Goal: Task Accomplishment & Management: Manage account settings

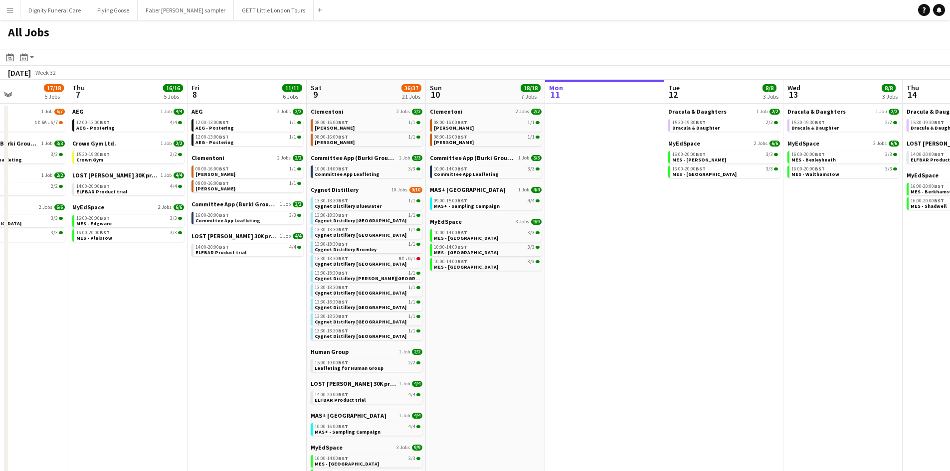
drag, startPoint x: 683, startPoint y: 310, endPoint x: 490, endPoint y: 298, distance: 193.3
click at [491, 299] on app-calendar-viewport "Mon 4 1/1 1 Job Tue 5 18/18 6 Jobs Wed 6 17/18 5 Jobs Thu 7 16/16 5 Jobs Fri 8 …" at bounding box center [475, 340] width 950 height 521
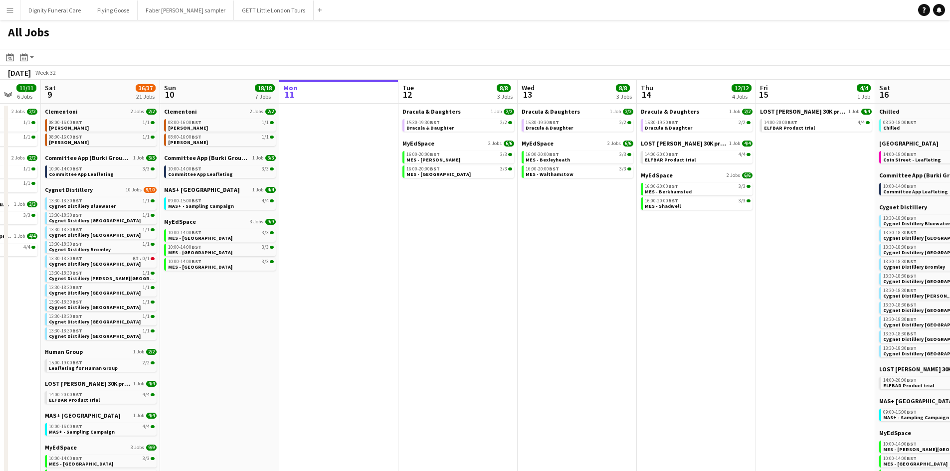
scroll to position [0, 317]
drag, startPoint x: 750, startPoint y: 317, endPoint x: 487, endPoint y: 317, distance: 263.3
click at [487, 317] on app-calendar-viewport "Wed 6 17/18 5 Jobs Thu 7 16/16 5 Jobs Fri 8 11/11 6 Jobs Sat 9 36/37 21 Jobs Su…" at bounding box center [475, 340] width 950 height 521
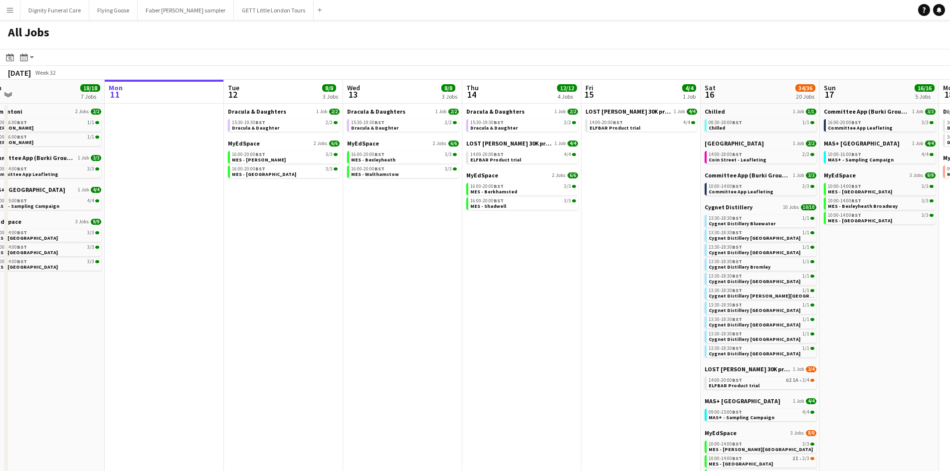
scroll to position [0, 285]
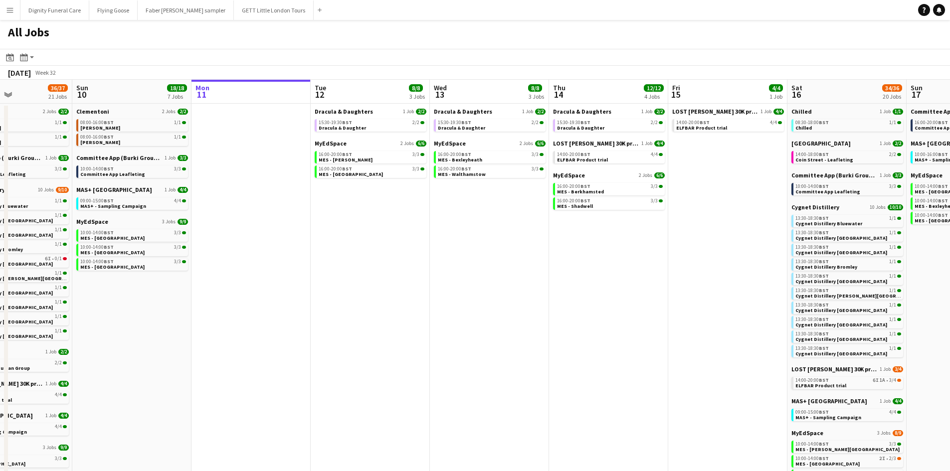
drag, startPoint x: 642, startPoint y: 298, endPoint x: 435, endPoint y: 298, distance: 206.9
click at [435, 298] on app-calendar-viewport "Thu 7 16/16 5 Jobs Fri 8 11/11 6 Jobs Sat 9 36/37 21 Jobs Sun 10 18/18 7 Jobs M…" at bounding box center [475, 340] width 950 height 521
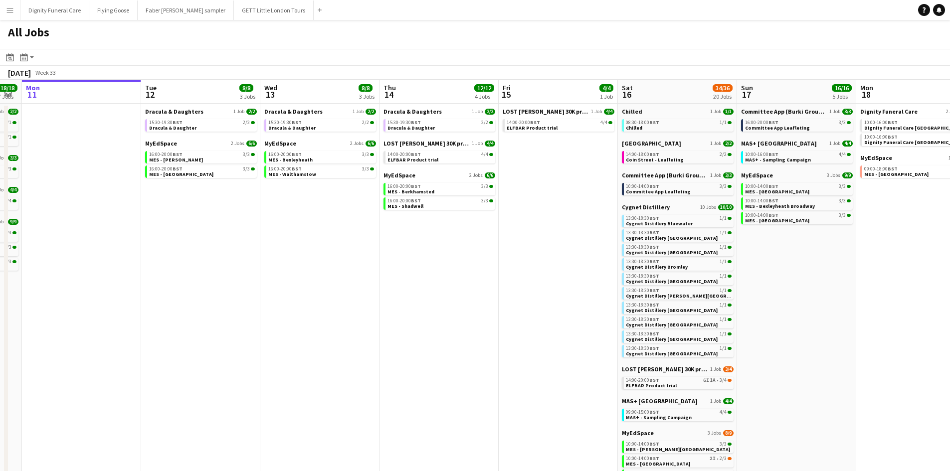
scroll to position [0, 283]
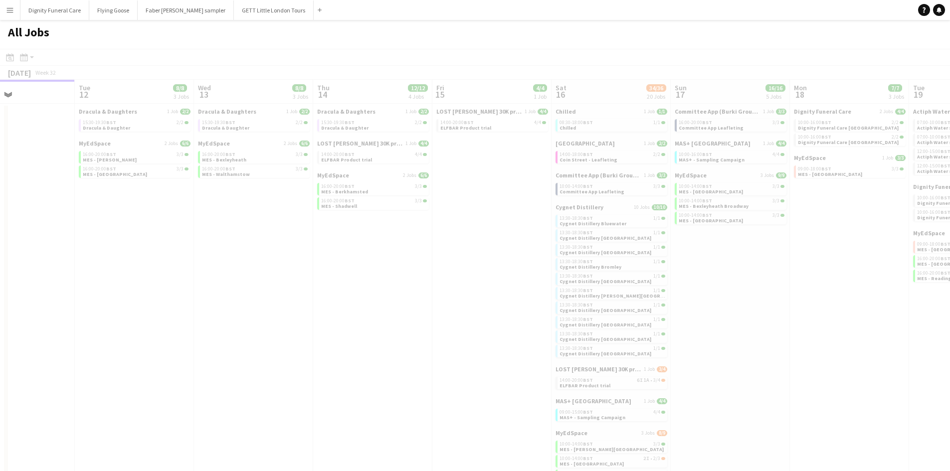
drag, startPoint x: 571, startPoint y: 301, endPoint x: 422, endPoint y: 298, distance: 148.6
click at [424, 298] on app-all-jobs "All Jobs Date picker AUG 2025 AUG 2025 Monday M Tuesday T Wednesday W Thursday …" at bounding box center [475, 310] width 950 height 581
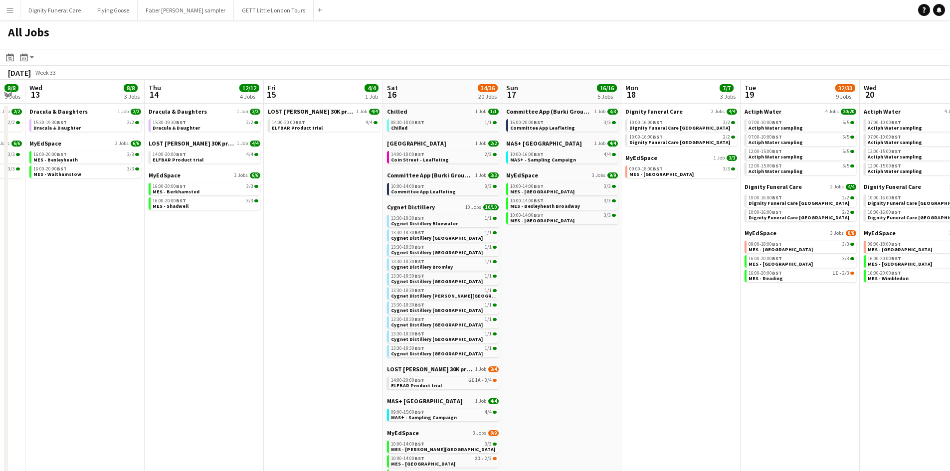
scroll to position [0, 333]
drag, startPoint x: 789, startPoint y: 349, endPoint x: 620, endPoint y: 347, distance: 169.0
click at [620, 347] on app-calendar-viewport "Sun 10 18/18 7 Jobs Mon 11 Tue 12 8/8 3 Jobs Wed 13 8/8 3 Jobs Thu 14 12/12 4 J…" at bounding box center [475, 340] width 950 height 521
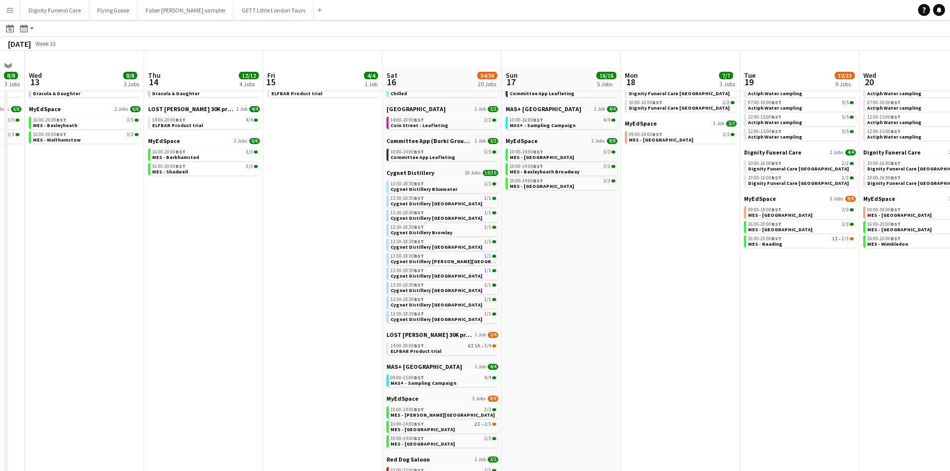
scroll to position [50, 0]
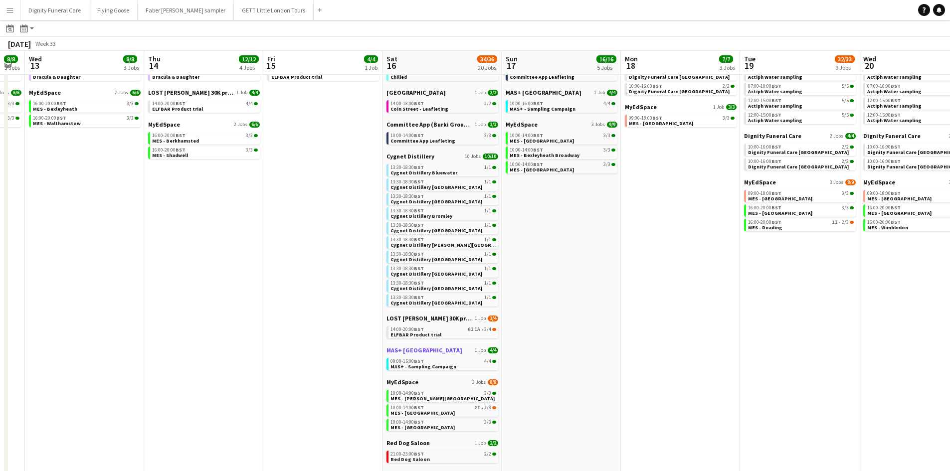
click at [406, 348] on span "MAS+ [GEOGRAPHIC_DATA]" at bounding box center [424, 350] width 76 height 7
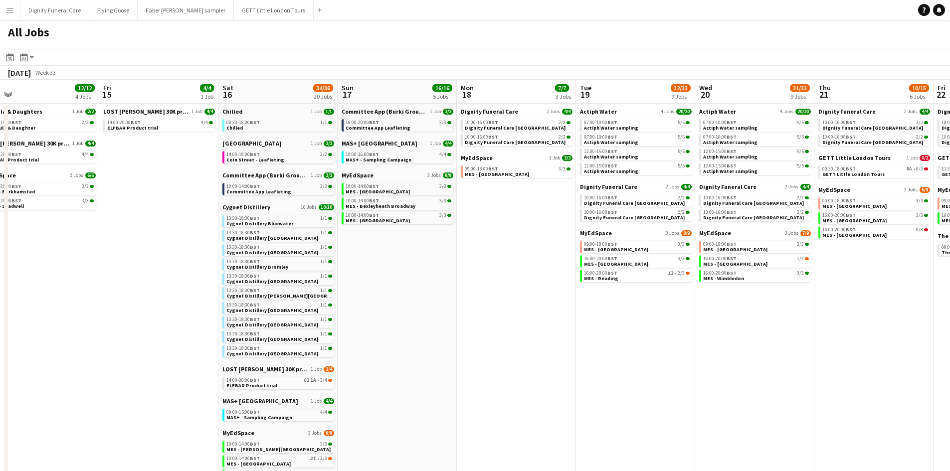
scroll to position [0, 378]
drag, startPoint x: 615, startPoint y: 280, endPoint x: 450, endPoint y: 291, distance: 164.9
click at [450, 291] on app-calendar-viewport "Mon 11 Tue 12 8/8 3 Jobs Wed 13 8/8 3 Jobs Thu 14 12/12 4 Jobs Fri 15 4/4 1 Job…" at bounding box center [475, 340] width 950 height 521
click at [491, 111] on span "Dignity Funeral Care" at bounding box center [488, 111] width 57 height 7
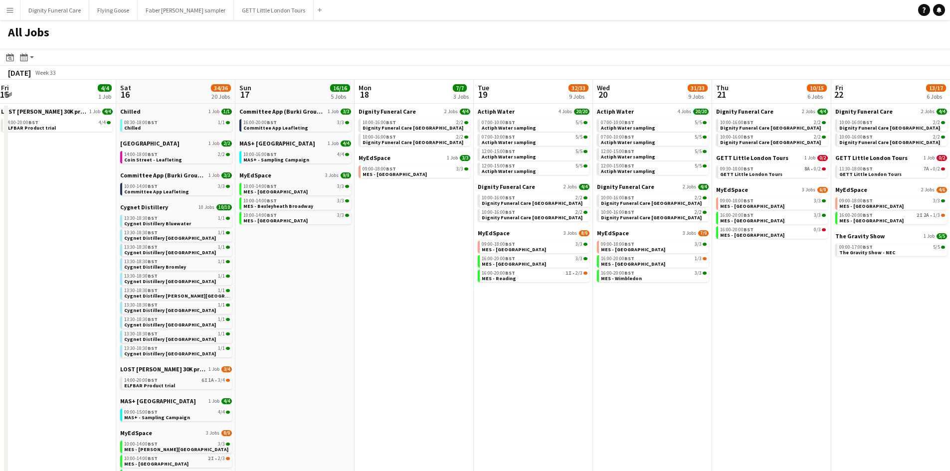
scroll to position [0, 286]
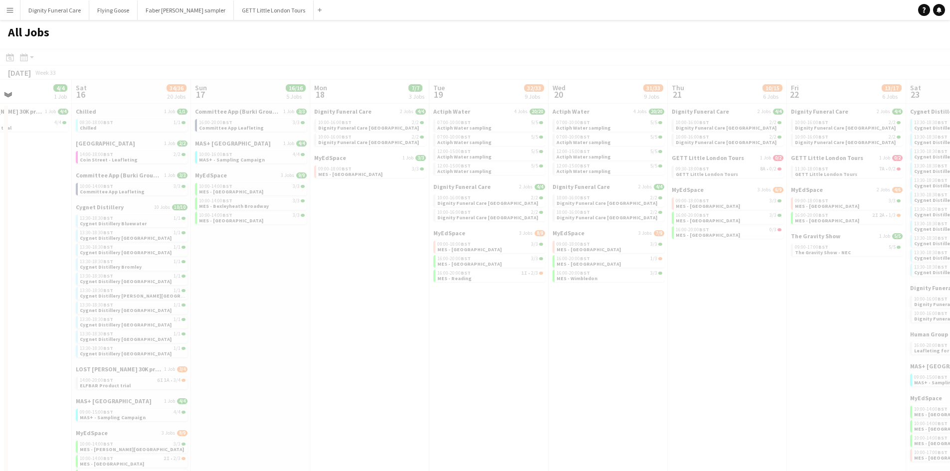
drag, startPoint x: 431, startPoint y: 294, endPoint x: 347, endPoint y: 295, distance: 84.3
click at [349, 295] on app-all-jobs "All Jobs Date picker AUG 2025 AUG 2025 Monday M Tuesday T Wednesday W Thursday …" at bounding box center [475, 310] width 950 height 581
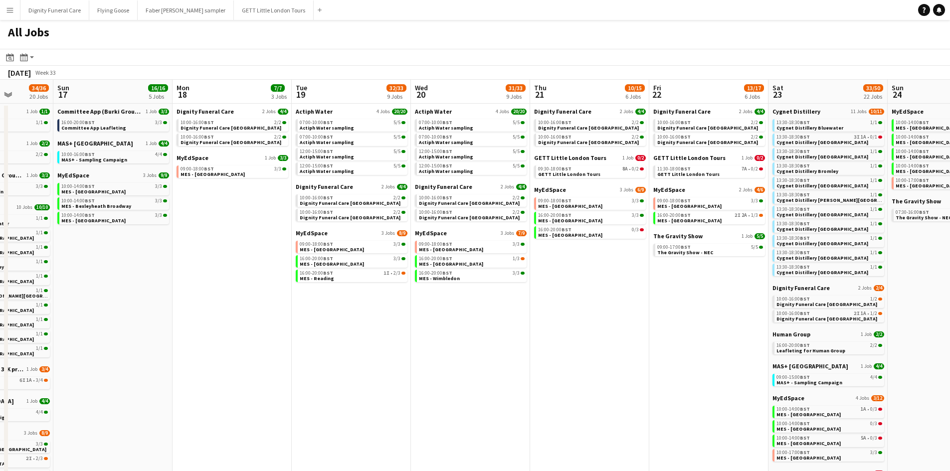
drag, startPoint x: 553, startPoint y: 289, endPoint x: 412, endPoint y: 289, distance: 140.6
click at [414, 289] on app-calendar-viewport "Thu 14 12/12 4 Jobs Fri 15 4/4 1 Job Sat 16 34/36 20 Jobs Sun 17 16/16 5 Jobs M…" at bounding box center [475, 340] width 950 height 521
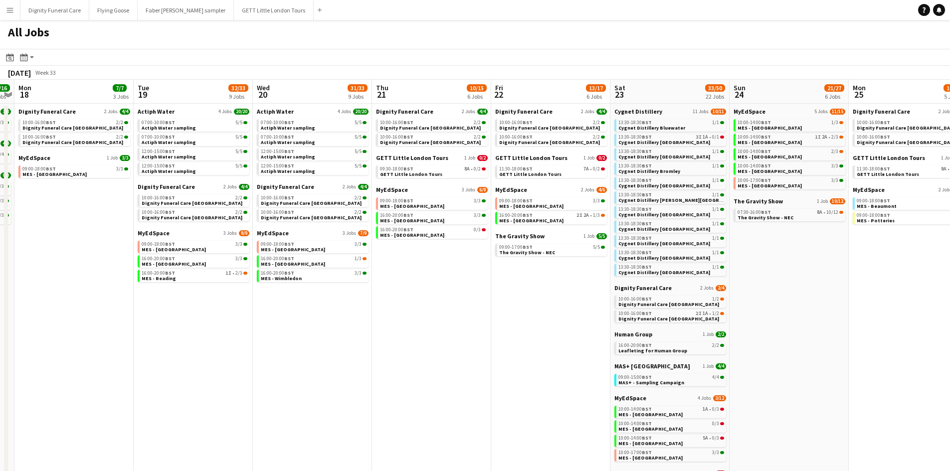
drag, startPoint x: 498, startPoint y: 294, endPoint x: 352, endPoint y: 295, distance: 146.1
click at [354, 296] on app-calendar-viewport "Fri 15 4/4 1 Job Sat 16 34/36 20 Jobs Sun 17 16/16 5 Jobs Mon 18 7/7 3 Jobs Tue…" at bounding box center [475, 340] width 950 height 521
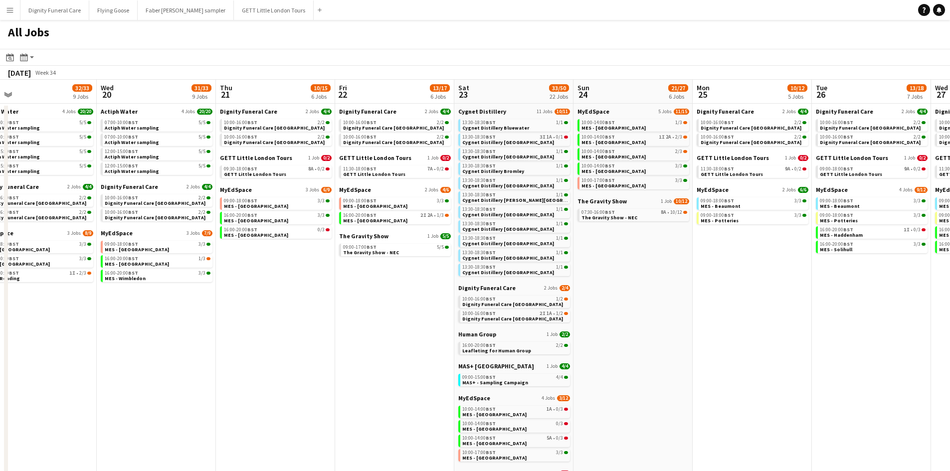
drag, startPoint x: 763, startPoint y: 222, endPoint x: 622, endPoint y: 217, distance: 141.2
click at [616, 221] on app-calendar-viewport "Sat 16 34/36 20 Jobs Sun 17 16/16 5 Jobs Mon 18 7/7 3 Jobs Tue 19 32/33 9 Jobs …" at bounding box center [475, 340] width 950 height 521
click at [240, 159] on span "GETT Little London Tours" at bounding box center [256, 157] width 72 height 7
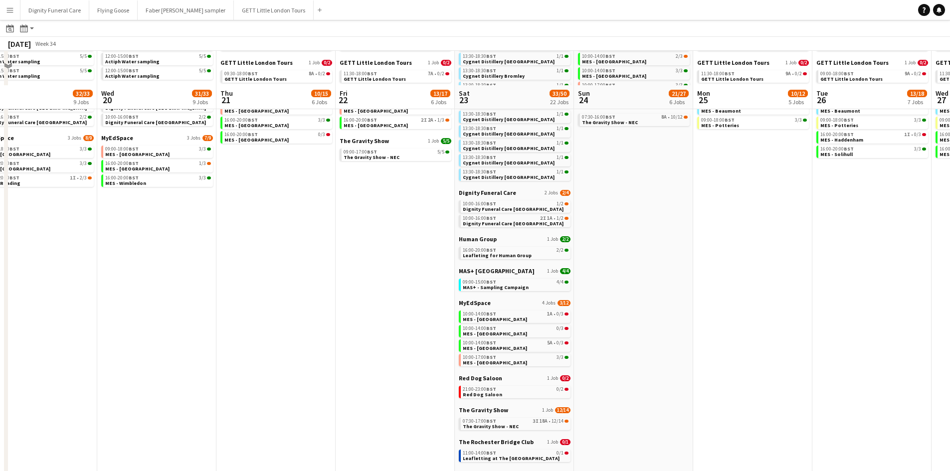
scroll to position [129, 0]
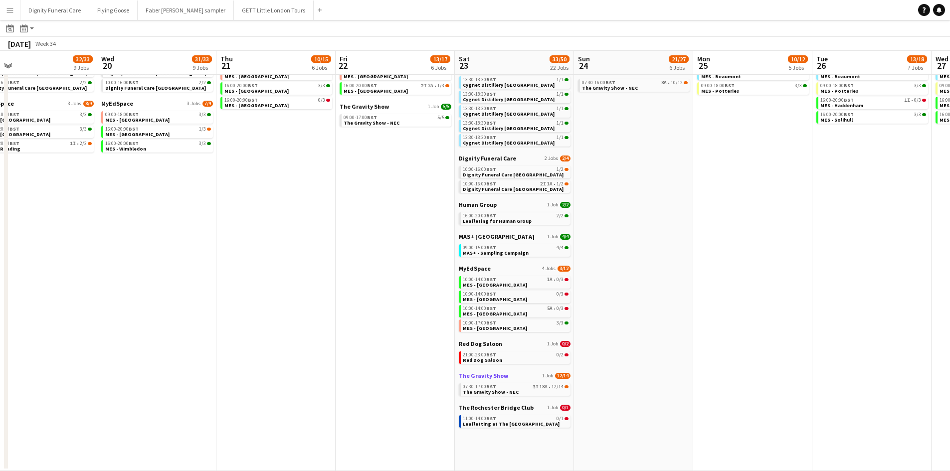
click at [491, 374] on span "The Gravity Show" at bounding box center [483, 375] width 49 height 7
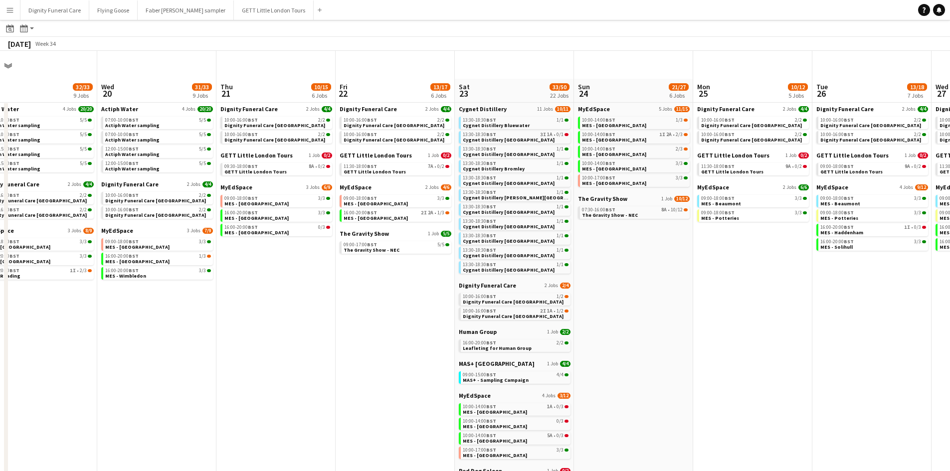
scroll to position [0, 0]
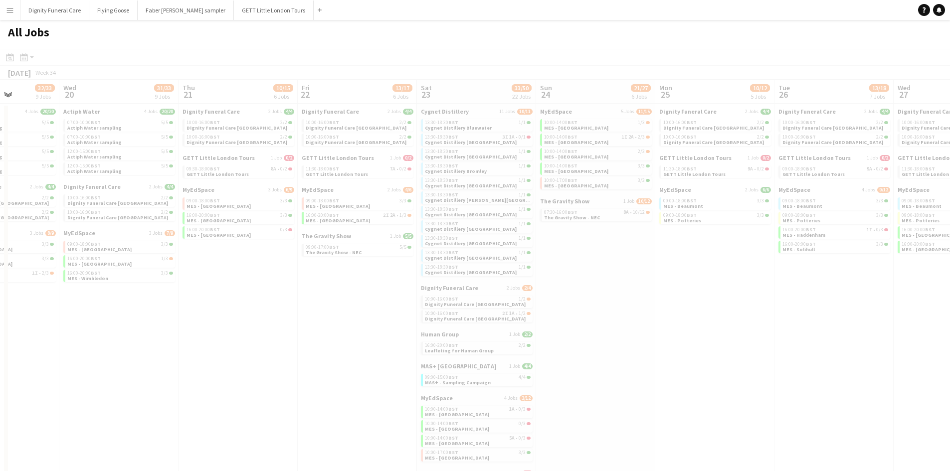
drag, startPoint x: 687, startPoint y: 307, endPoint x: 476, endPoint y: 324, distance: 211.1
click at [476, 324] on app-calendar-viewport "Sun 17 16/16 5 Jobs Mon 18 7/7 3 Jobs Tue 19 32/33 9 Jobs Wed 20 31/33 9 Jobs T…" at bounding box center [475, 340] width 950 height 521
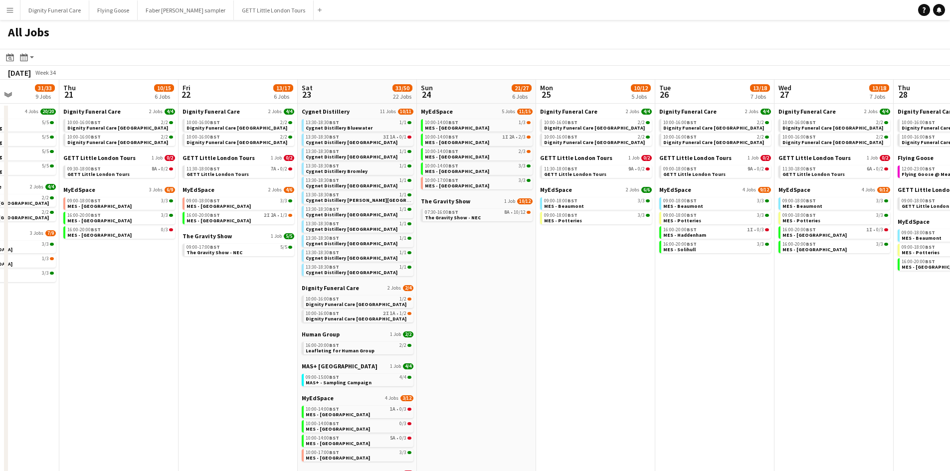
scroll to position [0, 352]
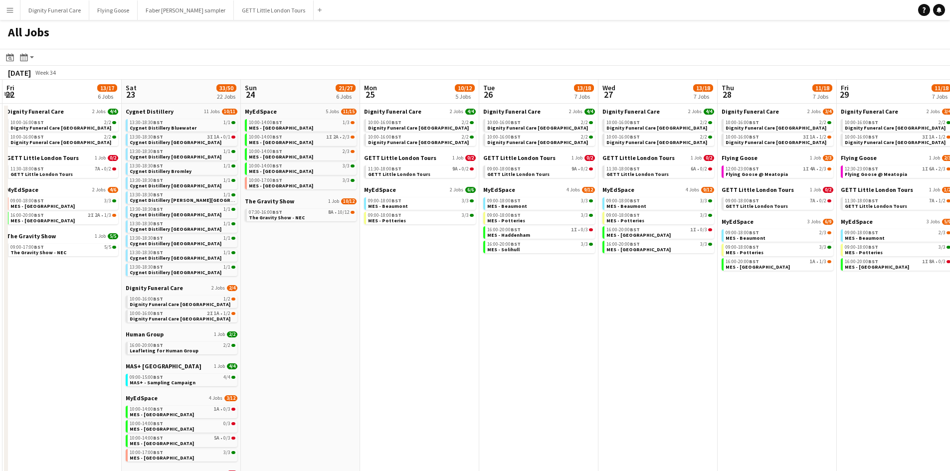
drag, startPoint x: 563, startPoint y: 319, endPoint x: 439, endPoint y: 324, distance: 124.8
click at [440, 325] on app-calendar-viewport "Tue 19 32/33 9 Jobs Wed 20 31/33 9 Jobs Thu 21 10/15 6 Jobs Fri 22 13/17 6 Jobs…" at bounding box center [475, 348] width 950 height 536
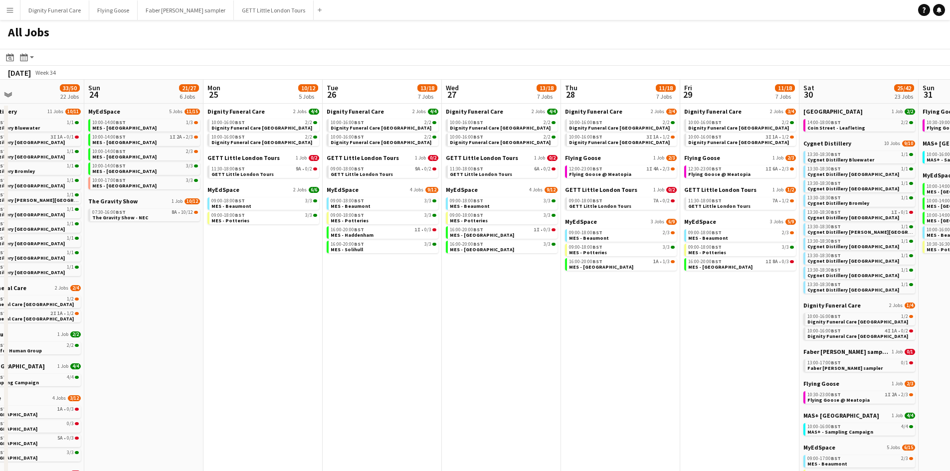
drag, startPoint x: 700, startPoint y: 331, endPoint x: 539, endPoint y: 337, distance: 161.2
click at [543, 338] on app-calendar-viewport "Wed 20 31/33 9 Jobs Thu 21 10/15 6 Jobs Fri 22 13/17 6 Jobs Sat 23 33/50 22 Job…" at bounding box center [475, 348] width 950 height 536
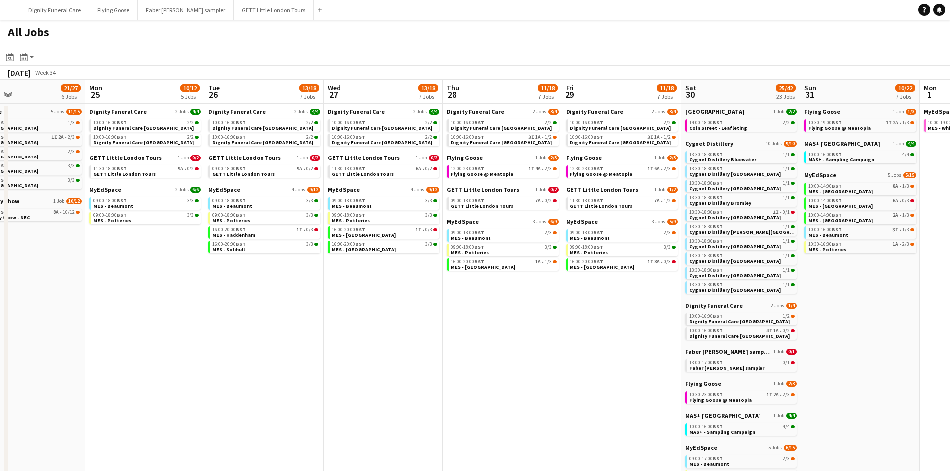
scroll to position [0, 393]
drag, startPoint x: 652, startPoint y: 331, endPoint x: 533, endPoint y: 336, distance: 119.3
click at [533, 336] on app-calendar-viewport "Thu 21 10/15 6 Jobs Fri 22 13/17 6 Jobs Sat 23 33/50 22 Jobs Sun 24 21/27 6 Job…" at bounding box center [475, 348] width 950 height 536
click at [475, 157] on span "Flying Goose" at bounding box center [463, 157] width 36 height 7
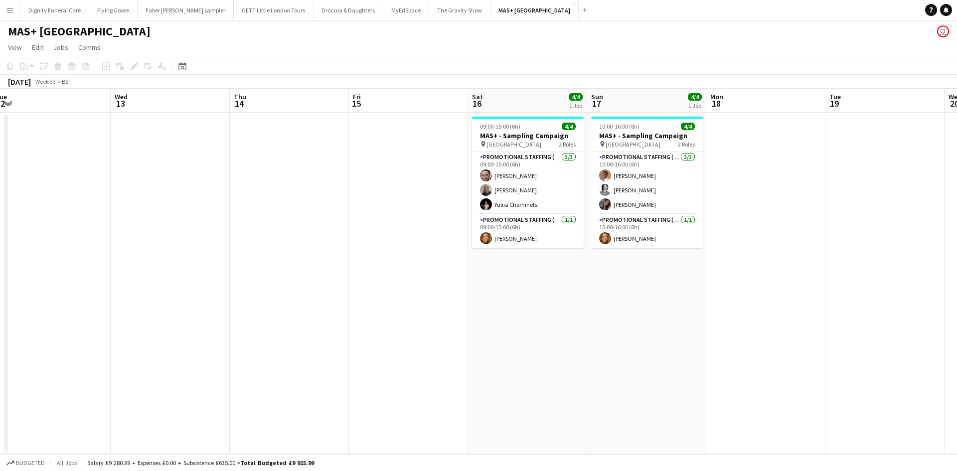
drag, startPoint x: 682, startPoint y: 214, endPoint x: 434, endPoint y: 215, distance: 247.8
click at [434, 215] on app-calendar-viewport "Fri 8 Sat 9 4/4 1 Job Sun 10 4/4 1 Job Mon 11 Tue 12 Wed 13 Thu 14 Fri 15 Sat 1…" at bounding box center [478, 271] width 957 height 365
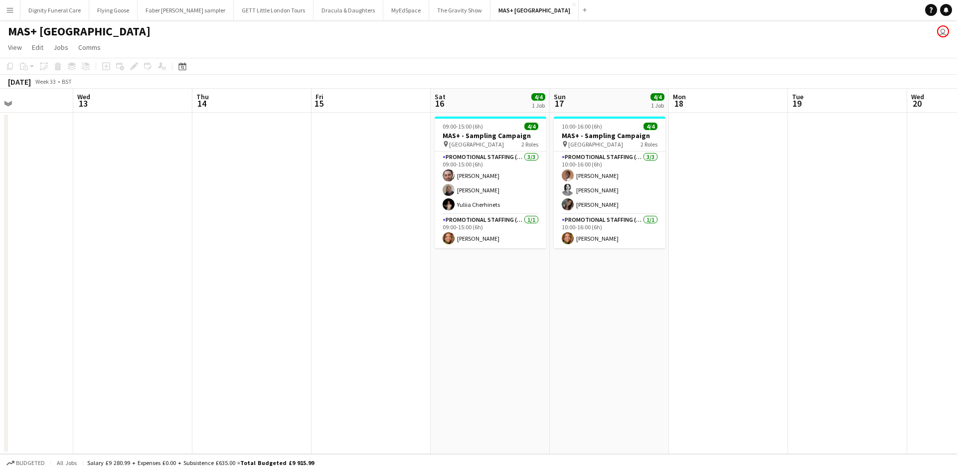
drag, startPoint x: 673, startPoint y: 293, endPoint x: 398, endPoint y: 291, distance: 274.7
click at [398, 291] on app-calendar-viewport "Sun 10 4/4 1 Job Mon 11 Tue 12 Wed 13 Thu 14 Fri 15 Sat 16 4/4 1 Job Sun 17 4/4…" at bounding box center [478, 271] width 957 height 365
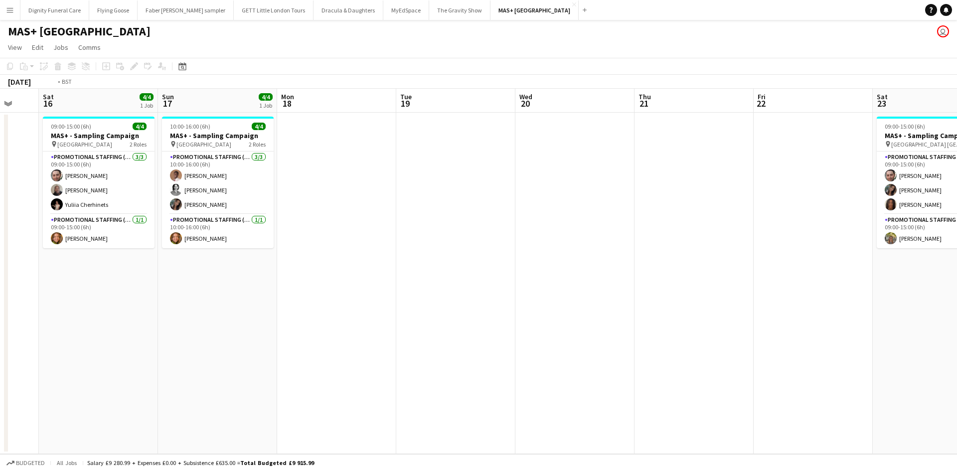
drag, startPoint x: 725, startPoint y: 298, endPoint x: 214, endPoint y: 291, distance: 511.6
click at [214, 291] on app-calendar-viewport "Tue 12 Wed 13 Thu 14 Fri 15 Sat 16 4/4 1 Job Sun 17 4/4 1 Job Mon 18 Tue 19 Wed…" at bounding box center [478, 271] width 957 height 365
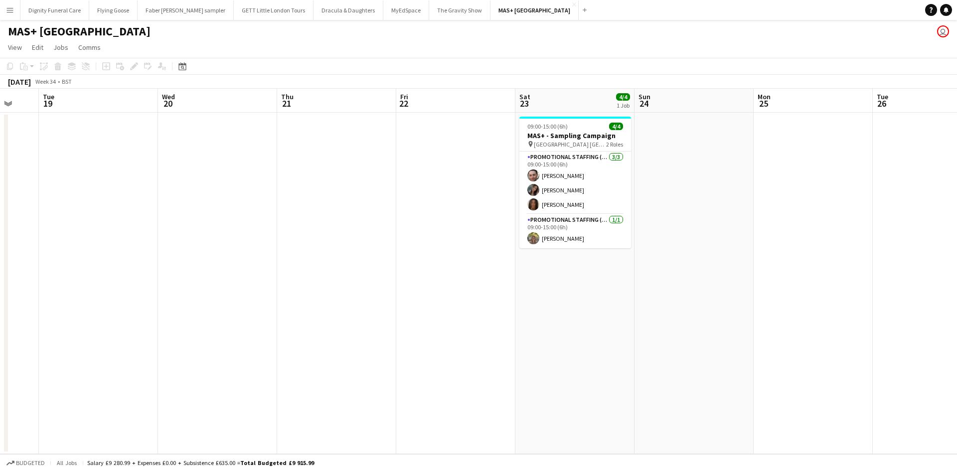
scroll to position [0, 438]
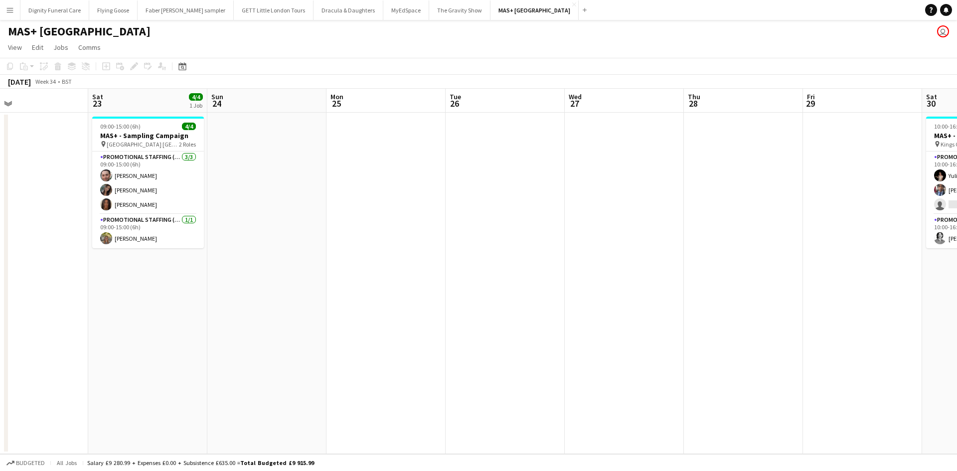
drag, startPoint x: 616, startPoint y: 281, endPoint x: 226, endPoint y: 279, distance: 389.9
click at [172, 284] on app-calendar-viewport "Tue 19 Wed 20 Thu 21 Fri 22 Sat 23 4/4 1 Job Sun 24 Mon 25 Tue 26 Wed 27 Thu 28…" at bounding box center [478, 271] width 957 height 365
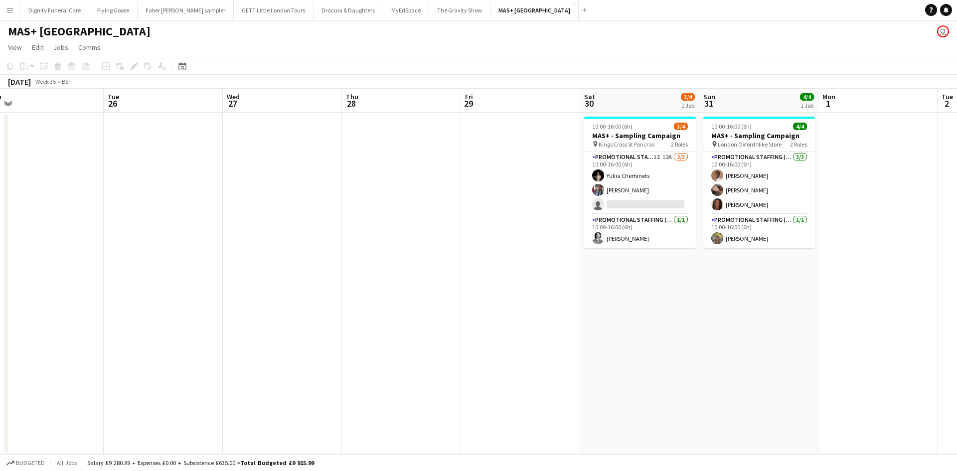
scroll to position [0, 504]
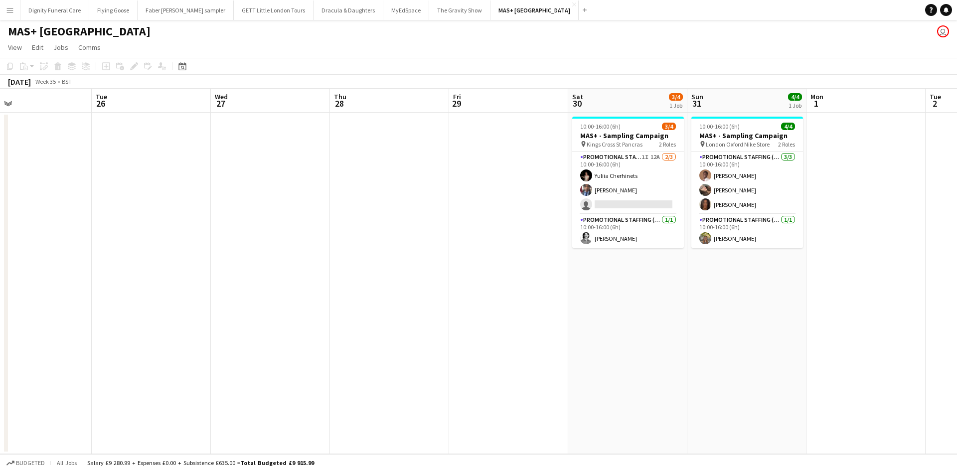
drag, startPoint x: 667, startPoint y: 291, endPoint x: 334, endPoint y: 285, distance: 333.1
click at [334, 285] on app-calendar-viewport "Thu 21 Fri 22 Sat 23 4/4 1 Job Sun 24 Mon 25 Tue 26 Wed 27 Thu 28 Fri 29 Sat 30…" at bounding box center [478, 271] width 957 height 365
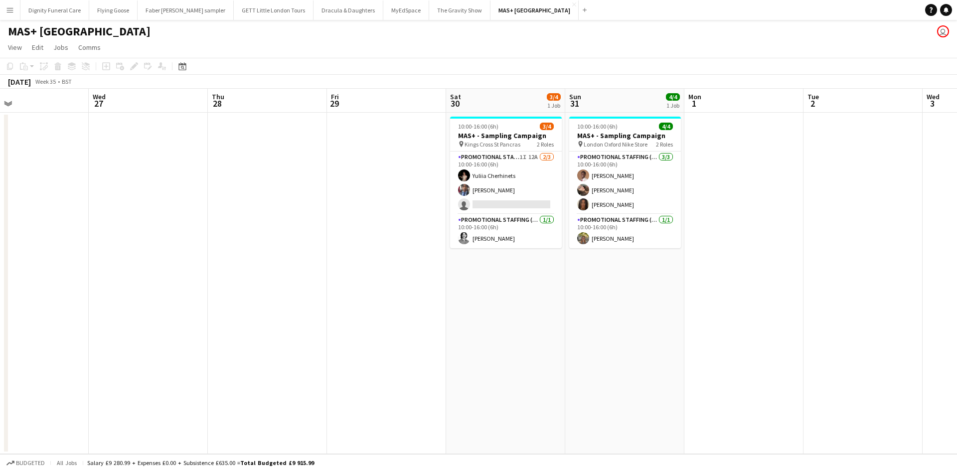
drag, startPoint x: 597, startPoint y: 307, endPoint x: 485, endPoint y: 306, distance: 112.2
click at [485, 306] on app-calendar-viewport "Sat 23 4/4 1 Job Sun 24 Mon 25 Tue 26 Wed 27 Thu 28 Fri 29 Sat 30 3/4 1 Job Sun…" at bounding box center [478, 271] width 957 height 365
drag, startPoint x: 523, startPoint y: 202, endPoint x: 531, endPoint y: 202, distance: 7.5
click at [524, 202] on app-card-role "Promotional Staffing (Brand Ambassadors) 1I 12A [DATE] 10:00-16:00 (6h) [PERSON…" at bounding box center [506, 183] width 112 height 63
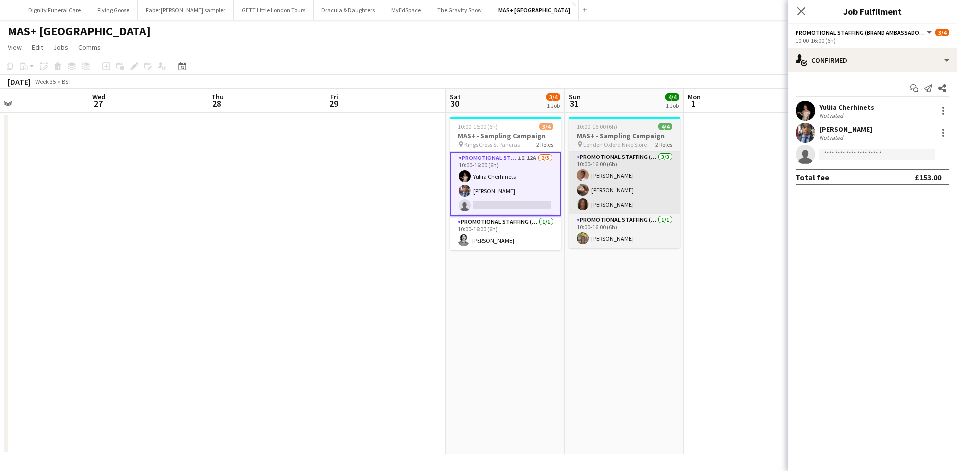
scroll to position [0, 388]
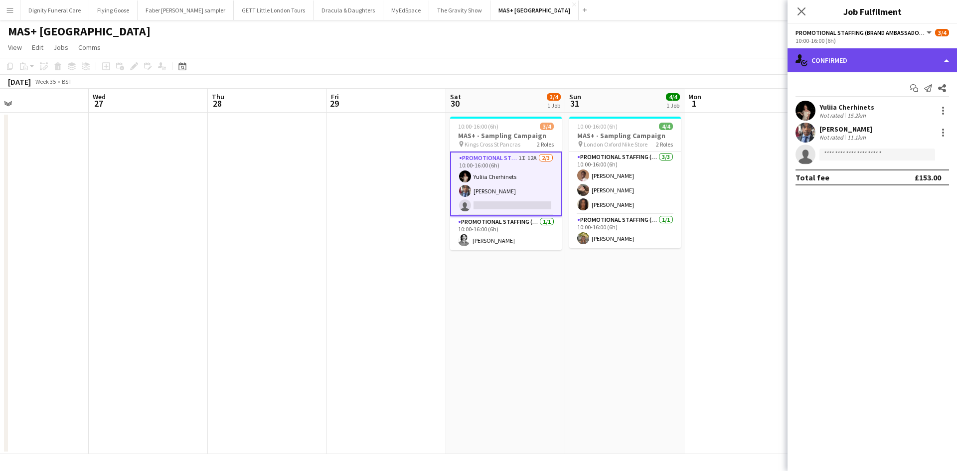
click at [856, 62] on div "single-neutral-actions-check-2 Confirmed" at bounding box center [873, 60] width 170 height 24
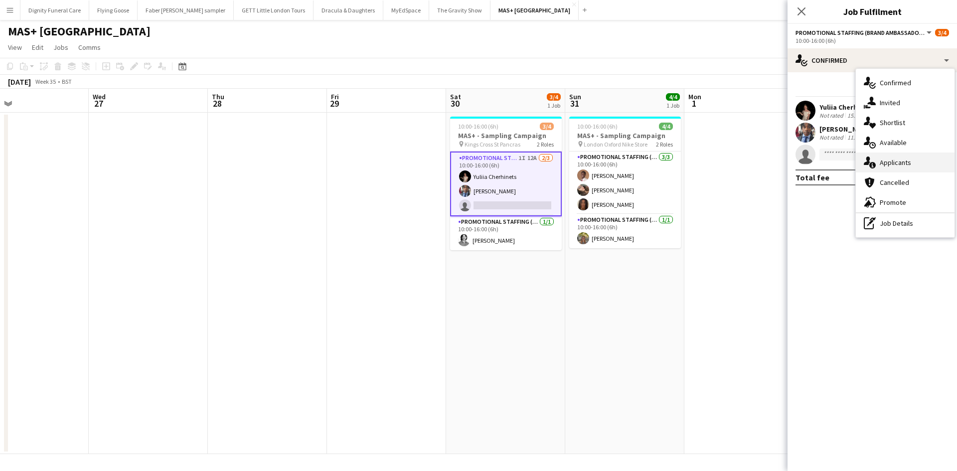
click at [890, 164] on div "single-neutral-actions-information Applicants" at bounding box center [905, 163] width 99 height 20
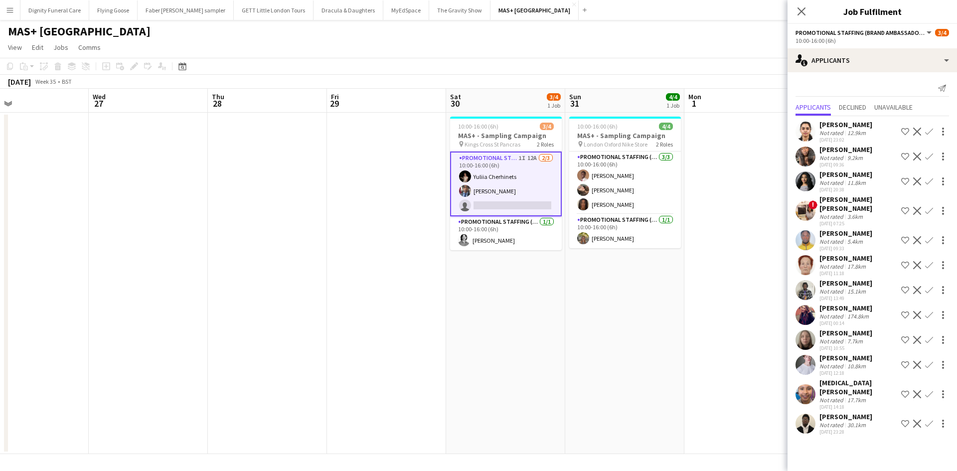
click at [836, 304] on div "[PERSON_NAME]" at bounding box center [846, 308] width 53 height 9
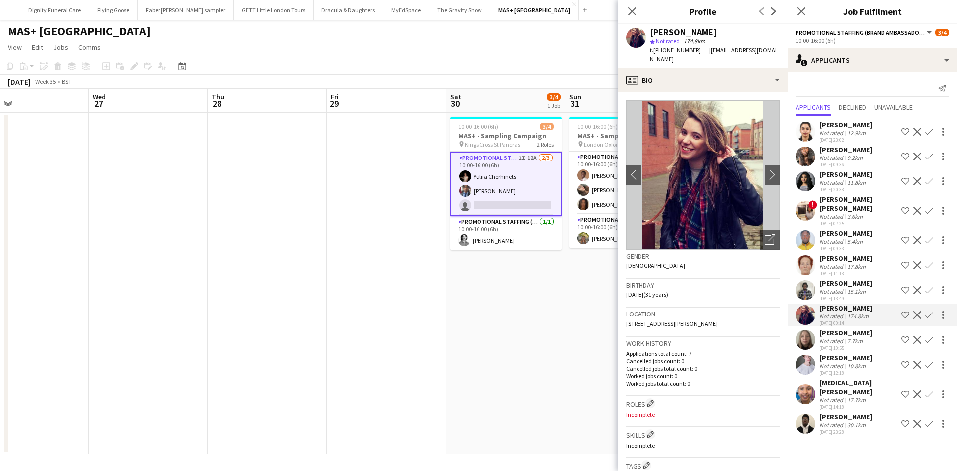
click at [837, 329] on div "[PERSON_NAME]" at bounding box center [846, 333] width 53 height 9
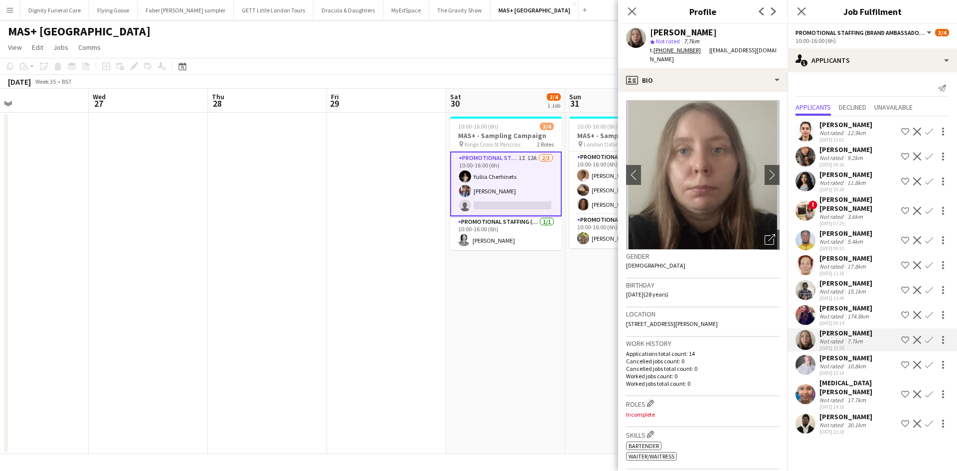
click at [841, 354] on div "[PERSON_NAME]" at bounding box center [846, 358] width 53 height 9
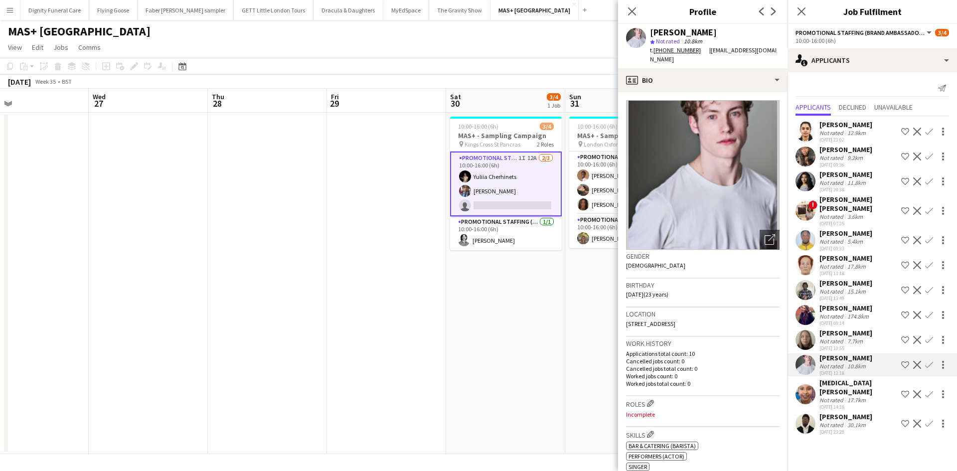
click at [837, 148] on div "[PERSON_NAME]" at bounding box center [846, 149] width 53 height 9
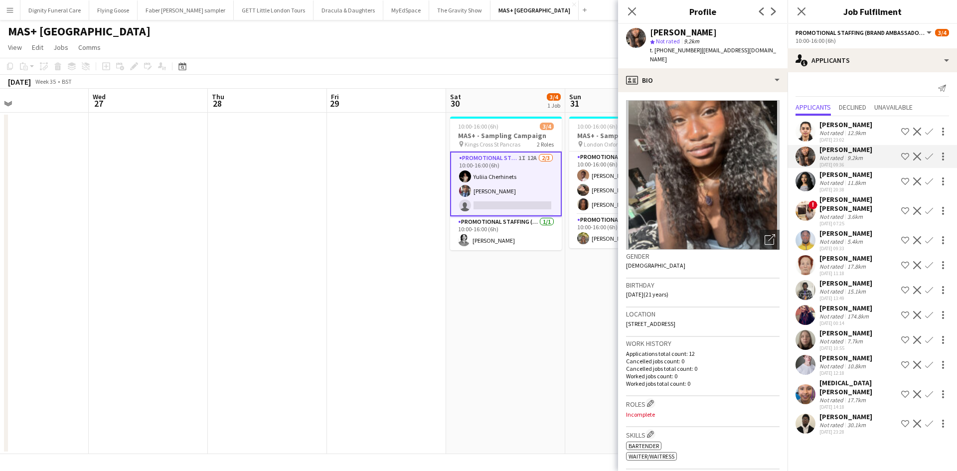
click at [825, 196] on div "[PERSON_NAME] [PERSON_NAME]" at bounding box center [859, 204] width 78 height 18
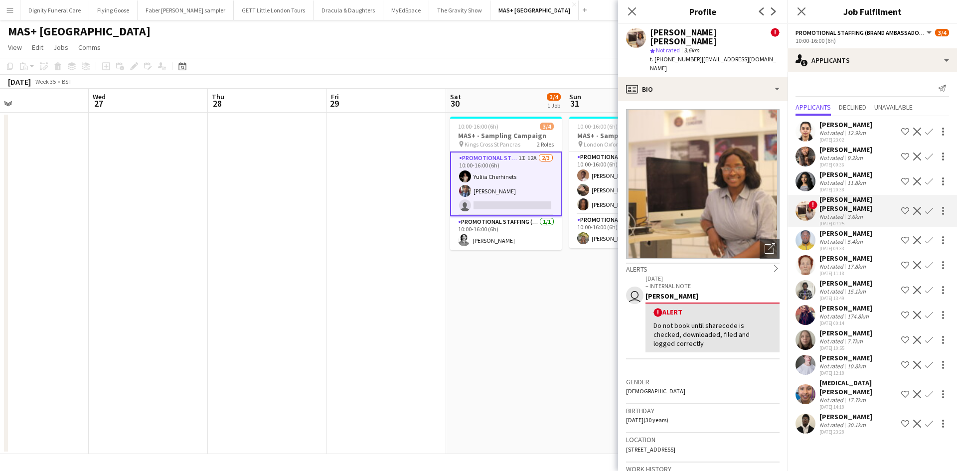
click at [840, 229] on div "[PERSON_NAME]" at bounding box center [846, 233] width 53 height 9
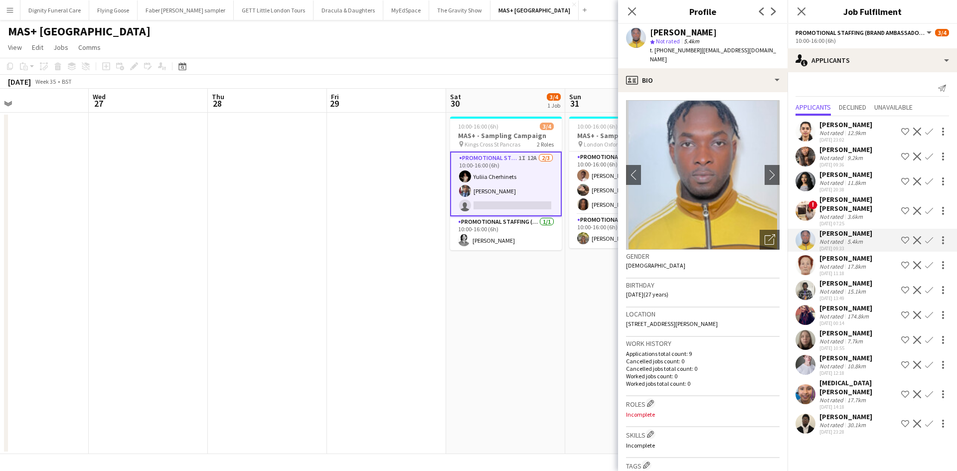
click at [848, 254] on div "[PERSON_NAME]" at bounding box center [846, 258] width 53 height 9
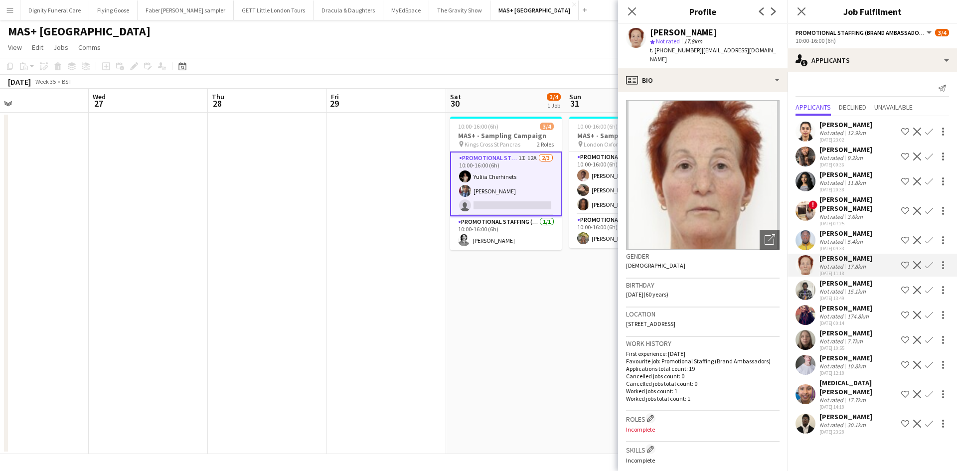
click at [844, 279] on div "[PERSON_NAME]" at bounding box center [846, 283] width 53 height 9
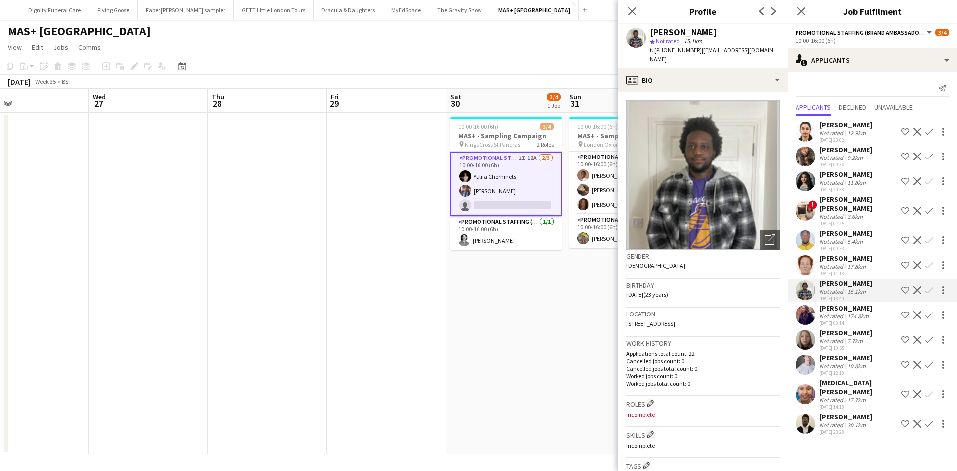
click at [842, 304] on div "[PERSON_NAME]" at bounding box center [846, 308] width 53 height 9
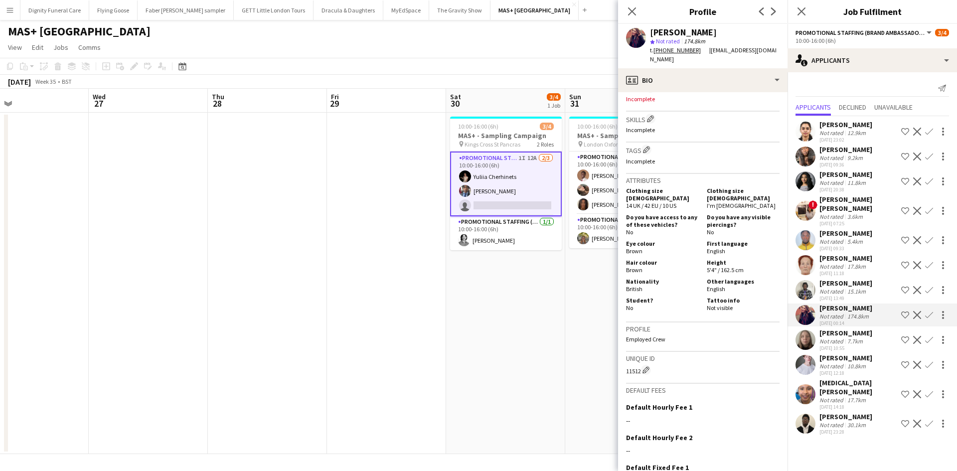
scroll to position [397, 0]
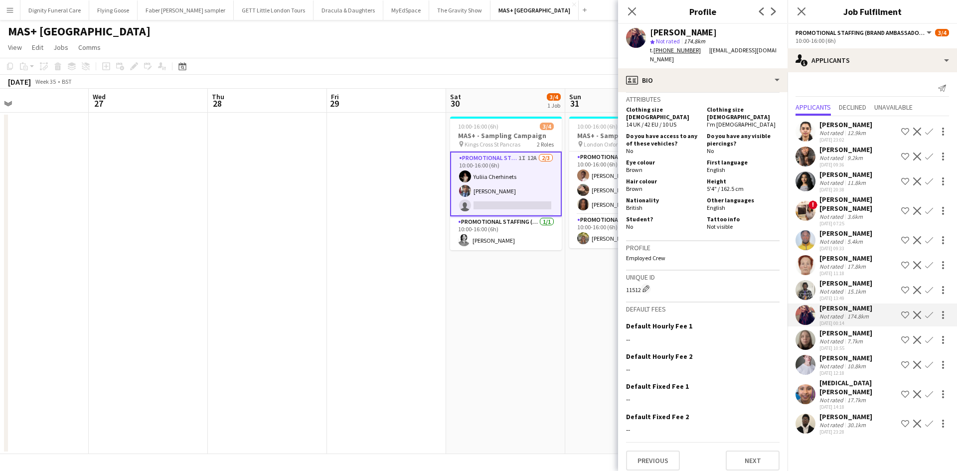
drag, startPoint x: 443, startPoint y: 304, endPoint x: 460, endPoint y: 299, distance: 17.8
click at [445, 303] on app-date-cell at bounding box center [386, 284] width 119 height 342
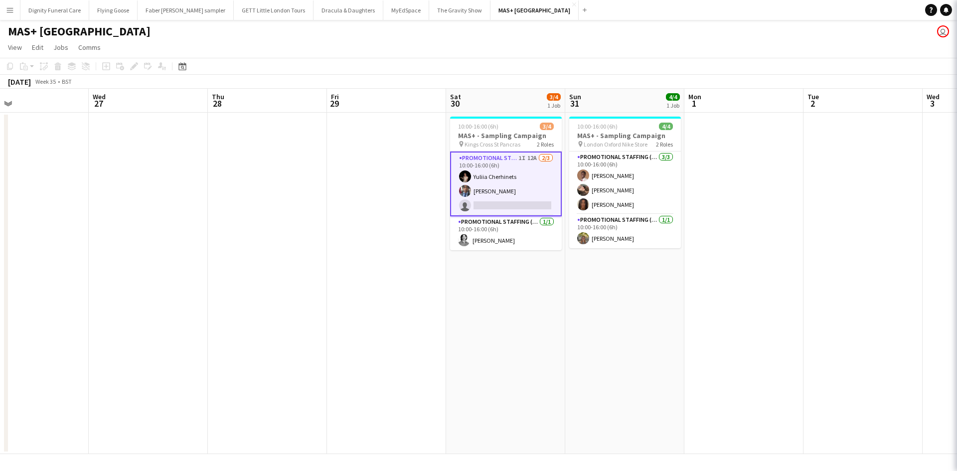
scroll to position [0, 386]
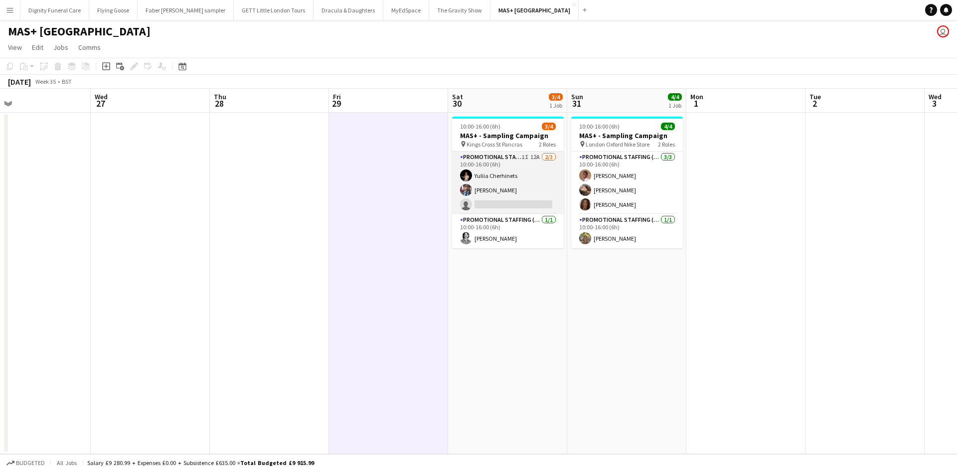
click at [531, 201] on app-card-role "Promotional Staffing (Brand Ambassadors) 1I 12A [DATE] 10:00-16:00 (6h) [PERSON…" at bounding box center [508, 183] width 112 height 63
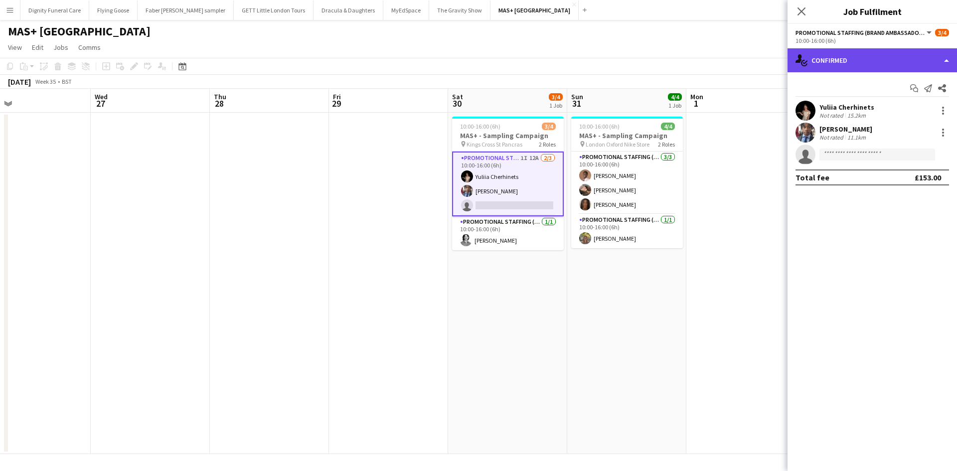
click at [851, 57] on div "single-neutral-actions-check-2 Confirmed" at bounding box center [873, 60] width 170 height 24
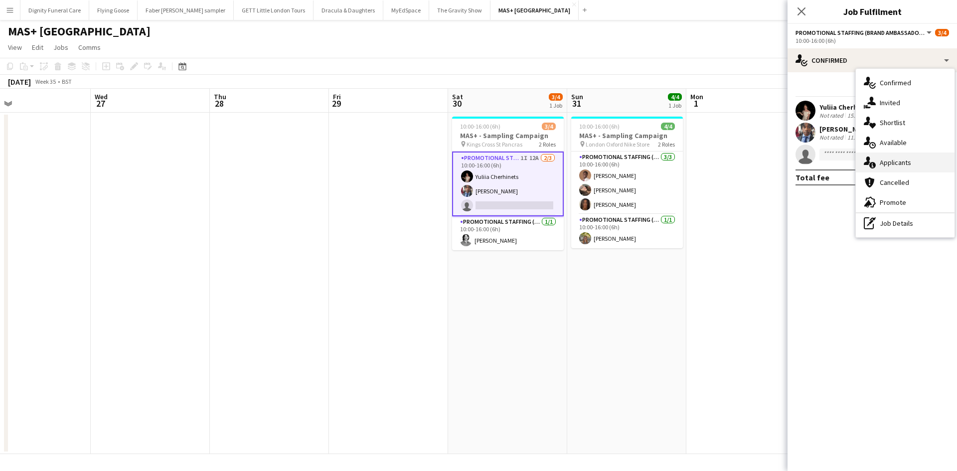
click at [893, 163] on div "single-neutral-actions-information Applicants" at bounding box center [905, 163] width 99 height 20
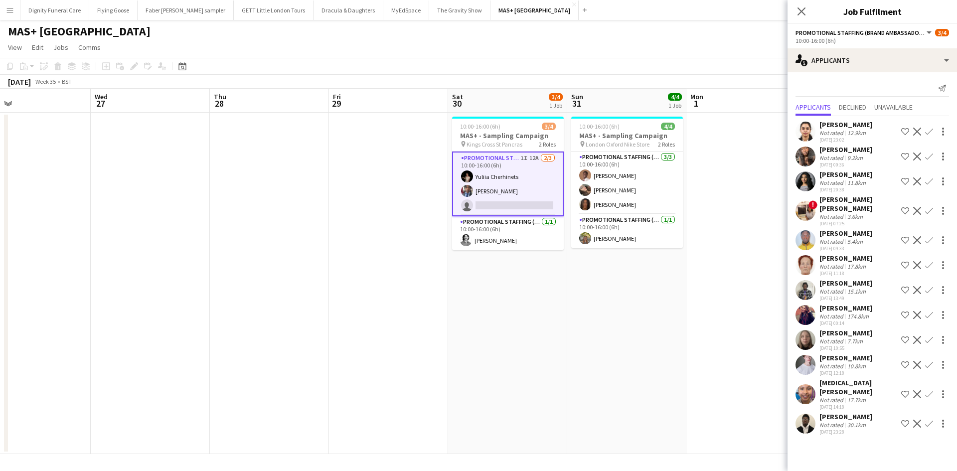
click at [929, 311] on app-icon "Confirm" at bounding box center [929, 315] width 8 height 8
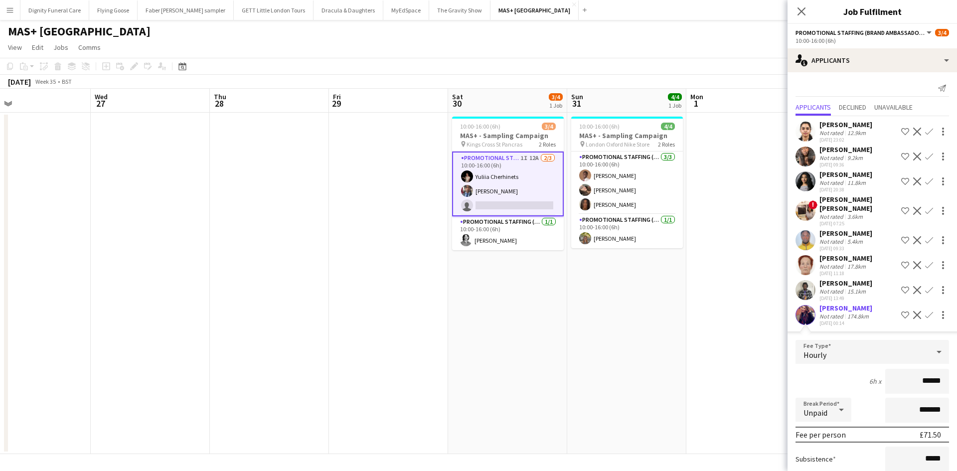
scroll to position [150, 0]
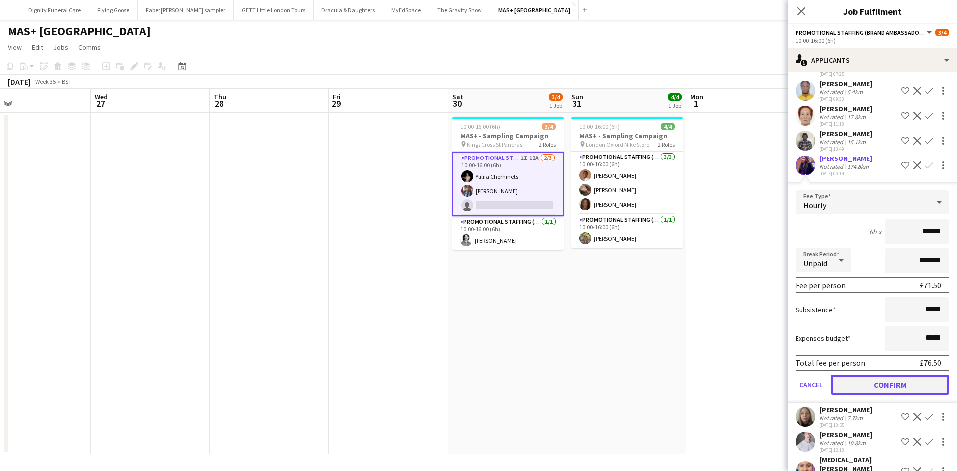
click at [900, 379] on button "Confirm" at bounding box center [890, 385] width 118 height 20
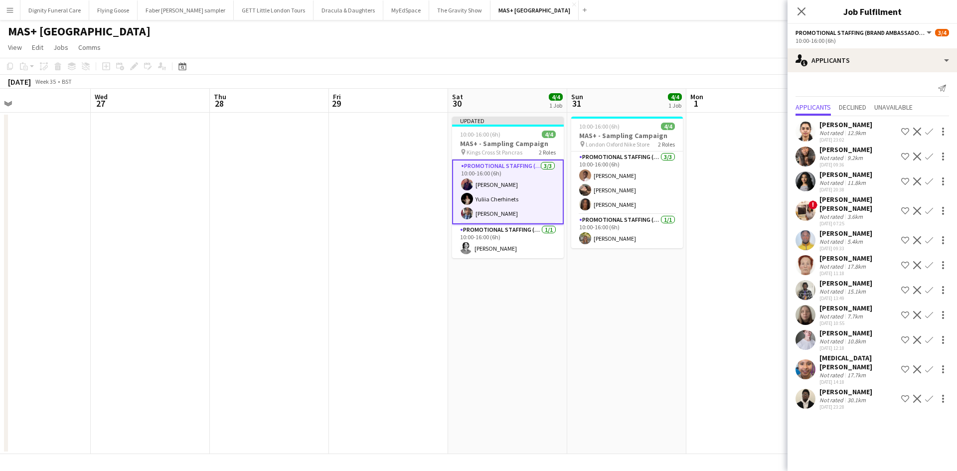
click at [676, 329] on app-date-cell "10:00-16:00 (6h) 4/4 MAS+ - Sampling Campaign pin London Oxford Nike Store 2 Ro…" at bounding box center [626, 284] width 119 height 342
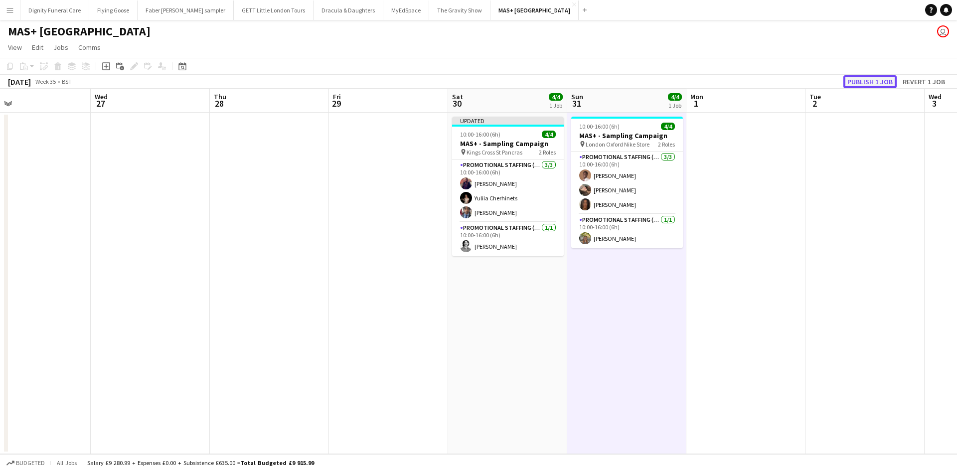
click at [869, 82] on button "Publish 1 job" at bounding box center [870, 81] width 53 height 13
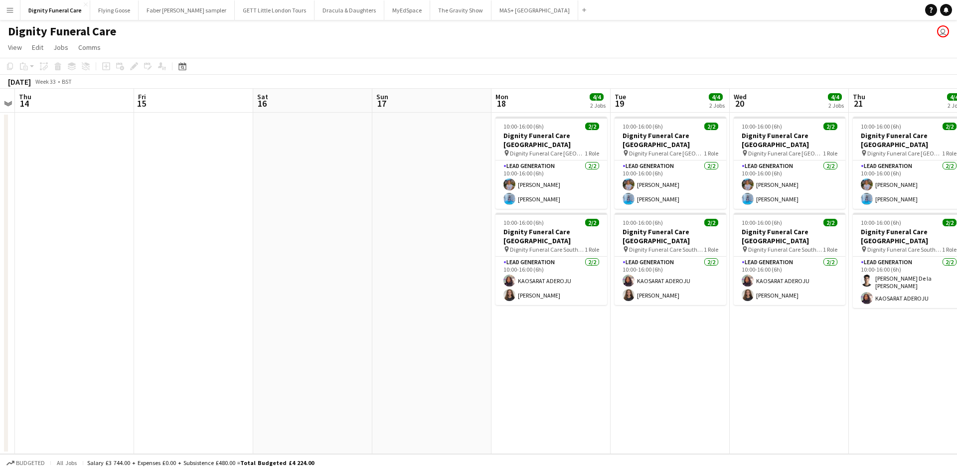
drag, startPoint x: 652, startPoint y: 223, endPoint x: 176, endPoint y: 200, distance: 476.3
click at [176, 200] on app-calendar-viewport "Sun 10 Mon 11 Tue 12 Wed 13 Thu 14 Fri 15 Sat 16 Sun 17 Mon 18 4/4 2 Jobs Tue 1…" at bounding box center [478, 271] width 957 height 365
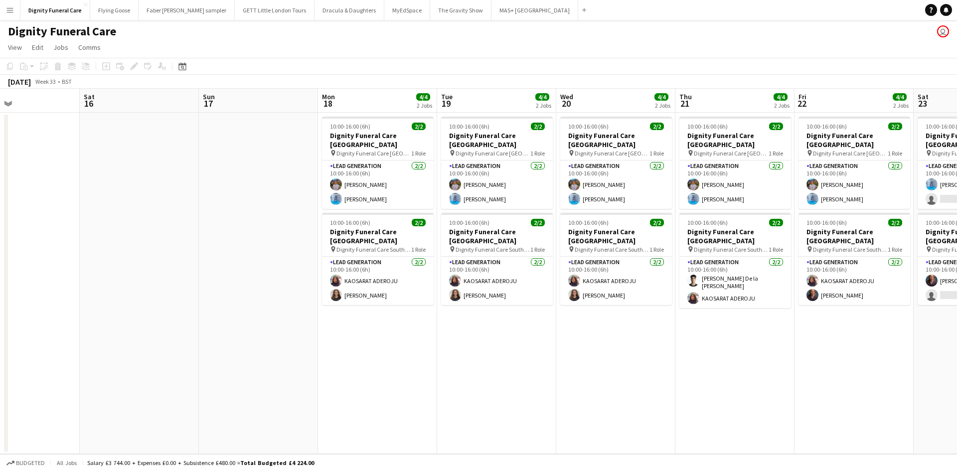
scroll to position [0, 406]
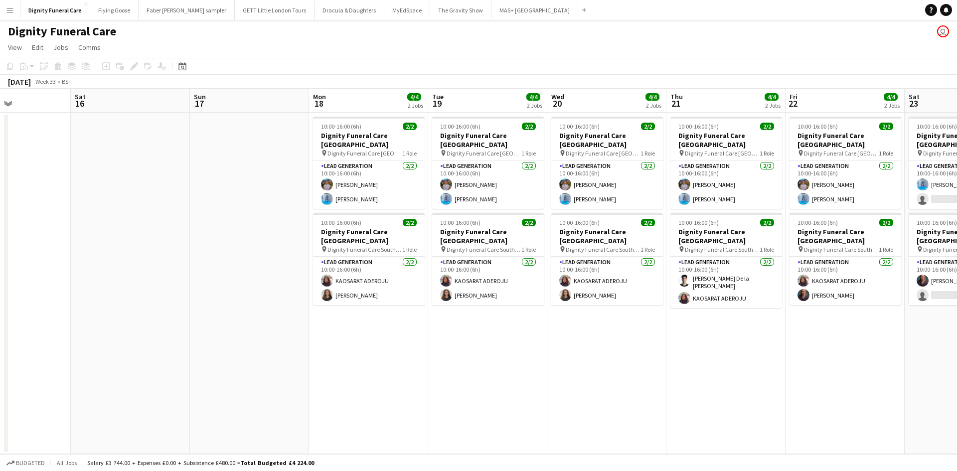
drag, startPoint x: 329, startPoint y: 238, endPoint x: 195, endPoint y: 226, distance: 134.1
click at [195, 226] on app-calendar-viewport "Tue 12 Wed 13 Thu 14 Fri 15 Sat 16 Sun 17 Mon 18 4/4 2 Jobs Tue 19 4/4 2 Jobs W…" at bounding box center [478, 271] width 957 height 365
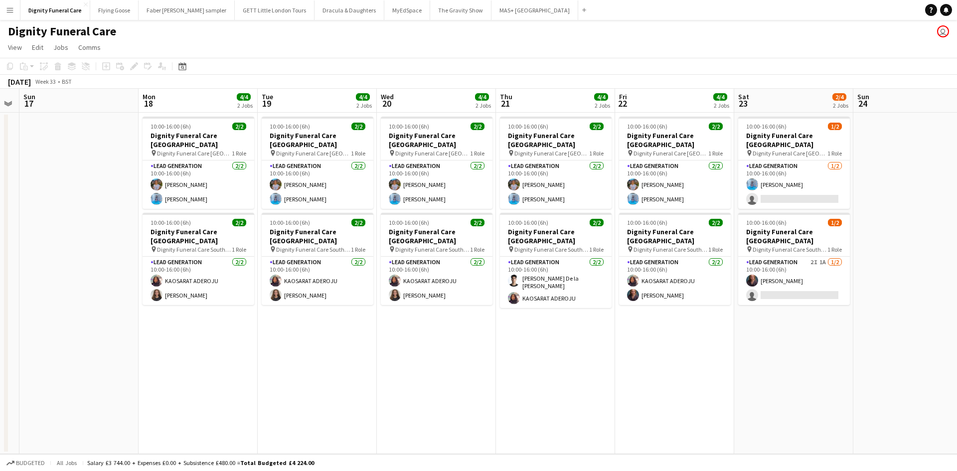
drag, startPoint x: 472, startPoint y: 321, endPoint x: 307, endPoint y: 308, distance: 165.6
click at [307, 310] on app-calendar-viewport "Thu 14 Fri 15 Sat 16 Sun 17 Mon 18 4/4 2 Jobs Tue 19 4/4 2 Jobs Wed 20 4/4 2 Jo…" at bounding box center [478, 271] width 957 height 365
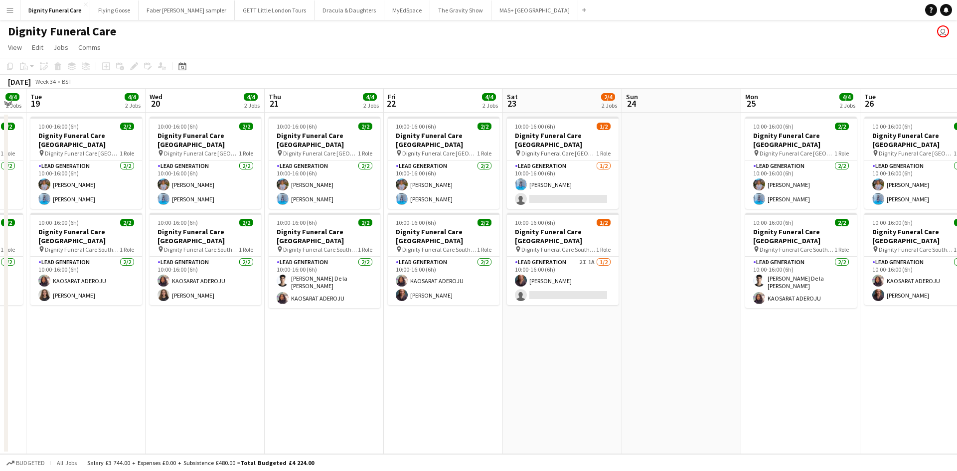
drag, startPoint x: 543, startPoint y: 330, endPoint x: 336, endPoint y: 312, distance: 208.2
click at [303, 321] on app-calendar-viewport "Sat 16 Sun 17 Mon 18 4/4 2 Jobs Tue 19 4/4 2 Jobs Wed 20 4/4 2 Jobs Thu 21 4/4 …" at bounding box center [478, 271] width 957 height 365
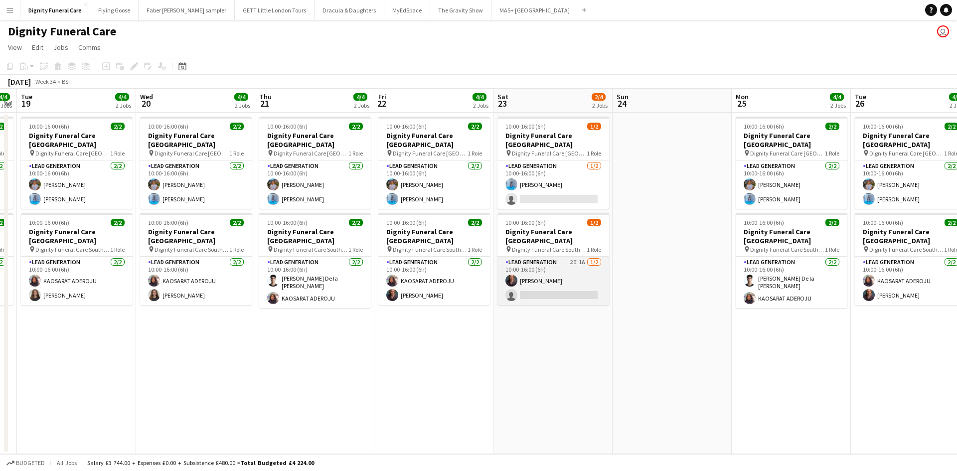
click at [545, 284] on app-card-role "Lead Generation 2I 1A 1/2 10:00-16:00 (6h) Nicole Cuthbert single-neutral-actio…" at bounding box center [554, 281] width 112 height 48
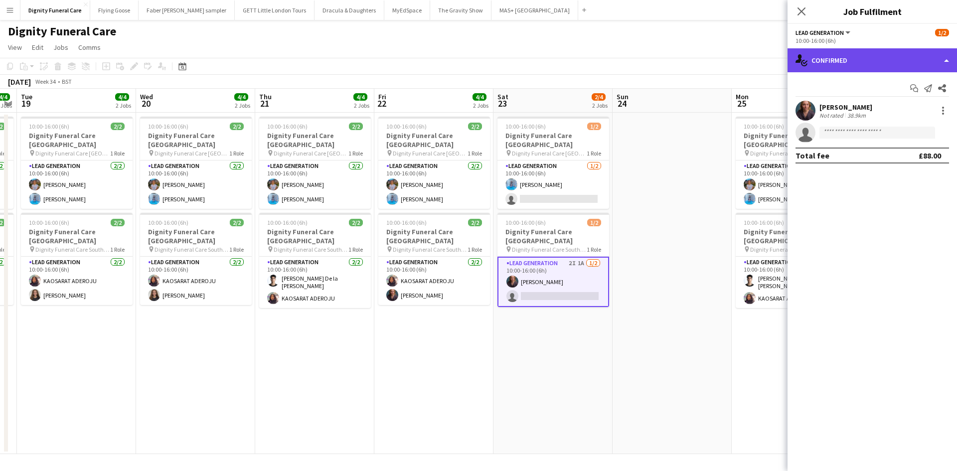
click at [861, 58] on div "single-neutral-actions-check-2 Confirmed" at bounding box center [873, 60] width 170 height 24
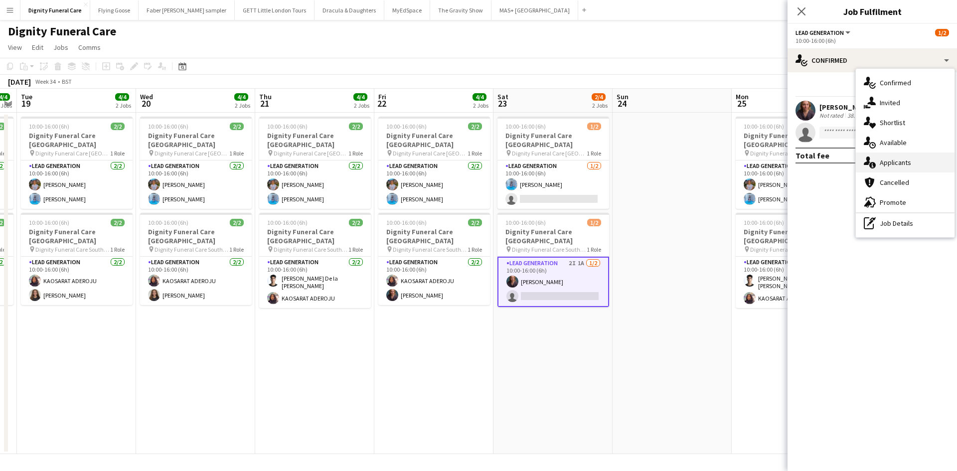
click at [896, 163] on div "single-neutral-actions-information Applicants" at bounding box center [905, 163] width 99 height 20
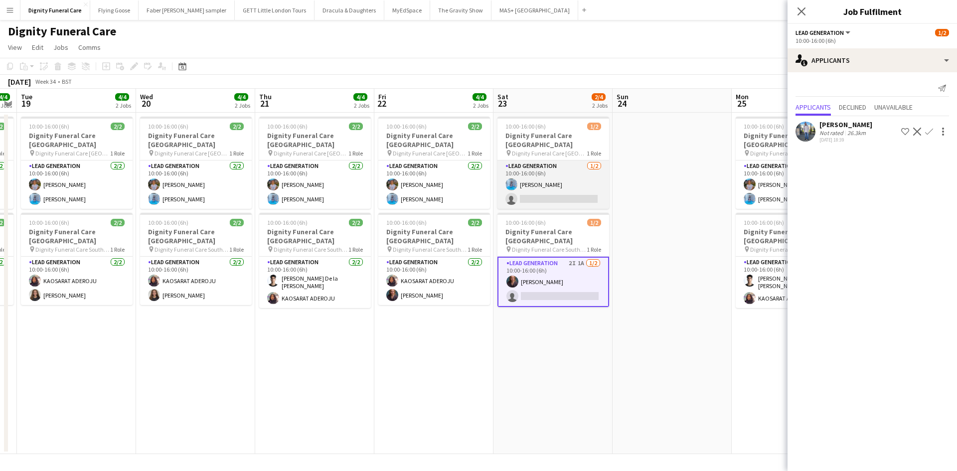
click at [541, 177] on app-card-role "Lead Generation 1/2 10:00-16:00 (6h) Jordan Bruce single-neutral-actions" at bounding box center [554, 185] width 112 height 48
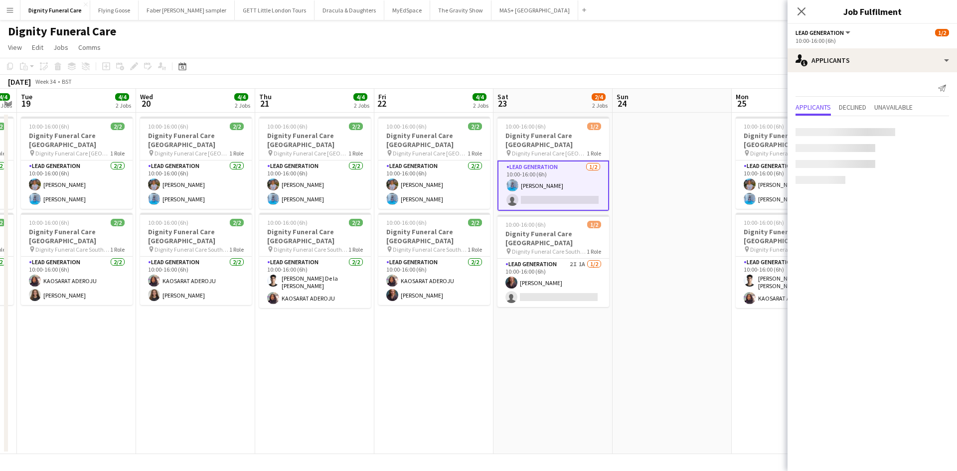
click at [544, 173] on app-card-role "Lead Generation 1/2 10:00-16:00 (6h) Jordan Bruce single-neutral-actions" at bounding box center [554, 186] width 112 height 50
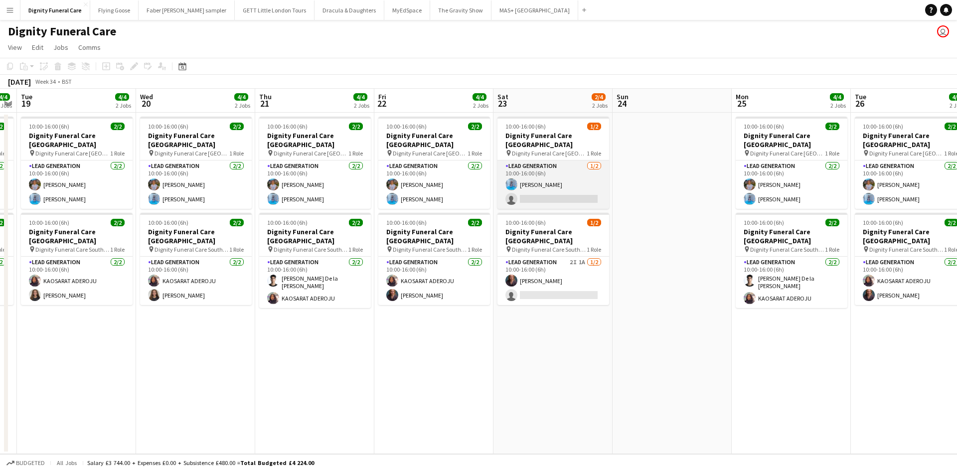
click at [529, 174] on app-card-role "Lead Generation 1/2 10:00-16:00 (6h) Jordan Bruce single-neutral-actions" at bounding box center [554, 185] width 112 height 48
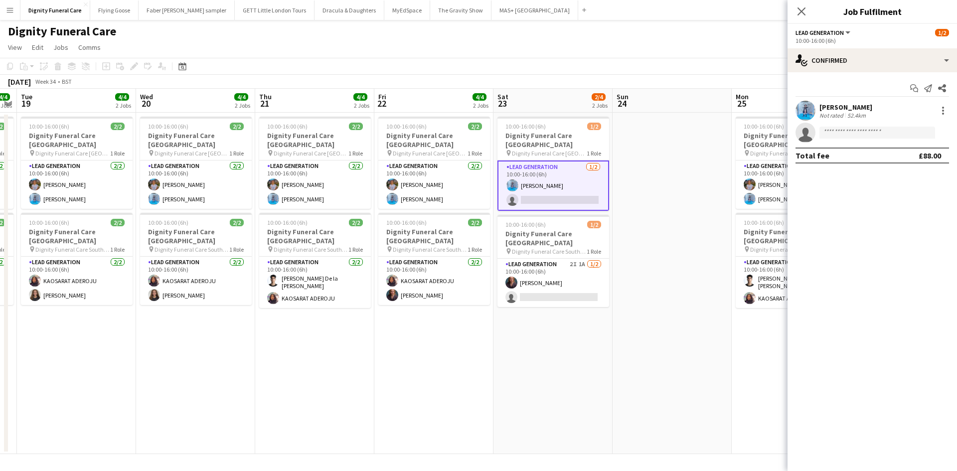
click at [836, 108] on div "Jordan Bruce" at bounding box center [846, 107] width 53 height 9
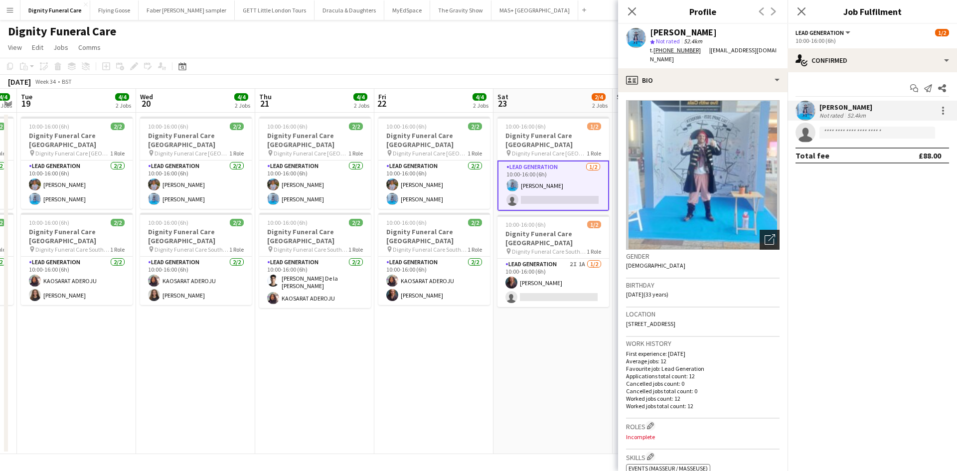
click at [765, 234] on icon "Open photos pop-in" at bounding box center [770, 239] width 10 height 10
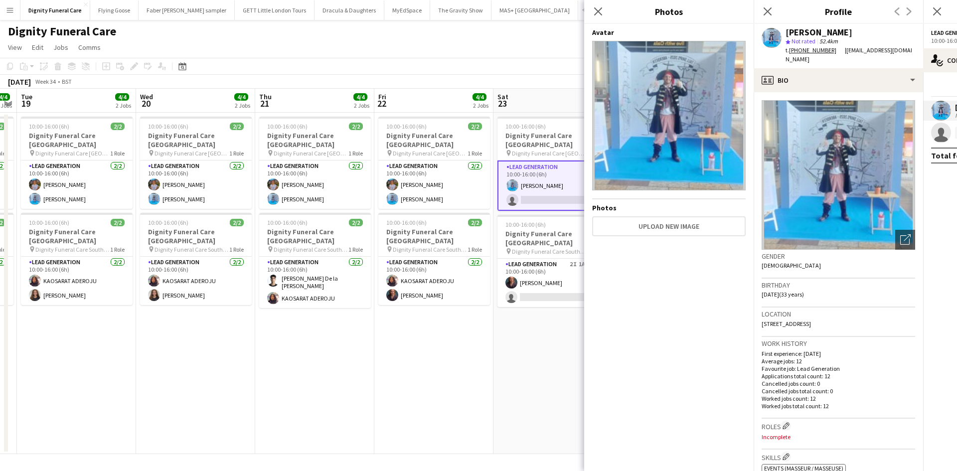
click at [514, 341] on app-date-cell "10:00-16:00 (6h) 1/2 Dignity Funeral Care Aberdeen pin Dignity Funeral Care Abe…" at bounding box center [553, 284] width 119 height 342
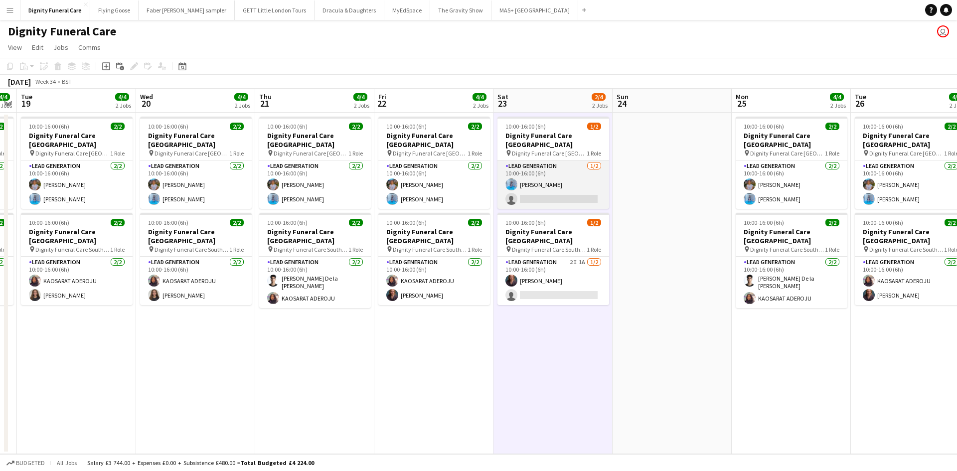
click at [561, 185] on app-card-role "Lead Generation 1/2 10:00-16:00 (6h) Jordan Bruce single-neutral-actions" at bounding box center [554, 185] width 112 height 48
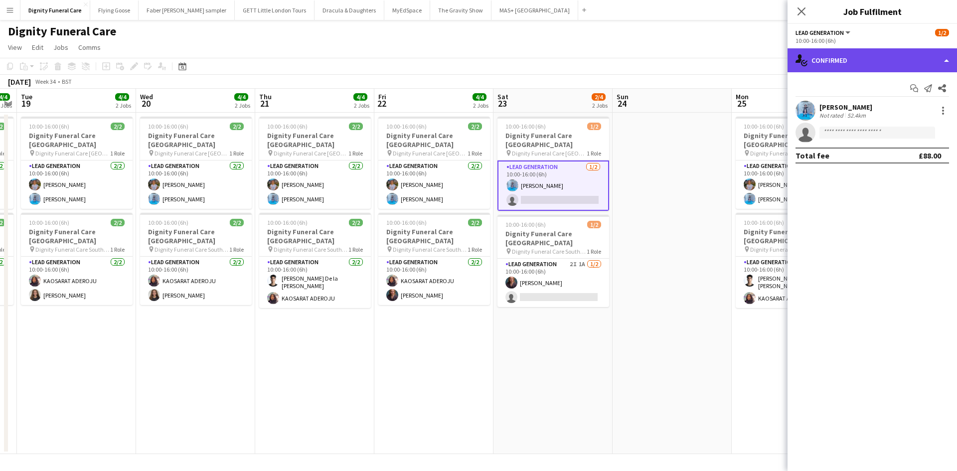
click at [842, 55] on div "single-neutral-actions-check-2 Confirmed" at bounding box center [873, 60] width 170 height 24
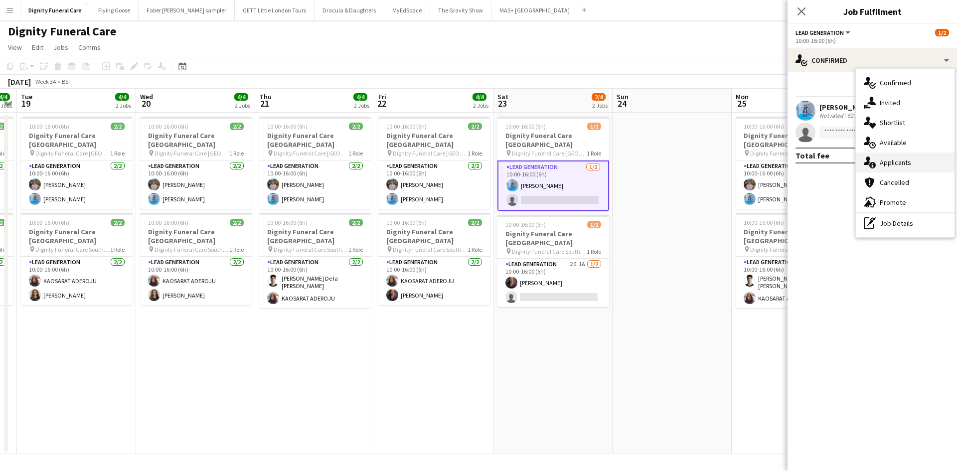
click at [884, 159] on div "single-neutral-actions-information Applicants" at bounding box center [905, 163] width 99 height 20
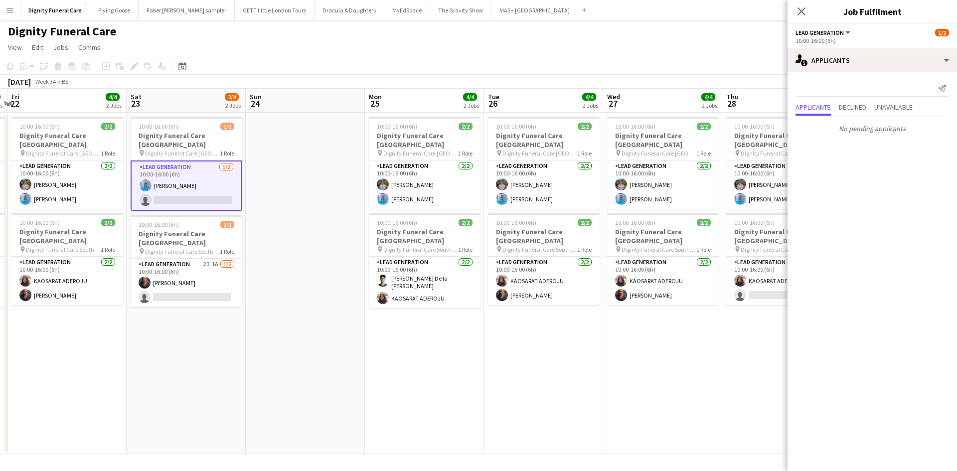
drag, startPoint x: 688, startPoint y: 307, endPoint x: 321, endPoint y: 285, distance: 367.6
click at [321, 285] on app-calendar-viewport "Mon 18 4/4 2 Jobs Tue 19 4/4 2 Jobs Wed 20 4/4 2 Jobs Thu 21 4/4 2 Jobs Fri 22 …" at bounding box center [478, 271] width 957 height 365
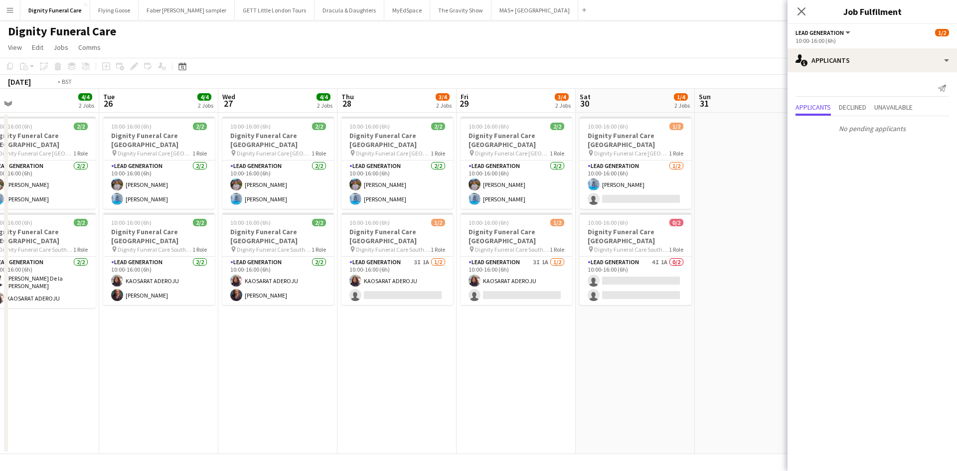
drag, startPoint x: 449, startPoint y: 295, endPoint x: 146, endPoint y: 275, distance: 304.3
click at [146, 277] on app-calendar-viewport "Fri 22 4/4 2 Jobs Sat 23 2/4 2 Jobs Sun 24 Mon 25 4/4 2 Jobs Tue 26 4/4 2 Jobs …" at bounding box center [478, 271] width 957 height 365
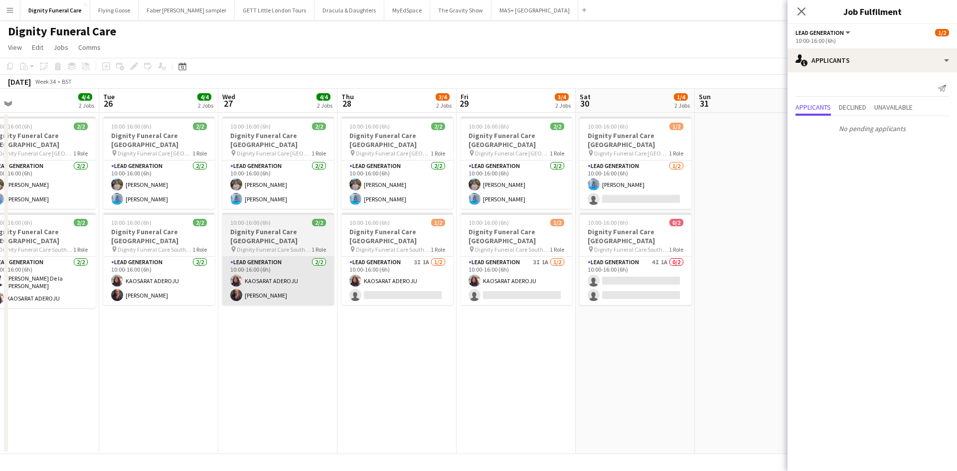
scroll to position [0, 378]
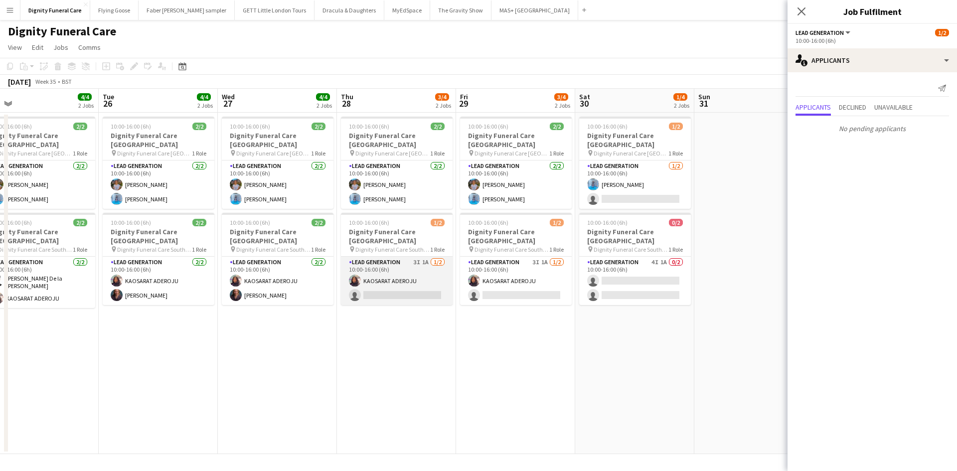
click at [394, 284] on app-card-role "Lead Generation 3I 1A 1/2 10:00-16:00 (6h) KAOSARAT ADEROJU single-neutral-acti…" at bounding box center [397, 281] width 112 height 48
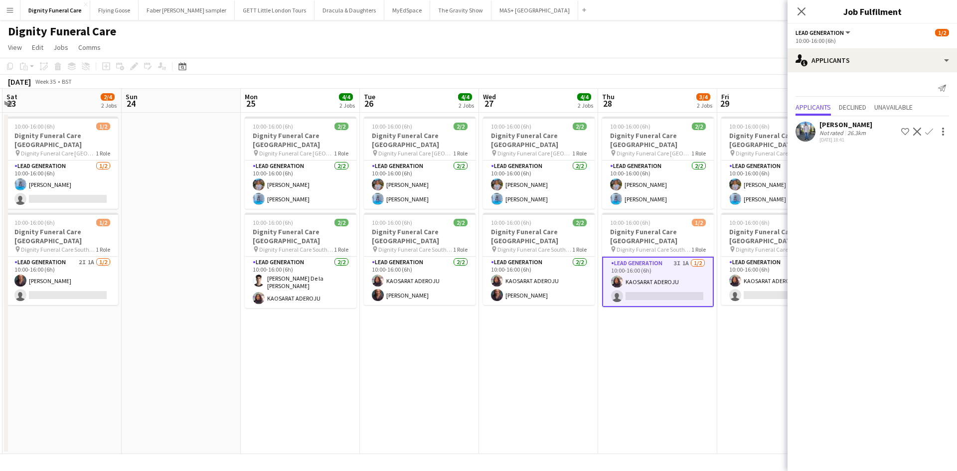
scroll to position [0, 234]
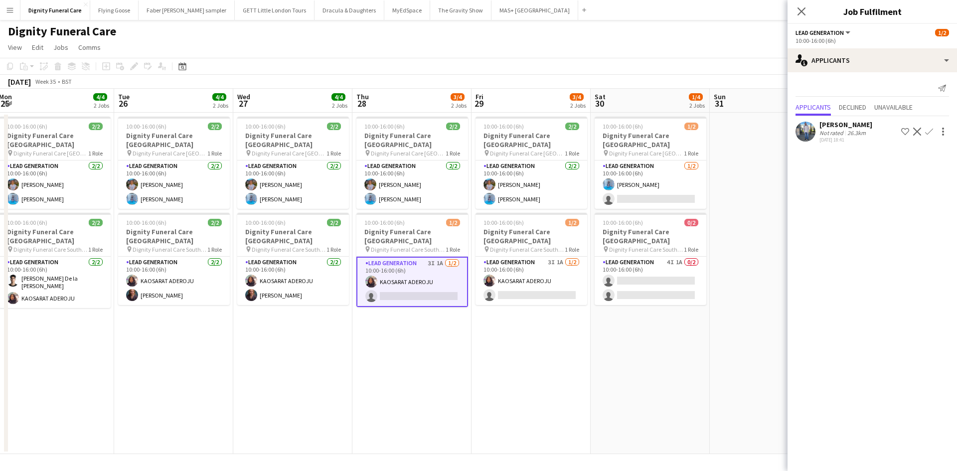
drag, startPoint x: 336, startPoint y: 321, endPoint x: 346, endPoint y: 295, distance: 27.6
click at [346, 295] on app-calendar-viewport "Thu 21 4/4 2 Jobs Fri 22 4/4 2 Jobs Sat 23 2/4 2 Jobs Sun 24 Mon 25 4/4 2 Jobs …" at bounding box center [478, 271] width 957 height 365
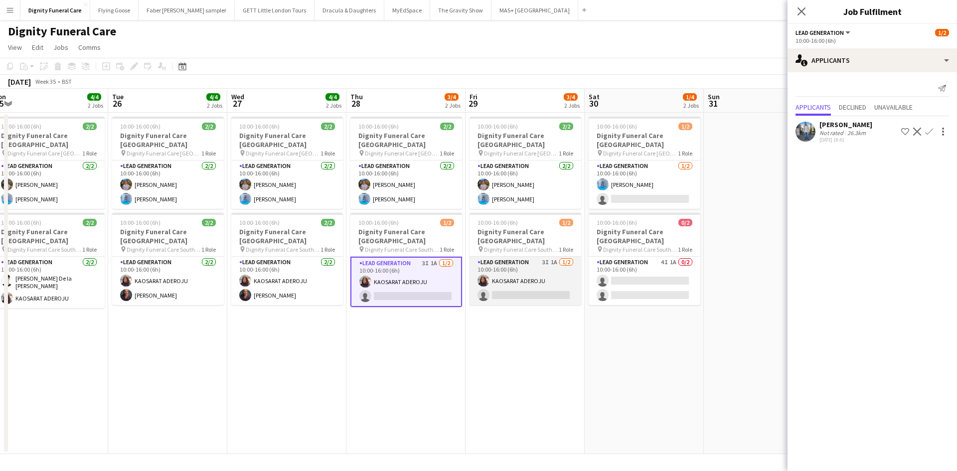
click at [520, 290] on app-card-role "Lead Generation 3I 1A 1/2 10:00-16:00 (6h) KAOSARAT ADEROJU single-neutral-acti…" at bounding box center [526, 281] width 112 height 48
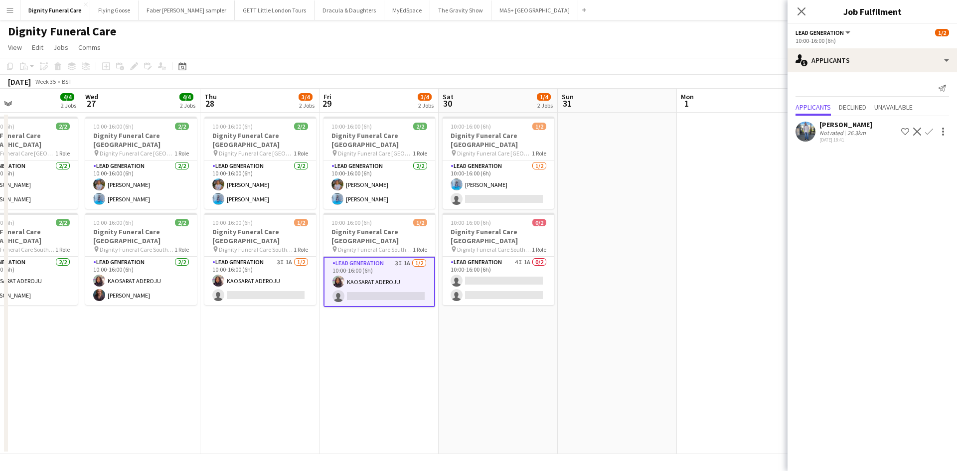
drag, startPoint x: 558, startPoint y: 312, endPoint x: 437, endPoint y: 297, distance: 122.6
click at [406, 311] on app-calendar-viewport "Sat 23 2/4 2 Jobs Sun 24 Mon 25 4/4 2 Jobs Tue 26 4/4 2 Jobs Wed 27 4/4 2 Jobs …" at bounding box center [478, 271] width 957 height 365
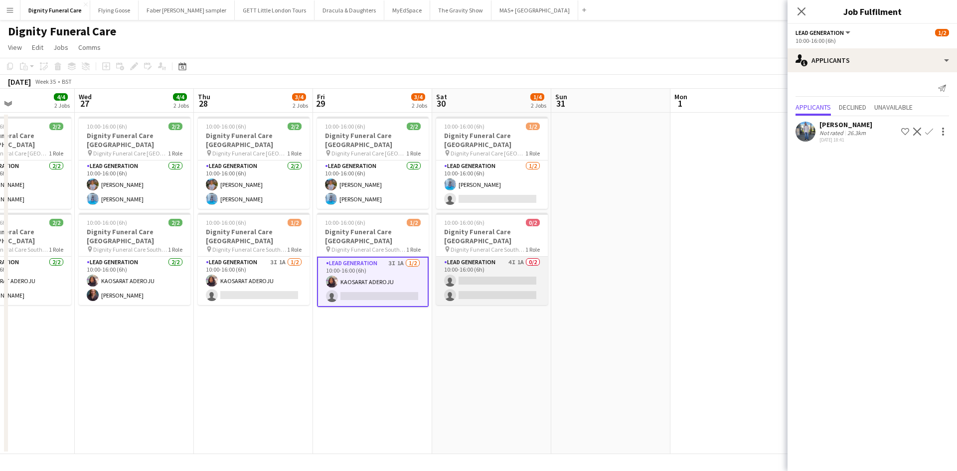
click at [476, 276] on app-card-role "Lead Generation 4I 1A 0/2 10:00-16:00 (6h) single-neutral-actions single-neutra…" at bounding box center [492, 281] width 112 height 48
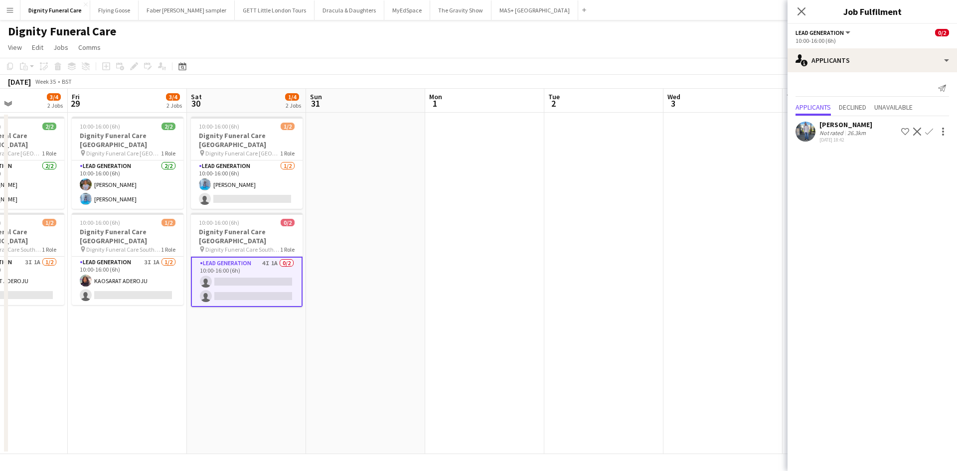
scroll to position [0, 410]
drag, startPoint x: 517, startPoint y: 311, endPoint x: 610, endPoint y: 181, distance: 159.8
click at [270, 292] on app-calendar-viewport "Mon 25 4/4 2 Jobs Tue 26 4/4 2 Jobs Wed 27 4/4 2 Jobs Thu 28 3/4 2 Jobs Fri 29 …" at bounding box center [478, 271] width 957 height 365
click at [842, 125] on div "Kazeem Oyetunde" at bounding box center [846, 124] width 53 height 9
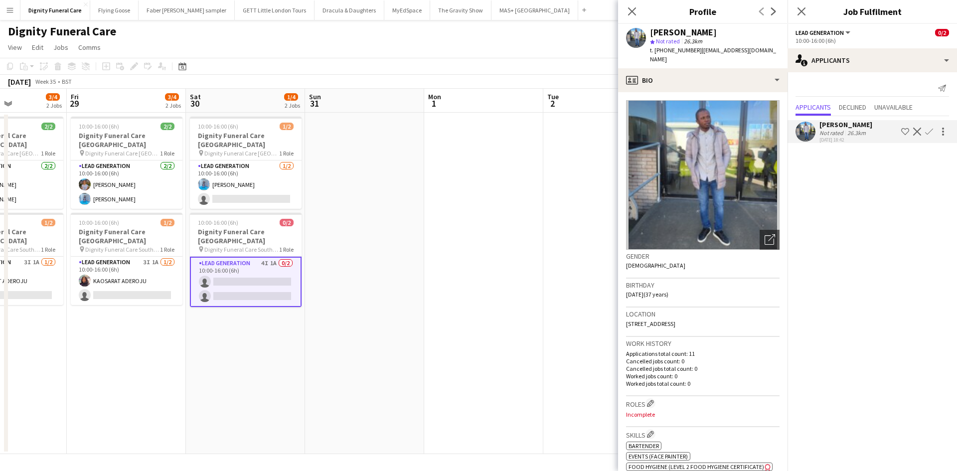
click at [541, 168] on app-date-cell at bounding box center [483, 284] width 119 height 342
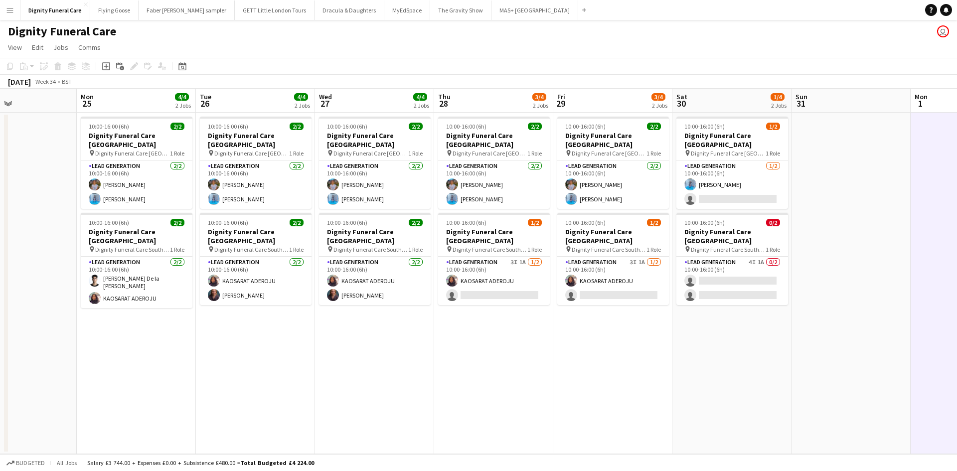
drag, startPoint x: 722, startPoint y: 152, endPoint x: 939, endPoint y: 150, distance: 216.9
click at [939, 151] on app-calendar-viewport "Fri 22 4/4 2 Jobs Sat 23 2/4 2 Jobs Sun 24 Mon 25 4/4 2 Jobs Tue 26 4/4 2 Jobs …" at bounding box center [478, 271] width 957 height 365
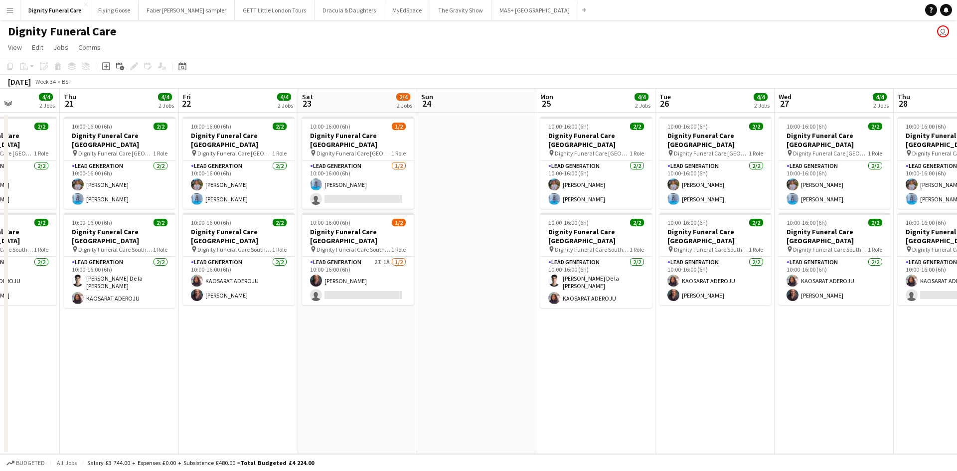
drag, startPoint x: 516, startPoint y: 176, endPoint x: 762, endPoint y: 171, distance: 246.4
click at [792, 174] on app-calendar-viewport "Mon 18 4/4 2 Jobs Tue 19 4/4 2 Jobs Wed 20 4/4 2 Jobs Thu 21 4/4 2 Jobs Fri 22 …" at bounding box center [478, 271] width 957 height 365
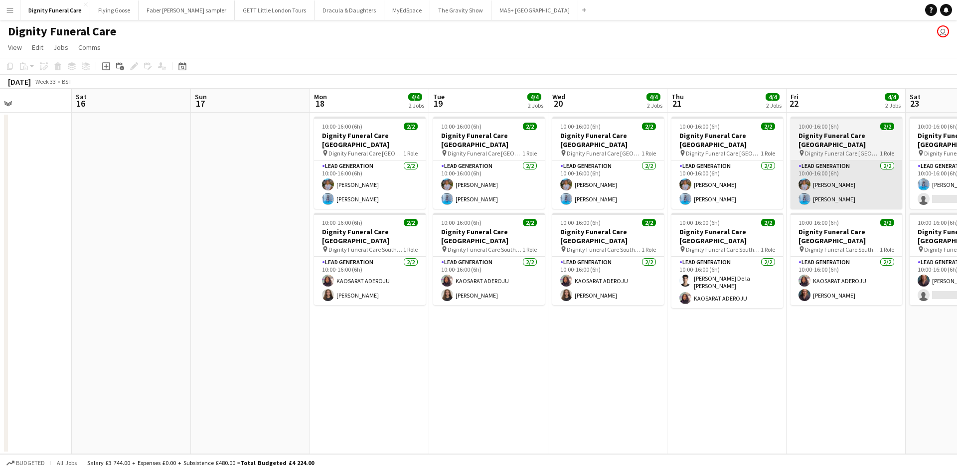
drag, startPoint x: 253, startPoint y: 161, endPoint x: 702, endPoint y: 172, distance: 448.9
click at [744, 178] on app-calendar-viewport "Thu 14 Fri 15 Sat 16 Sun 17 Mon 18 4/4 2 Jobs Tue 19 4/4 2 Jobs Wed 20 4/4 2 Jo…" at bounding box center [478, 271] width 957 height 365
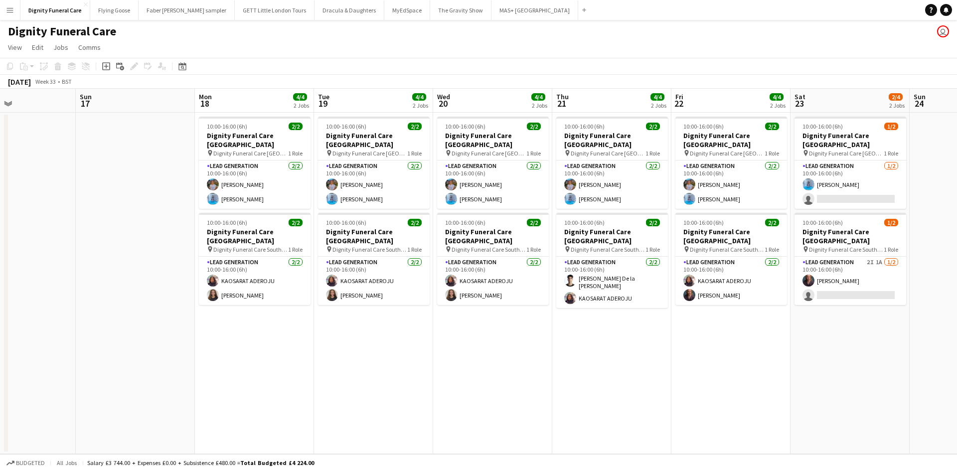
drag, startPoint x: 187, startPoint y: 153, endPoint x: 615, endPoint y: 160, distance: 427.9
click at [615, 160] on app-calendar-viewport "Thu 14 Fri 15 Sat 16 Sun 17 Mon 18 4/4 2 Jobs Tue 19 4/4 2 Jobs Wed 20 4/4 2 Jo…" at bounding box center [478, 271] width 957 height 365
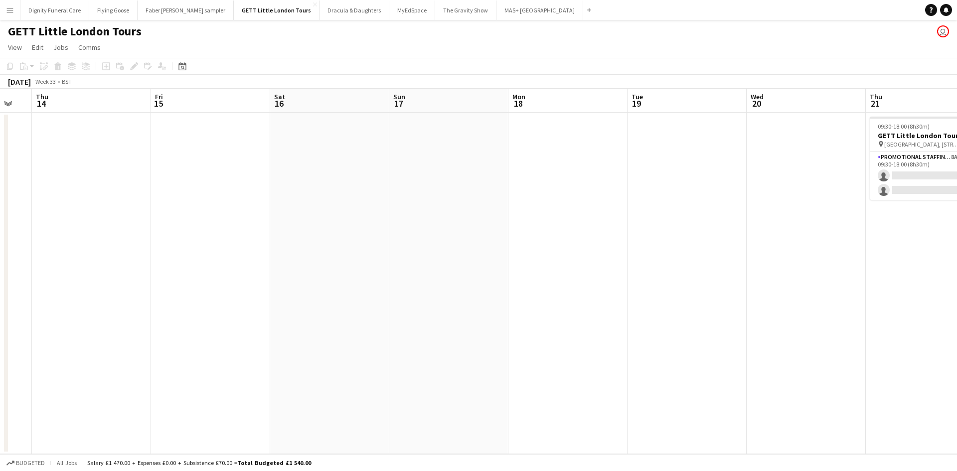
drag, startPoint x: 300, startPoint y: 191, endPoint x: 142, endPoint y: 187, distance: 158.6
click at [142, 187] on app-calendar-viewport "Sun 10 Mon 11 Tue 12 Wed 13 Thu 14 Fri 15 Sat 16 Sun 17 Mon 18 Tue 19 Wed 20 Th…" at bounding box center [478, 271] width 957 height 365
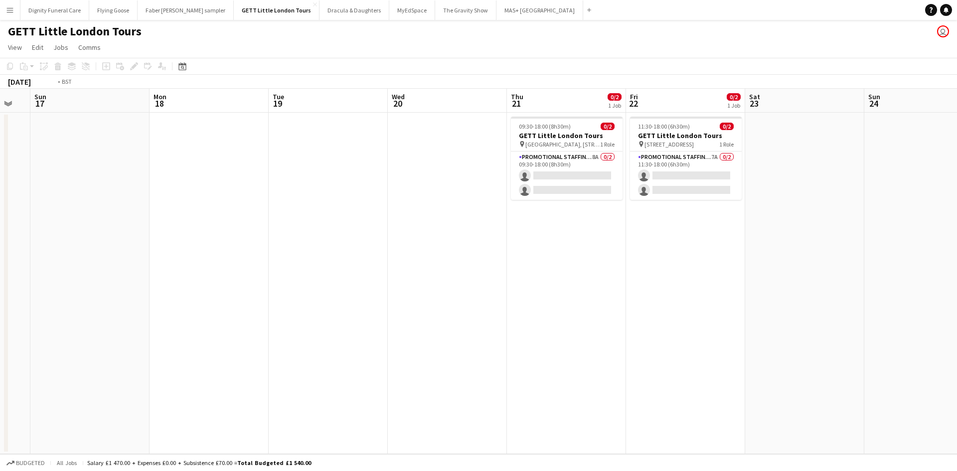
drag, startPoint x: 706, startPoint y: 260, endPoint x: 98, endPoint y: 218, distance: 609.3
click at [98, 218] on app-calendar-viewport "Thu 14 Fri 15 Sat 16 Sun 17 Mon 18 Tue 19 Wed 20 Thu 21 0/2 1 Job Fri 22 0/2 1 …" at bounding box center [478, 271] width 957 height 365
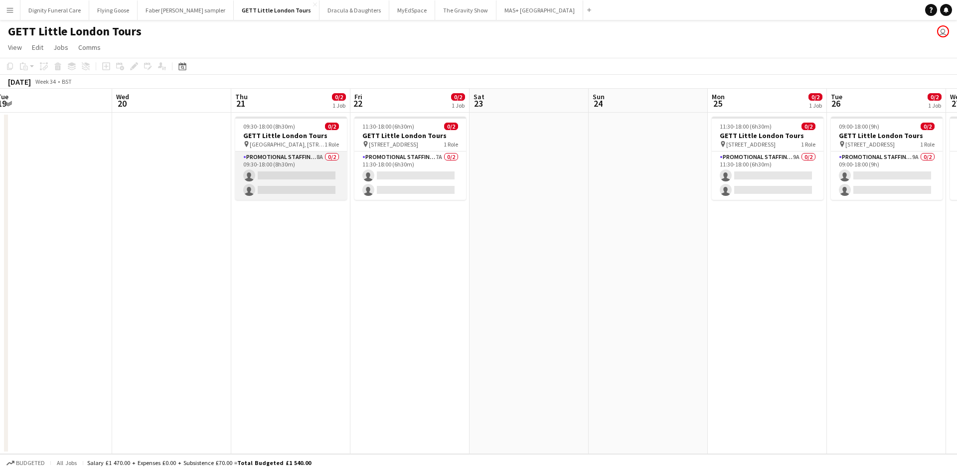
click at [317, 187] on app-card-role "Promotional Staffing (Brand Ambassadors) 8A 0/2 09:30-18:00 (8h30m) single-neut…" at bounding box center [291, 176] width 112 height 48
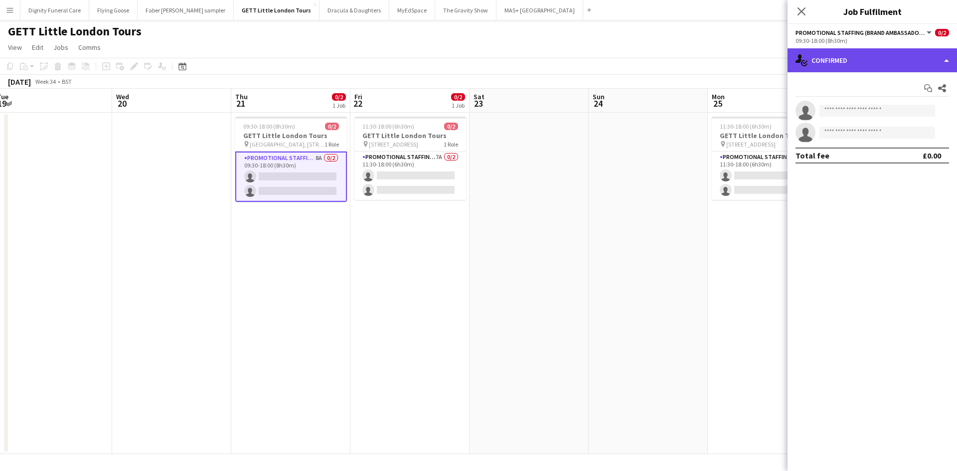
click at [849, 64] on div "single-neutral-actions-check-2 Confirmed" at bounding box center [873, 60] width 170 height 24
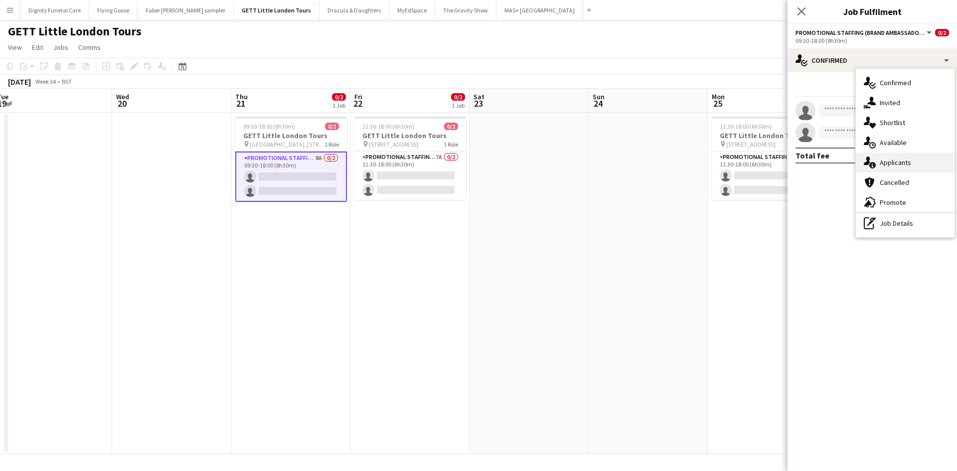
click at [889, 163] on div "single-neutral-actions-information Applicants" at bounding box center [905, 163] width 99 height 20
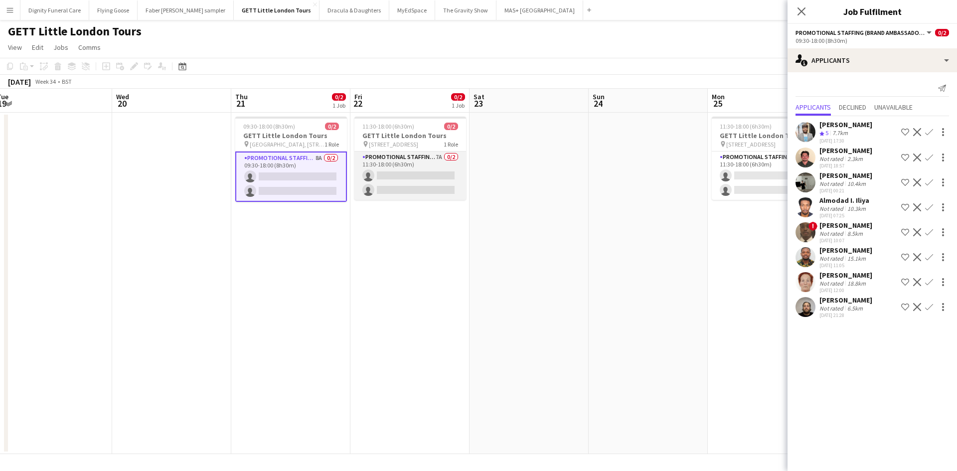
click at [409, 181] on app-card-role "Promotional Staffing (Brand Ambassadors) 7A 0/2 11:30-18:00 (6h30m) single-neut…" at bounding box center [411, 176] width 112 height 48
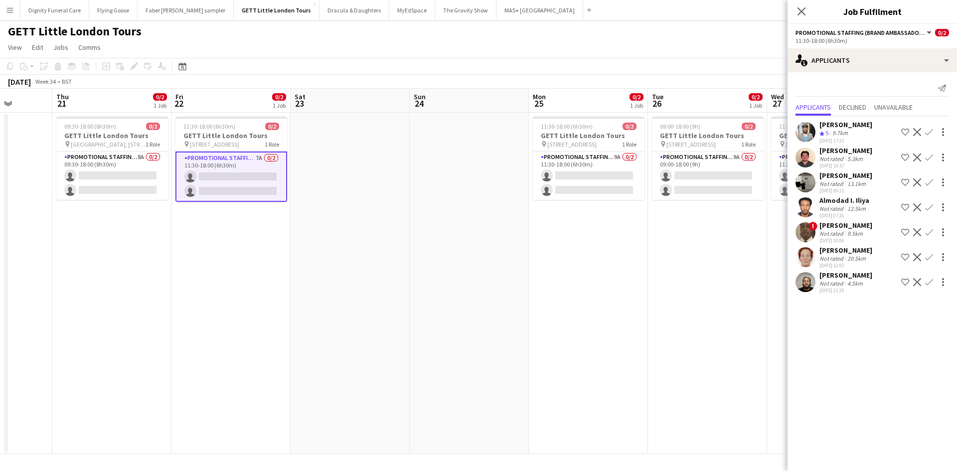
drag, startPoint x: 633, startPoint y: 231, endPoint x: 431, endPoint y: 229, distance: 201.9
click at [431, 229] on app-calendar-viewport "Mon 18 Tue 19 Wed 20 Thu 21 0/2 1 Job Fri 22 0/2 1 Job Sat 23 Sun 24 Mon 25 0/2…" at bounding box center [478, 271] width 957 height 365
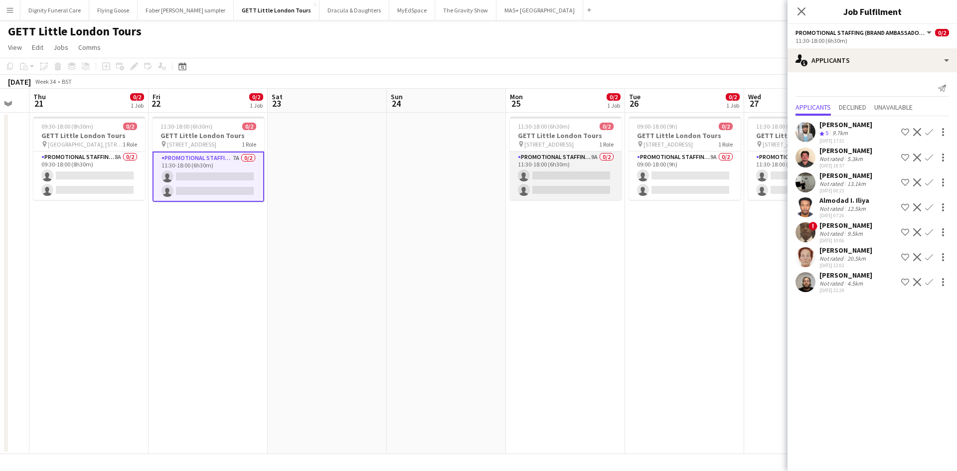
click at [563, 186] on app-card-role "Promotional Staffing (Brand Ambassadors) 9A 0/2 11:30-18:00 (6h30m) single-neut…" at bounding box center [566, 176] width 112 height 48
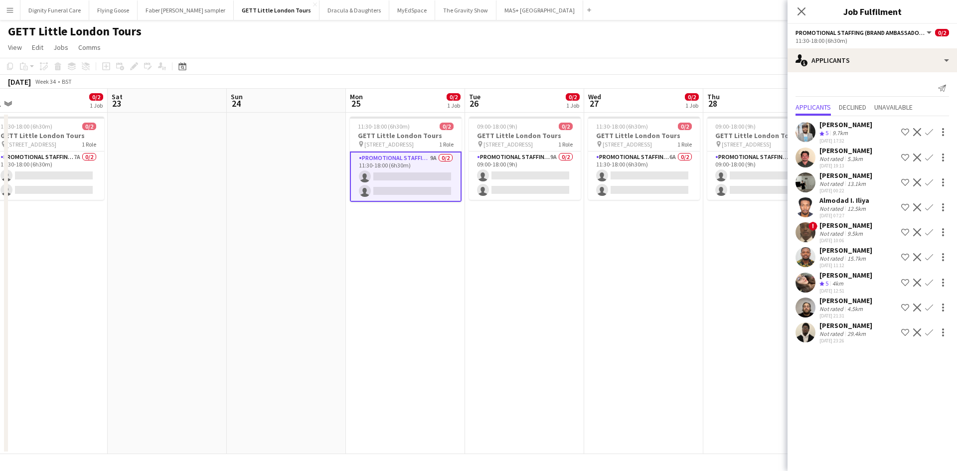
scroll to position [0, 501]
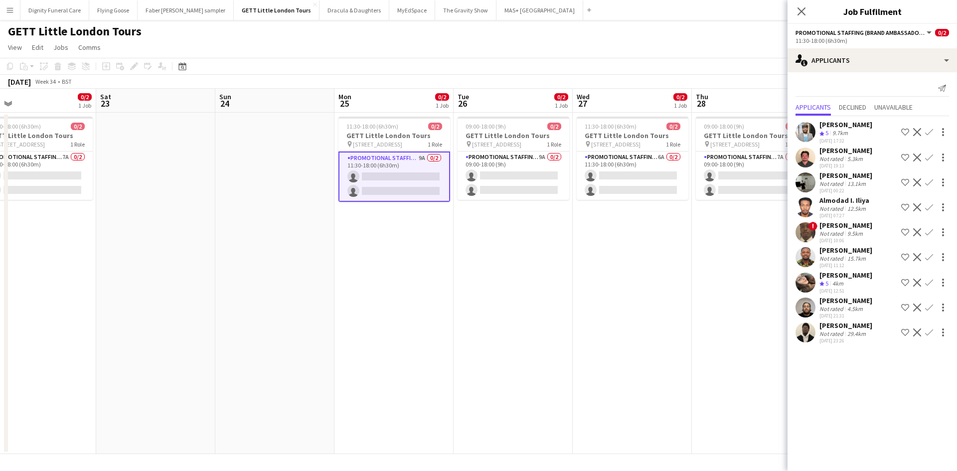
drag, startPoint x: 588, startPoint y: 250, endPoint x: 414, endPoint y: 241, distance: 174.3
click at [415, 242] on app-calendar-viewport "Mon 18 Tue 19 Wed 20 Thu 21 0/2 1 Job Fri 22 0/2 1 Job Sat 23 Sun 24 Mon 25 0/2…" at bounding box center [478, 271] width 957 height 365
click at [515, 181] on app-card-role "Promotional Staffing (Brand Ambassadors) 9A 0/2 09:00-18:00 (9h) single-neutral…" at bounding box center [512, 176] width 112 height 48
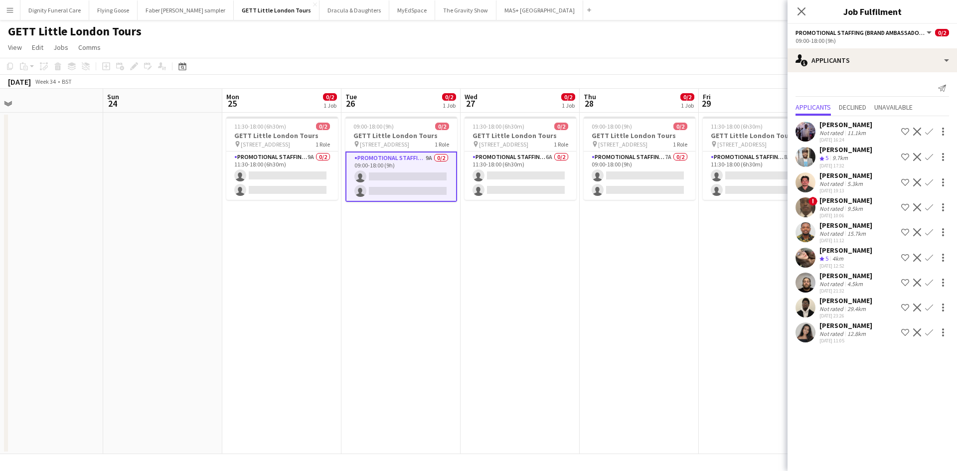
scroll to position [0, 376]
drag, startPoint x: 616, startPoint y: 260, endPoint x: 502, endPoint y: 258, distance: 113.7
click at [502, 258] on app-calendar-viewport "Wed 20 Thu 21 0/2 1 Job Fri 22 0/2 1 Job Sat 23 Sun 24 Mon 25 0/2 1 Job Tue 26 …" at bounding box center [478, 271] width 957 height 365
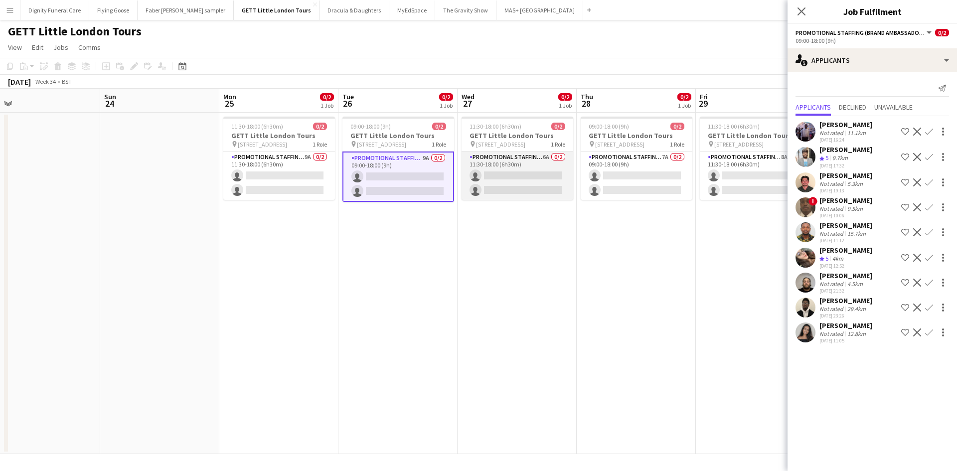
click at [525, 176] on app-card-role "Promotional Staffing (Brand Ambassadors) 6A 0/2 11:30-18:00 (6h30m) single-neut…" at bounding box center [518, 176] width 112 height 48
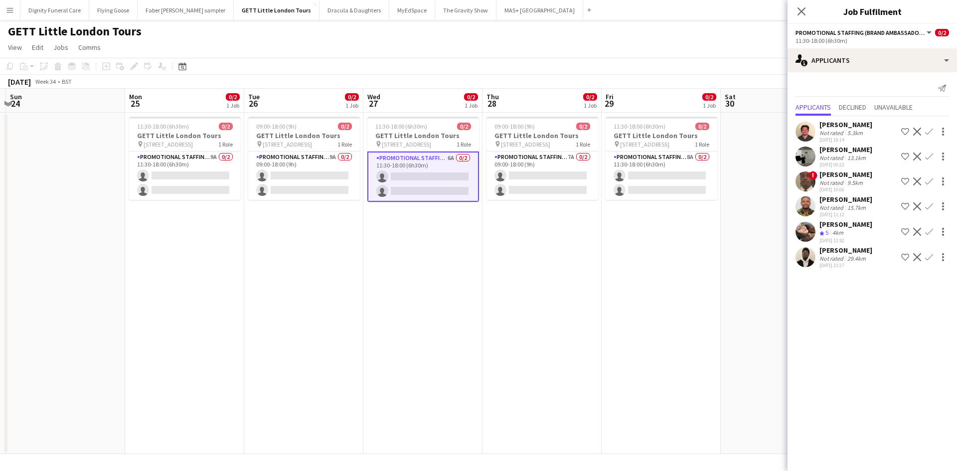
scroll to position [0, 472]
drag, startPoint x: 615, startPoint y: 221, endPoint x: 520, endPoint y: 221, distance: 95.7
click at [520, 221] on app-calendar-viewport "Wed 20 Thu 21 0/2 1 Job Fri 22 0/2 1 Job Sat 23 Sun 24 Mon 25 0/2 1 Job Tue 26 …" at bounding box center [478, 271] width 957 height 365
click at [549, 177] on app-card-role "Promotional Staffing (Brand Ambassadors) 7A 0/2 09:00-18:00 (9h) single-neutral…" at bounding box center [541, 176] width 112 height 48
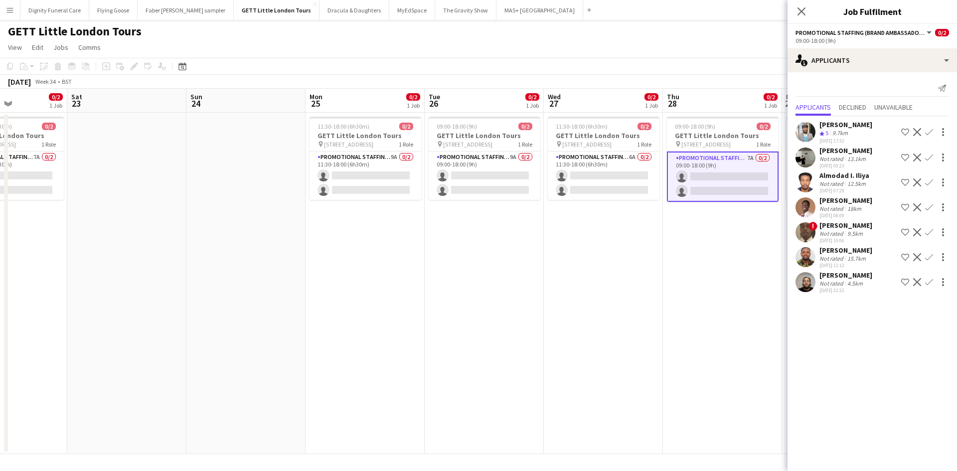
drag, startPoint x: 588, startPoint y: 251, endPoint x: 525, endPoint y: 246, distance: 63.5
click at [526, 246] on app-calendar-viewport "Wed 20 Thu 21 0/2 1 Job Fri 22 0/2 1 Job Sat 23 Sun 24 Mon 25 0/2 1 Job Tue 26 …" at bounding box center [478, 271] width 957 height 365
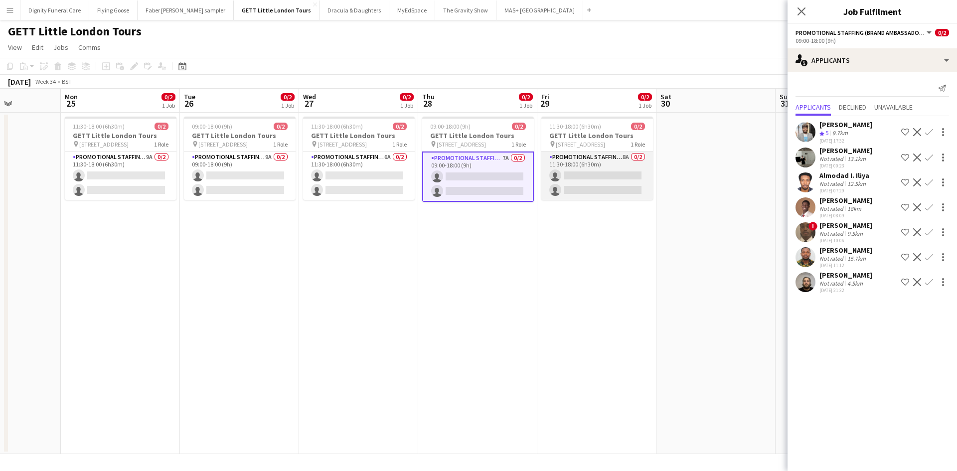
click at [595, 178] on app-card-role "Promotional Staffing (Brand Ambassadors) 8A 0/2 11:30-18:00 (6h30m) single-neut…" at bounding box center [597, 176] width 112 height 48
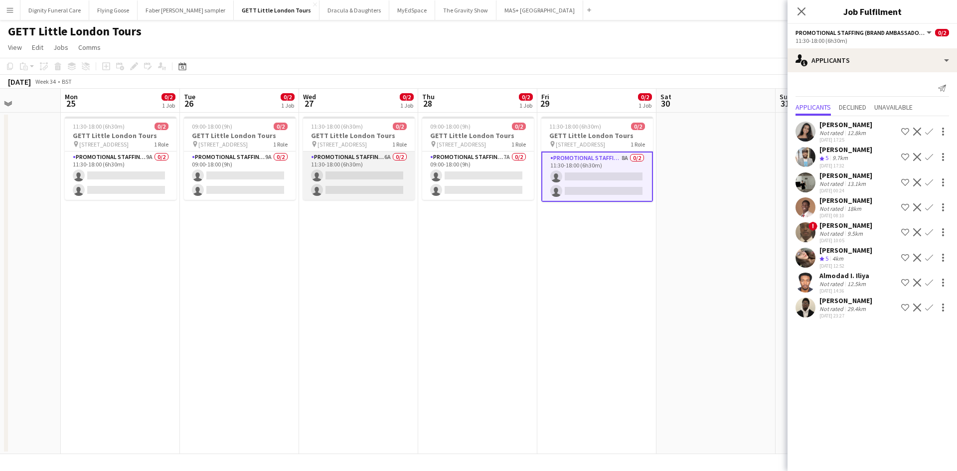
click at [351, 177] on app-card-role "Promotional Staffing (Brand Ambassadors) 6A 0/2 11:30-18:00 (6h30m) single-neut…" at bounding box center [359, 176] width 112 height 48
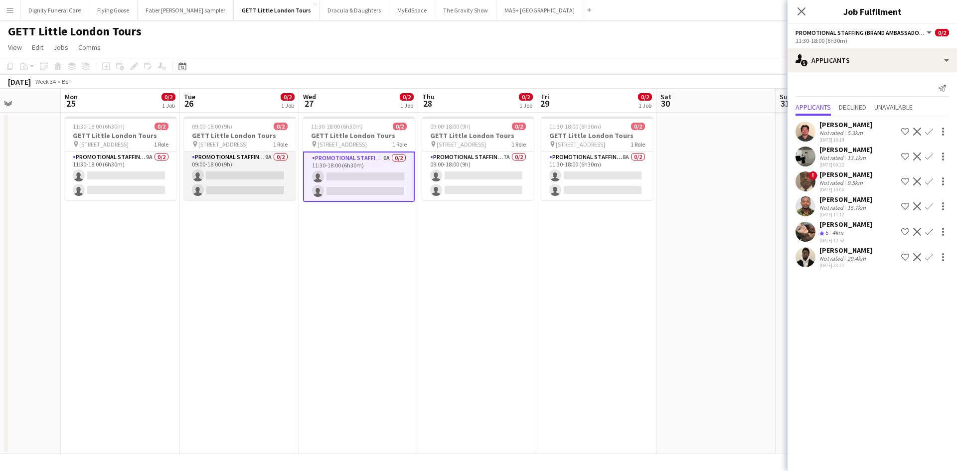
click at [268, 176] on app-card-role "Promotional Staffing (Brand Ambassadors) 9A 0/2 09:00-18:00 (9h) single-neutral…" at bounding box center [240, 176] width 112 height 48
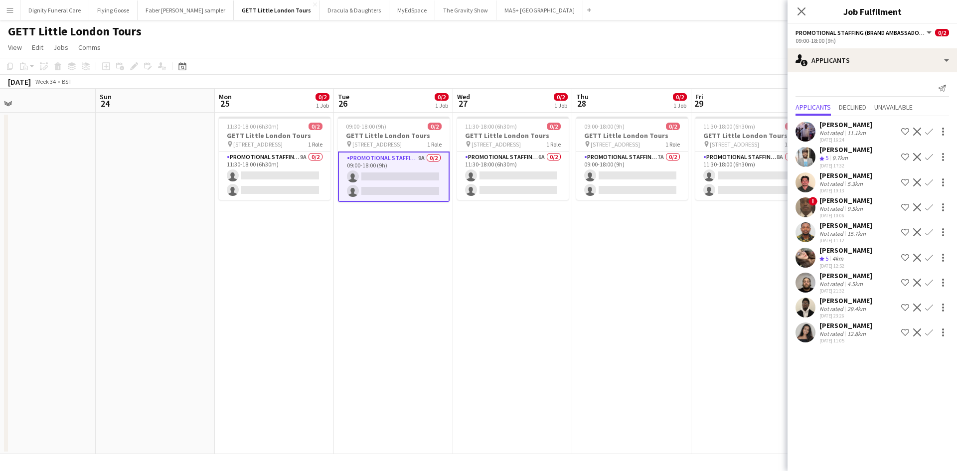
drag, startPoint x: 255, startPoint y: 258, endPoint x: 397, endPoint y: 252, distance: 142.2
click at [409, 259] on app-calendar-viewport "Thu 21 0/2 1 Job Fri 22 0/2 1 Job Sat 23 Sun 24 Mon 25 0/2 1 Job Tue 26 0/2 1 J…" at bounding box center [478, 271] width 957 height 365
click at [297, 177] on app-card-role "Promotional Staffing (Brand Ambassadors) 9A 0/2 11:30-18:00 (6h30m) single-neut…" at bounding box center [275, 176] width 112 height 48
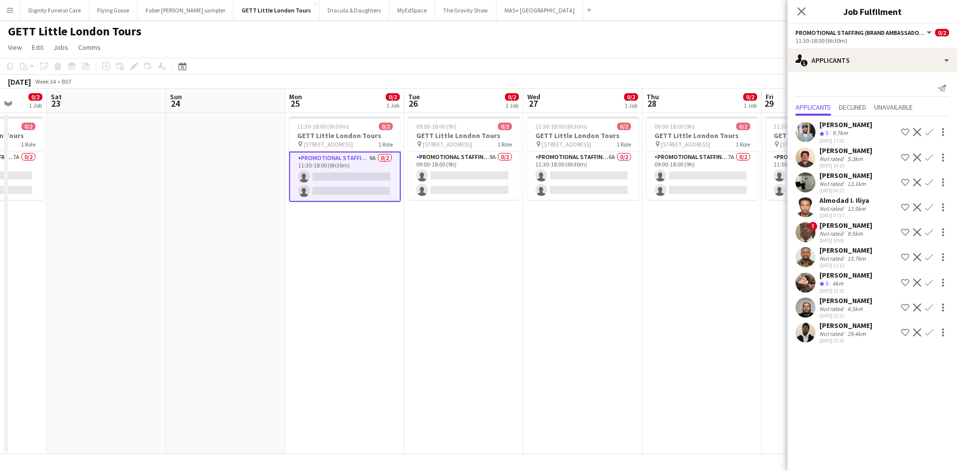
drag, startPoint x: 256, startPoint y: 237, endPoint x: 578, endPoint y: 232, distance: 322.6
click at [578, 232] on app-calendar-viewport "Wed 20 Thu 21 0/2 1 Job Fri 22 0/2 1 Job Sat 23 Sun 24 Mon 25 0/2 1 Job Tue 26 …" at bounding box center [478, 271] width 957 height 365
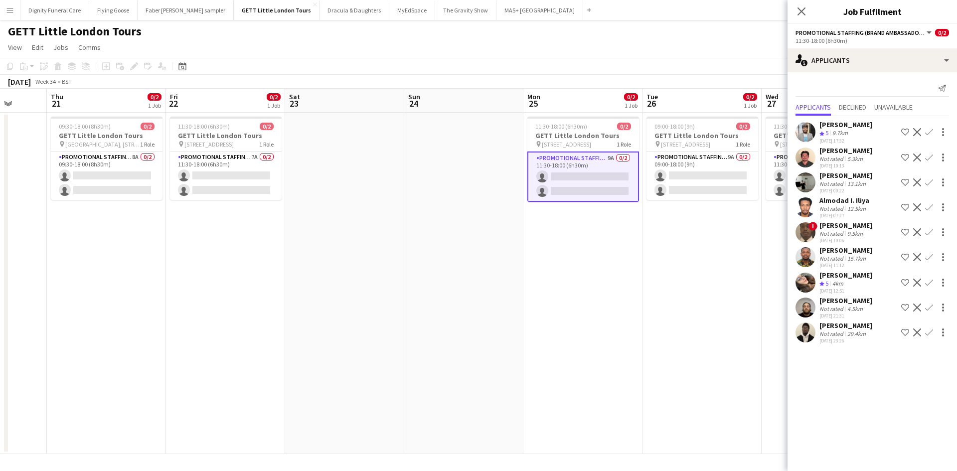
scroll to position [0, 296]
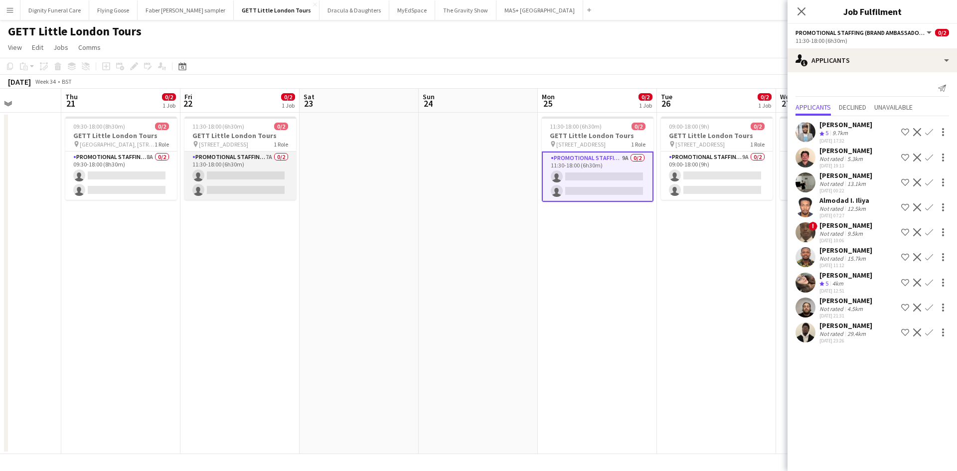
click at [252, 180] on app-card-role "Promotional Staffing (Brand Ambassadors) 7A 0/2 11:30-18:00 (6h30m) single-neut…" at bounding box center [240, 176] width 112 height 48
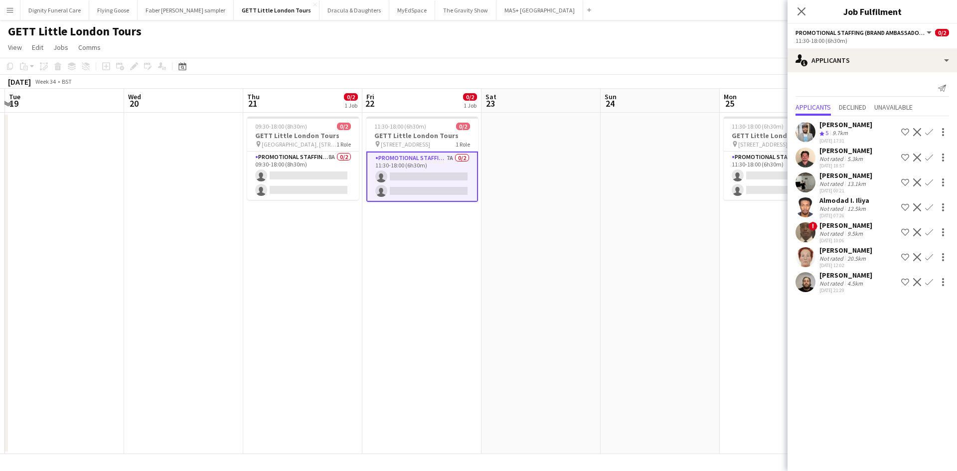
scroll to position [0, 241]
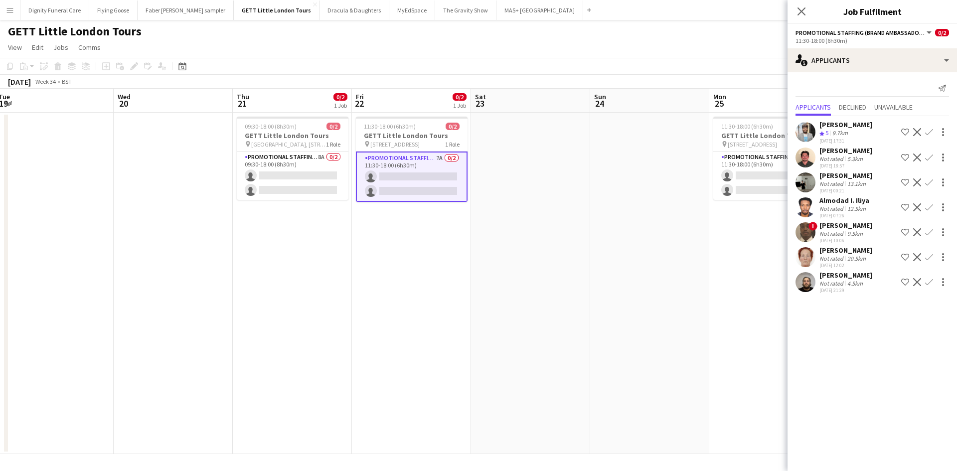
drag, startPoint x: 116, startPoint y: 223, endPoint x: 290, endPoint y: 224, distance: 174.0
click at [290, 224] on app-calendar-viewport "Sun 17 Mon 18 Tue 19 Wed 20 Thu 21 0/2 1 Job Fri 22 0/2 1 Job Sat 23 Sun 24 Mon…" at bounding box center [478, 271] width 957 height 365
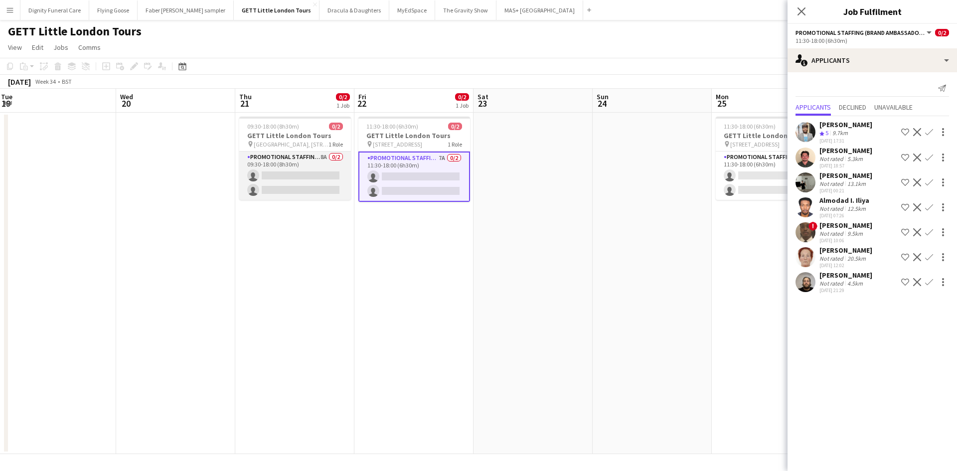
click at [289, 182] on app-card-role "Promotional Staffing (Brand Ambassadors) 8A 0/2 09:30-18:00 (8h30m) single-neut…" at bounding box center [295, 176] width 112 height 48
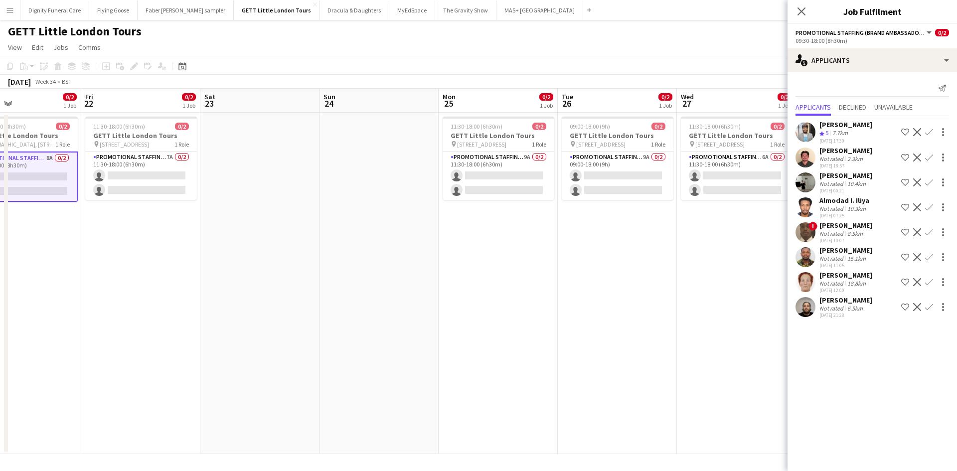
drag, startPoint x: 408, startPoint y: 251, endPoint x: 149, endPoint y: 239, distance: 259.1
click at [149, 239] on app-calendar-viewport "Tue 19 Wed 20 Thu 21 0/2 1 Job Fri 22 0/2 1 Job Sat 23 Sun 24 Mon 25 0/2 1 Job …" at bounding box center [478, 271] width 957 height 365
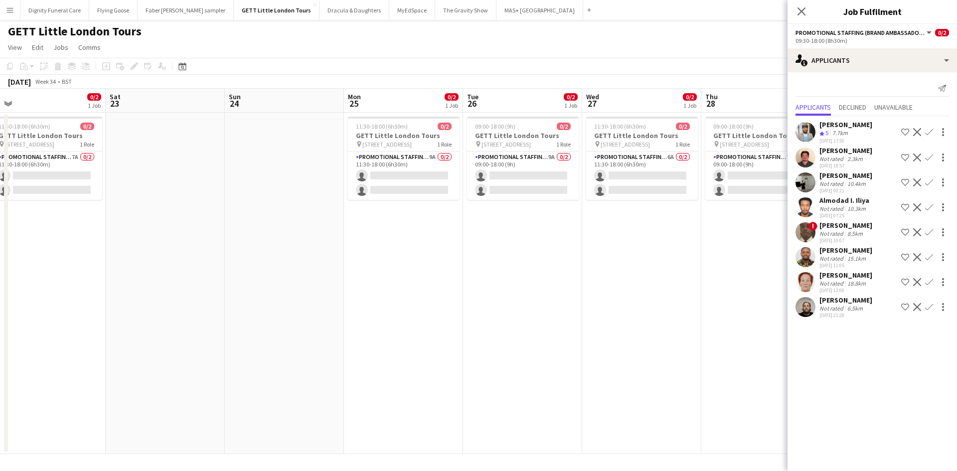
drag, startPoint x: 385, startPoint y: 246, endPoint x: 358, endPoint y: 237, distance: 28.9
click at [348, 246] on app-calendar-viewport "Tue 19 Wed 20 Thu 21 0/2 1 Job Fri 22 0/2 1 Job Sat 23 Sun 24 Mon 25 0/2 1 Job …" at bounding box center [478, 271] width 957 height 365
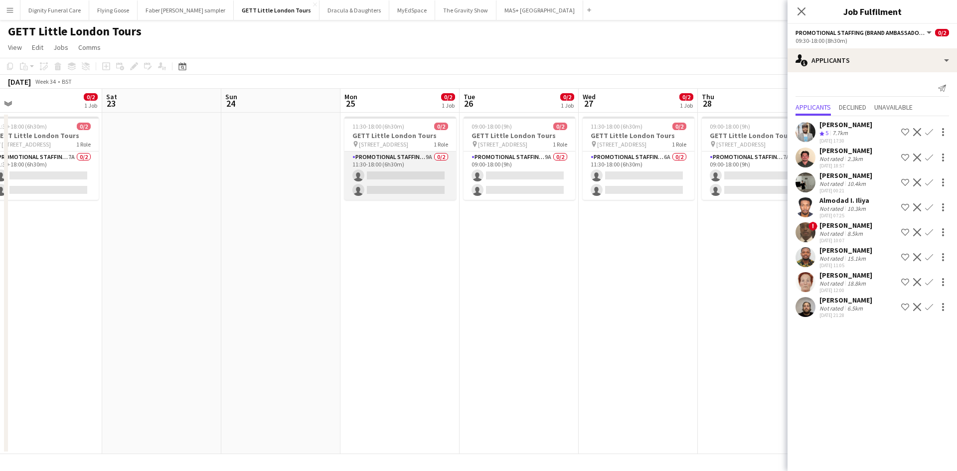
click at [403, 193] on app-card-role "Promotional Staffing (Brand Ambassadors) 9A 0/2 11:30-18:00 (6h30m) single-neut…" at bounding box center [401, 176] width 112 height 48
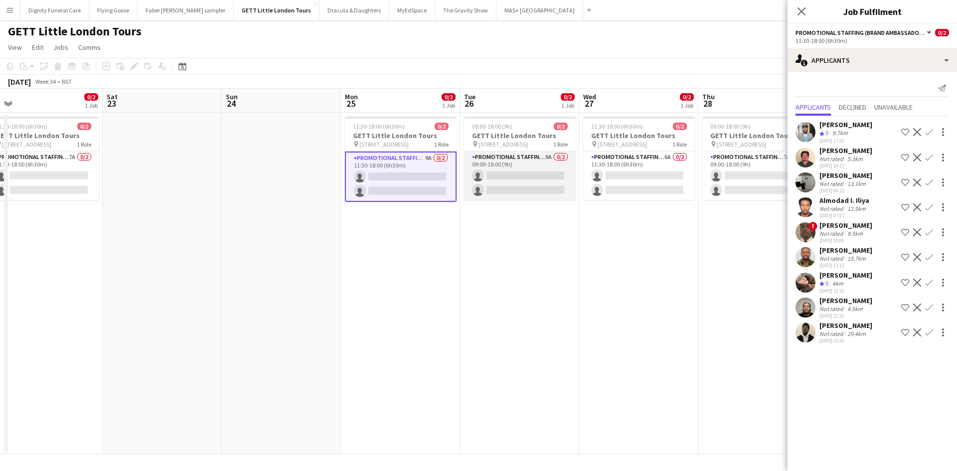
click at [522, 181] on app-card-role "Promotional Staffing (Brand Ambassadors) 9A 0/2 09:00-18:00 (9h) single-neutral…" at bounding box center [520, 176] width 112 height 48
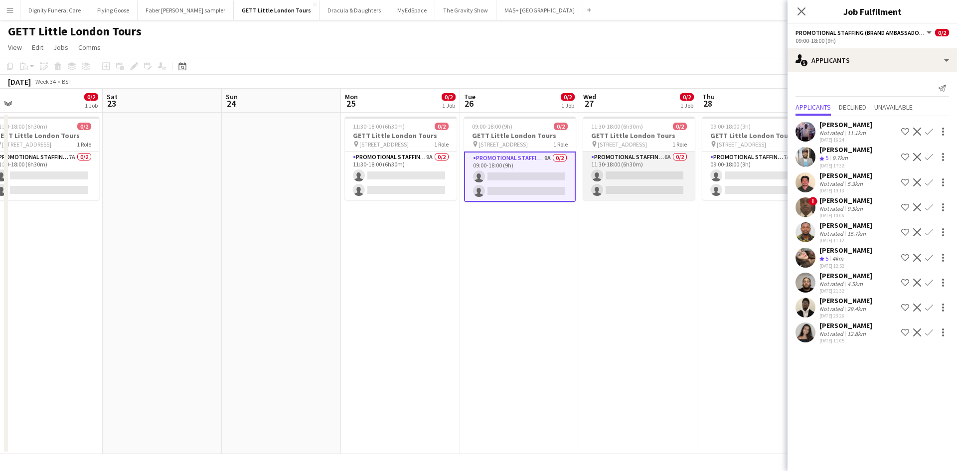
click at [654, 166] on app-card-role "Promotional Staffing (Brand Ambassadors) 6A 0/2 11:30-18:00 (6h30m) single-neut…" at bounding box center [639, 176] width 112 height 48
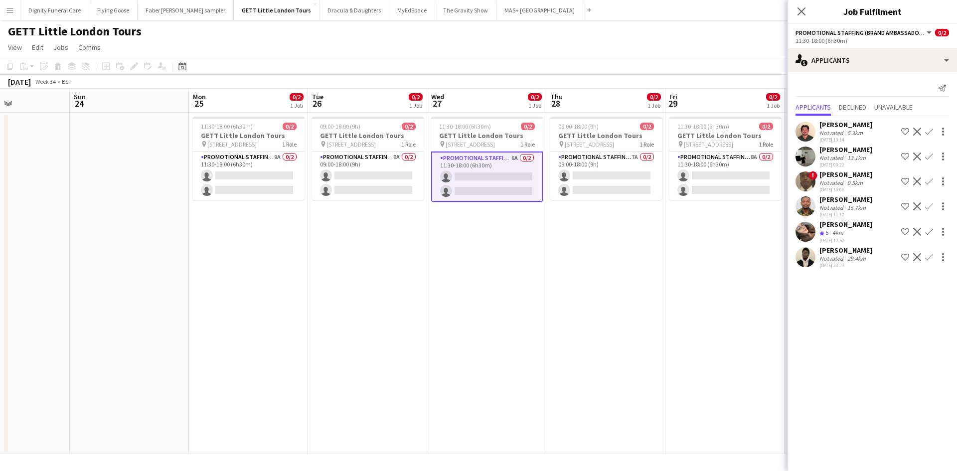
scroll to position [0, 309]
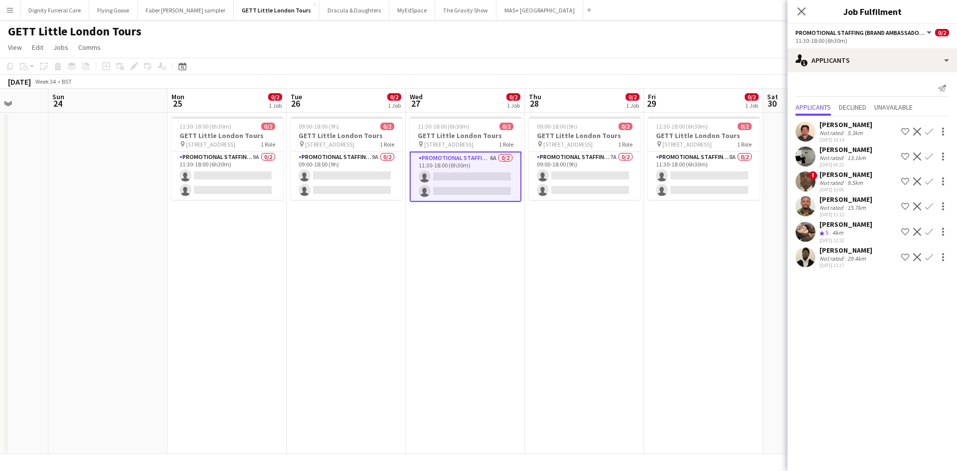
drag, startPoint x: 588, startPoint y: 301, endPoint x: 414, endPoint y: 281, distance: 174.6
click at [414, 281] on app-calendar-viewport "Thu 21 0/2 1 Job Fri 22 0/2 1 Job Sat 23 Sun 24 Mon 25 0/2 1 Job Tue 26 0/2 1 J…" at bounding box center [478, 271] width 957 height 365
click at [599, 180] on app-card-role "Promotional Staffing (Brand Ambassadors) 7A 0/2 09:00-18:00 (9h) single-neutral…" at bounding box center [585, 176] width 112 height 48
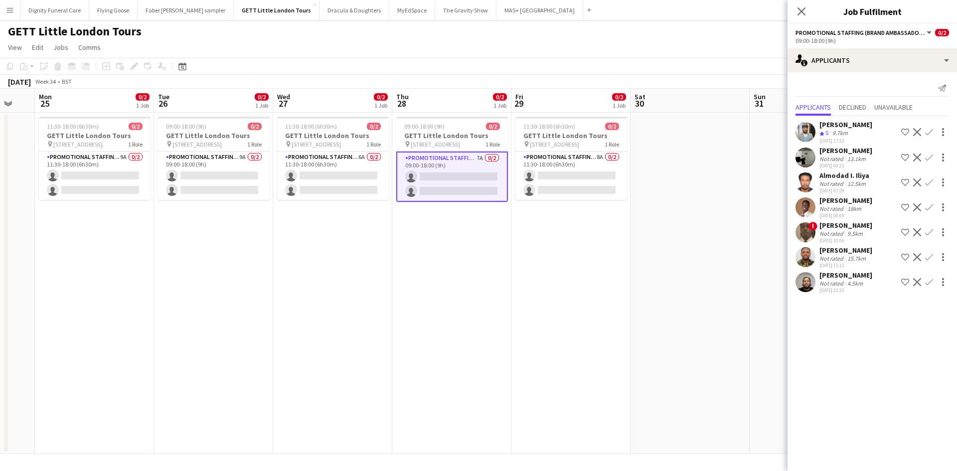
scroll to position [0, 446]
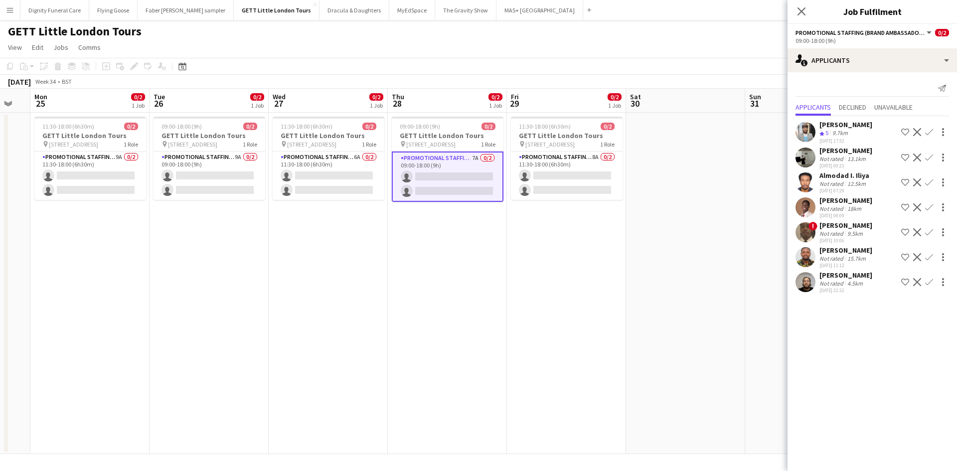
drag, startPoint x: 627, startPoint y: 276, endPoint x: 494, endPoint y: 268, distance: 133.4
click at [494, 268] on app-calendar-viewport "Thu 21 0/2 1 Job Fri 22 0/2 1 Job Sat 23 Sun 24 Mon 25 0/2 1 Job Tue 26 0/2 1 J…" at bounding box center [478, 271] width 957 height 365
click at [564, 178] on app-card-role "Promotional Staffing (Brand Ambassadors) 8A 0/2 11:30-18:00 (6h30m) single-neut…" at bounding box center [568, 176] width 112 height 48
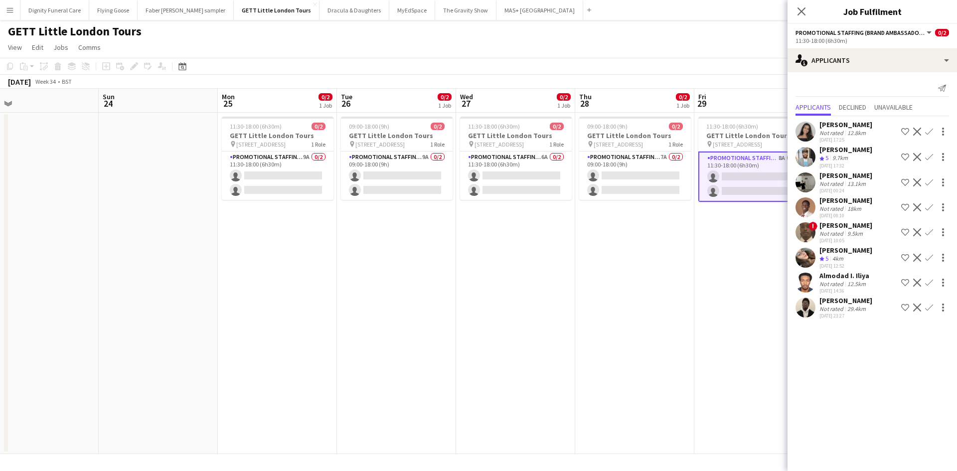
drag, startPoint x: 206, startPoint y: 233, endPoint x: 396, endPoint y: 231, distance: 190.0
click at [399, 232] on app-calendar-viewport "Thu 21 0/2 1 Job Fri 22 0/2 1 Job Sat 23 Sun 24 Mon 25 0/2 1 Job Tue 26 0/2 1 J…" at bounding box center [478, 271] width 957 height 365
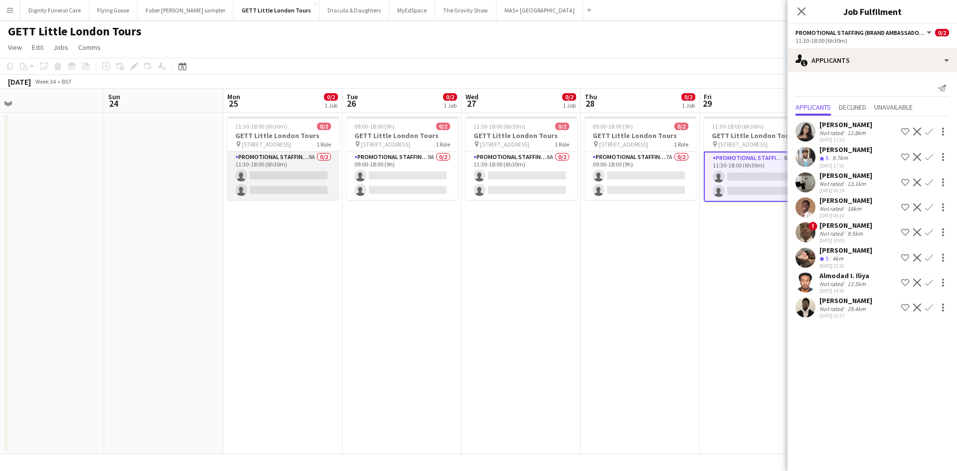
click at [284, 176] on app-card-role "Promotional Staffing (Brand Ambassadors) 9A 0/2 11:30-18:00 (6h30m) single-neut…" at bounding box center [283, 176] width 112 height 48
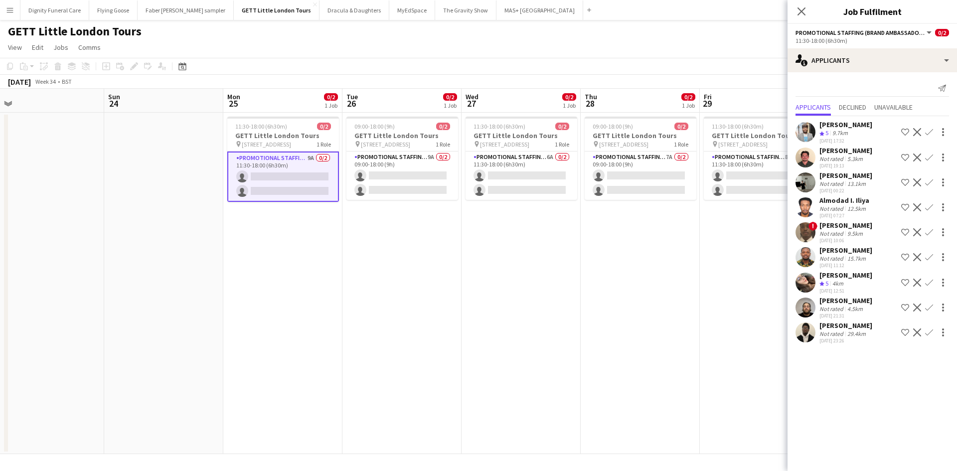
click at [931, 280] on app-icon "Confirm" at bounding box center [929, 283] width 8 height 8
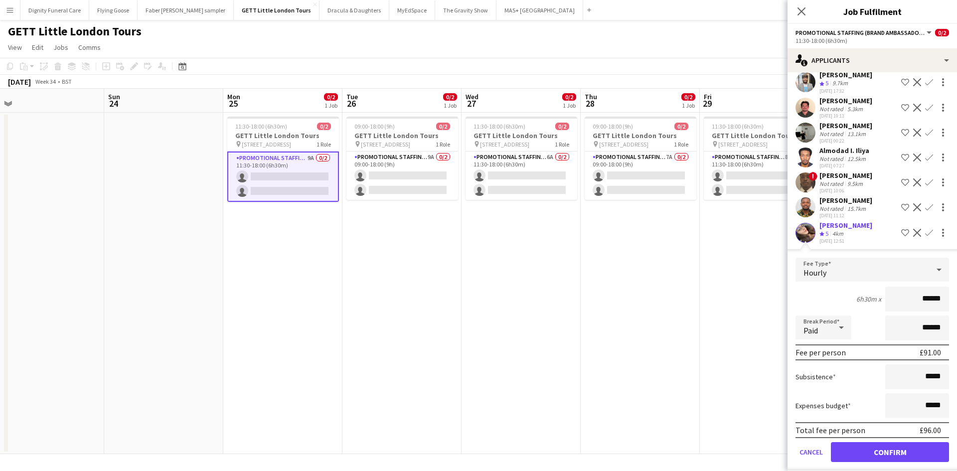
scroll to position [109, 0]
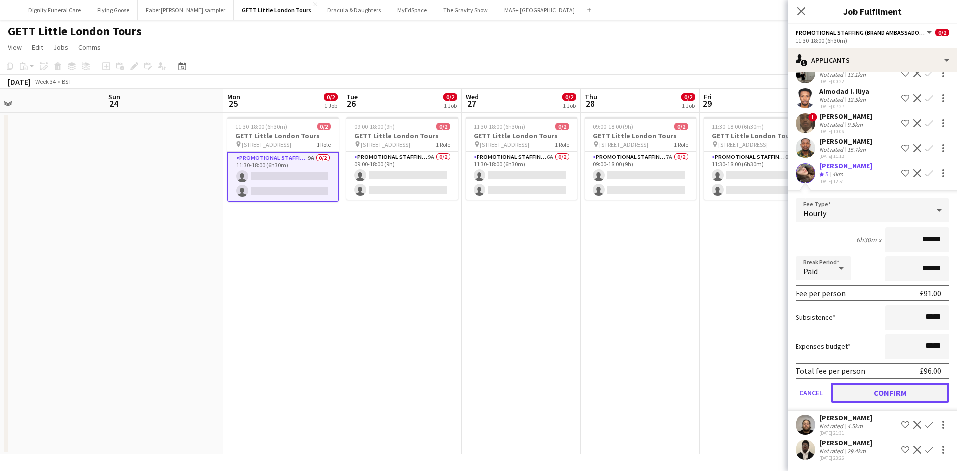
click at [908, 396] on button "Confirm" at bounding box center [890, 393] width 118 height 20
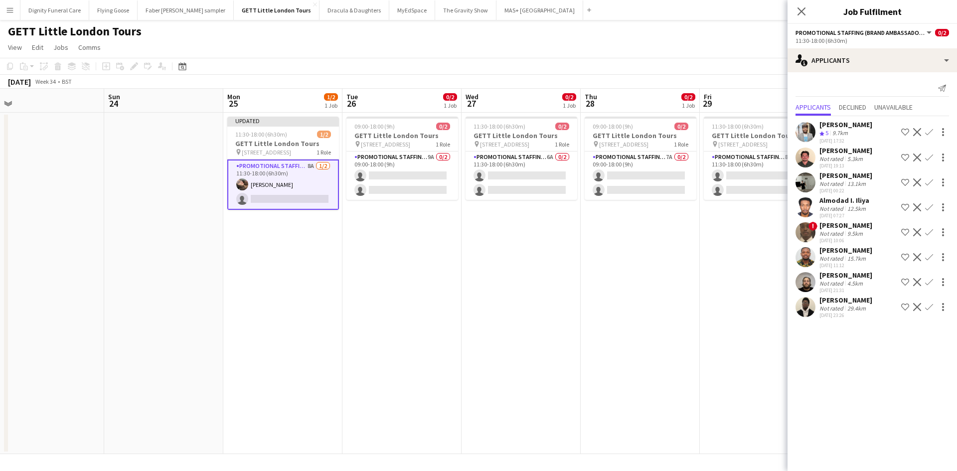
scroll to position [0, 0]
click at [434, 186] on app-card-role "Promotional Staffing (Brand Ambassadors) 9A 0/2 09:00-18:00 (9h) single-neutral…" at bounding box center [403, 176] width 112 height 48
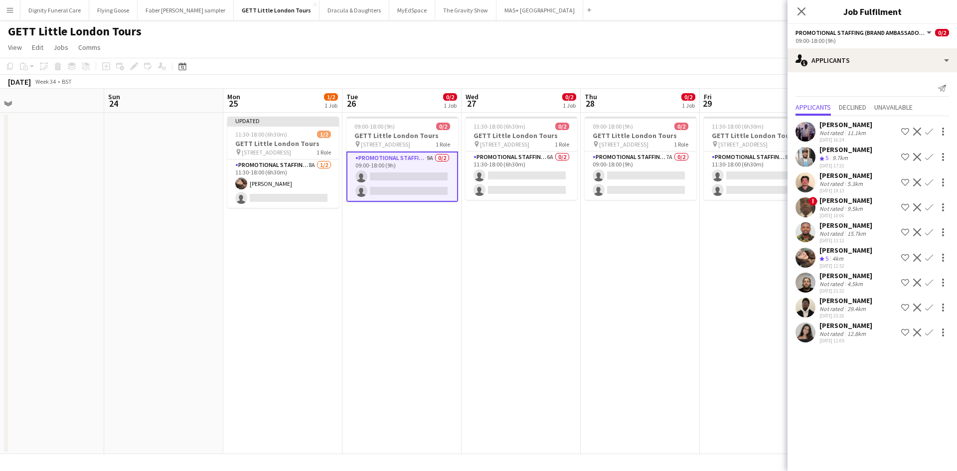
click at [929, 256] on app-icon "Confirm" at bounding box center [929, 258] width 8 height 8
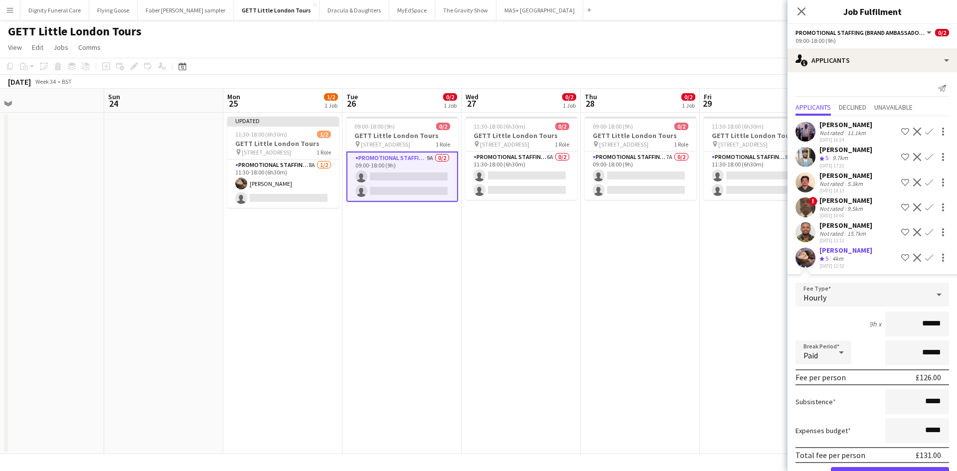
scroll to position [109, 0]
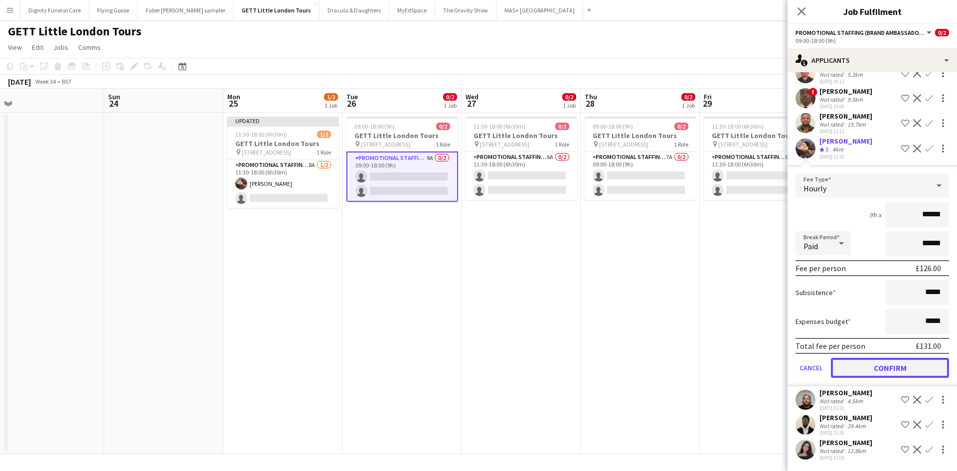
click at [888, 366] on button "Confirm" at bounding box center [890, 368] width 118 height 20
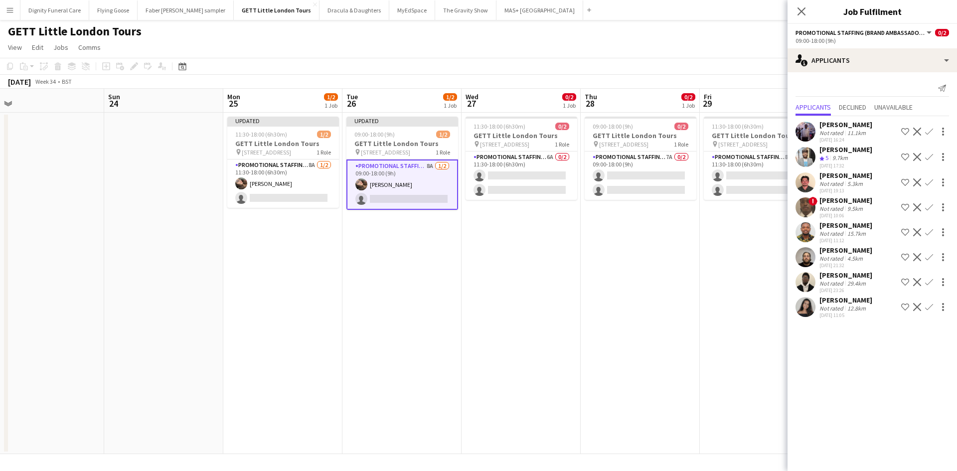
scroll to position [0, 0]
click at [538, 181] on app-card-role "Promotional Staffing (Brand Ambassadors) 6A 0/2 11:30-18:00 (6h30m) single-neut…" at bounding box center [522, 176] width 112 height 48
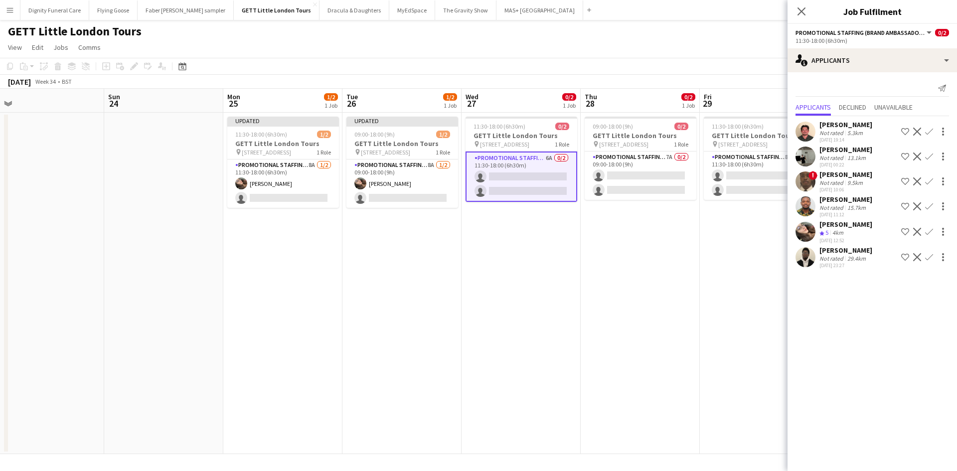
click at [927, 231] on app-icon "Confirm" at bounding box center [929, 232] width 8 height 8
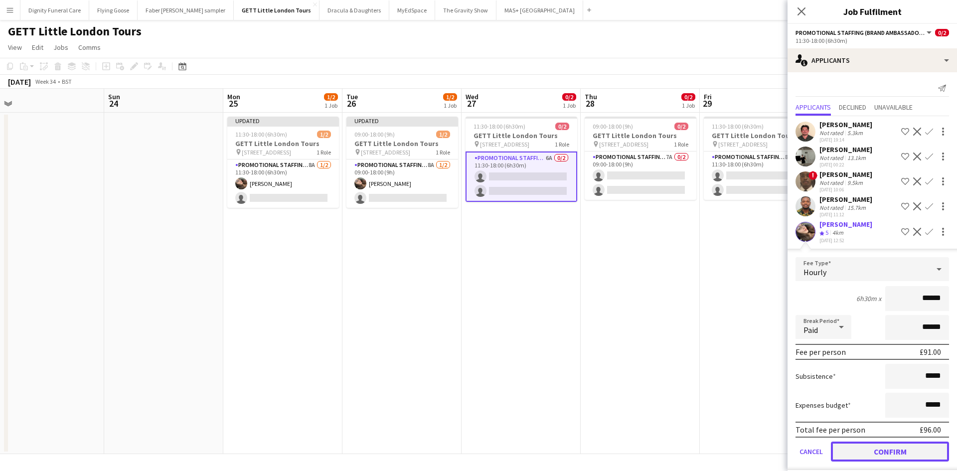
click at [883, 448] on button "Confirm" at bounding box center [890, 452] width 118 height 20
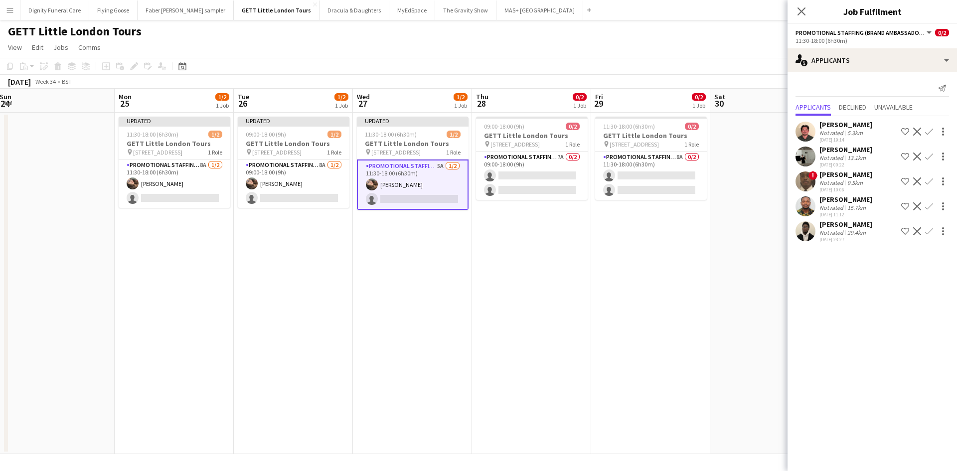
drag, startPoint x: 700, startPoint y: 331, endPoint x: 566, endPoint y: 315, distance: 134.6
click at [566, 315] on app-calendar-viewport "Thu 21 0/2 1 Job Fri 22 0/2 1 Job Sat 23 Sun 24 Mon 25 1/2 1 Job Tue 26 1/2 1 J…" at bounding box center [478, 271] width 957 height 365
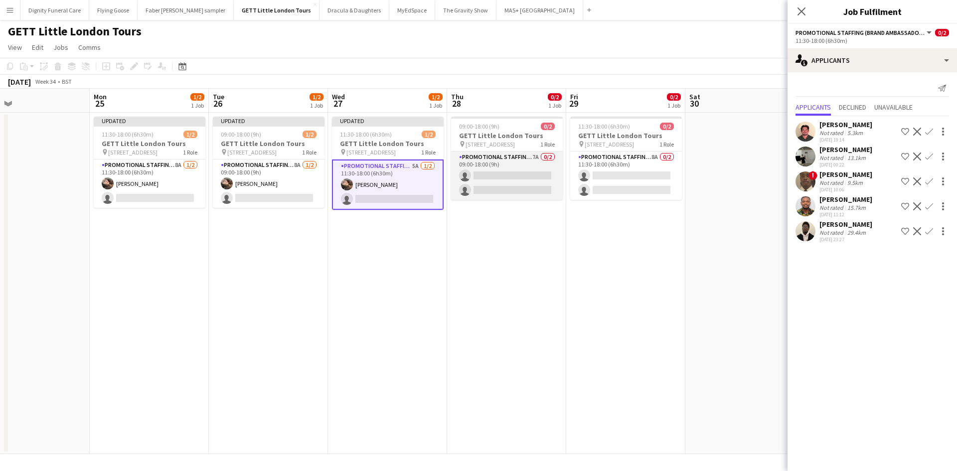
click at [523, 180] on app-card-role "Promotional Staffing (Brand Ambassadors) 7A 0/2 09:00-18:00 (9h) single-neutral…" at bounding box center [507, 176] width 112 height 48
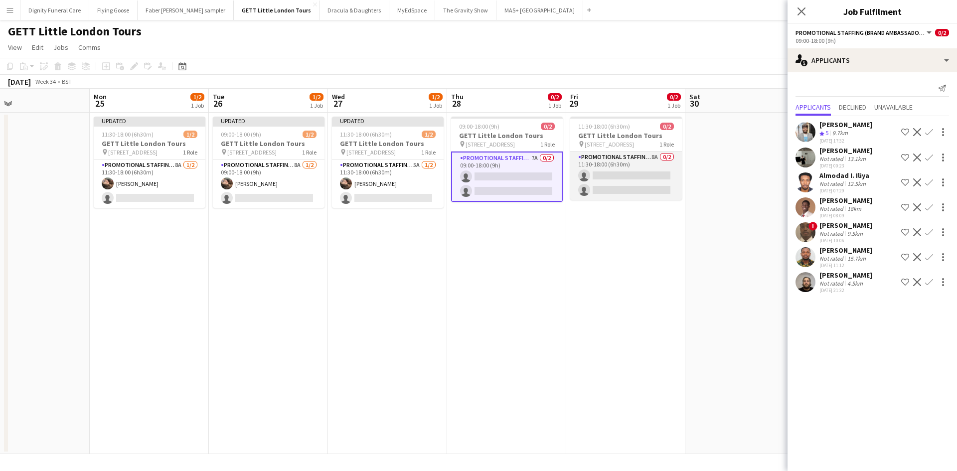
click at [643, 183] on app-card-role "Promotional Staffing (Brand Ambassadors) 8A 0/2 11:30-18:00 (6h30m) single-neut…" at bounding box center [626, 176] width 112 height 48
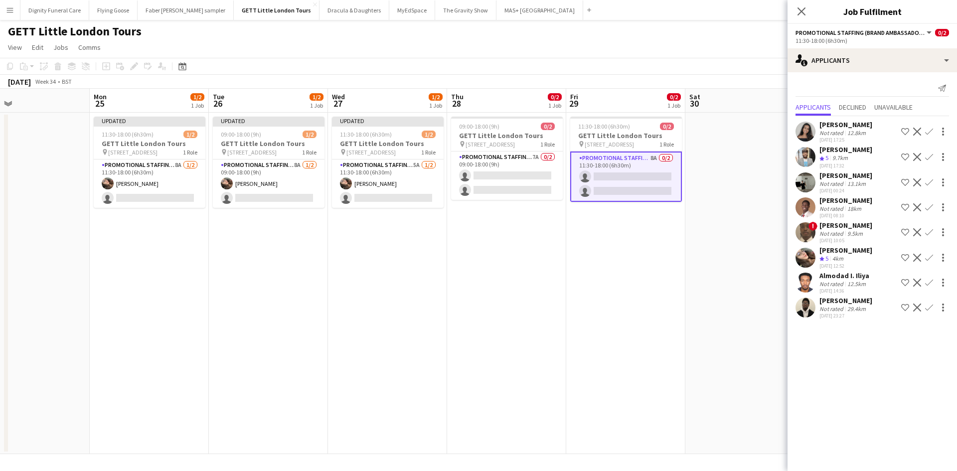
click at [928, 256] on app-icon "Confirm" at bounding box center [929, 258] width 8 height 8
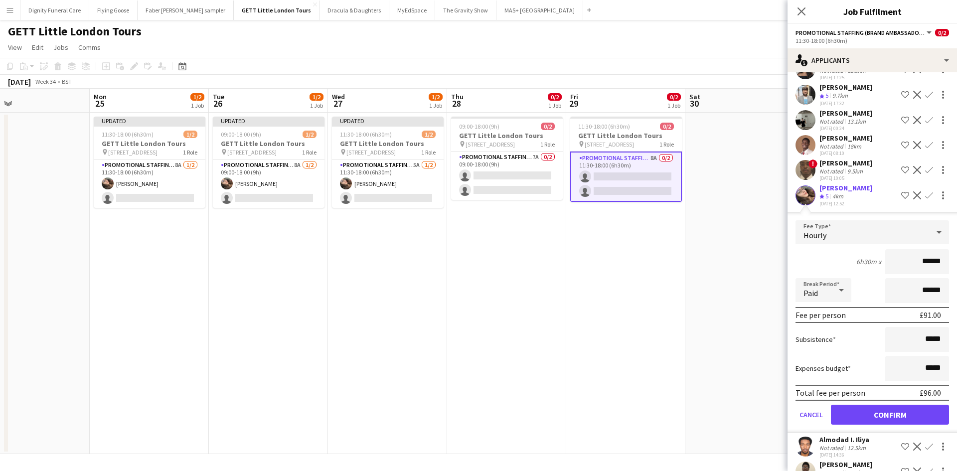
scroll to position [84, 0]
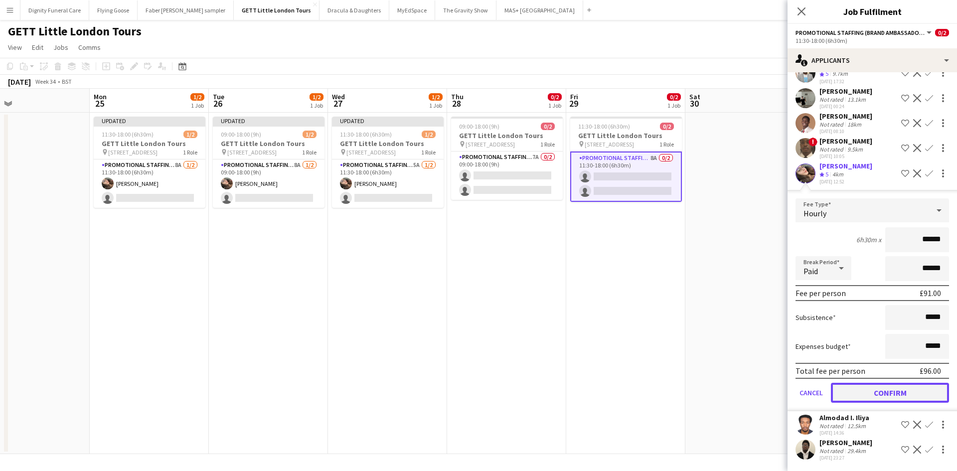
click at [890, 389] on button "Confirm" at bounding box center [890, 393] width 118 height 20
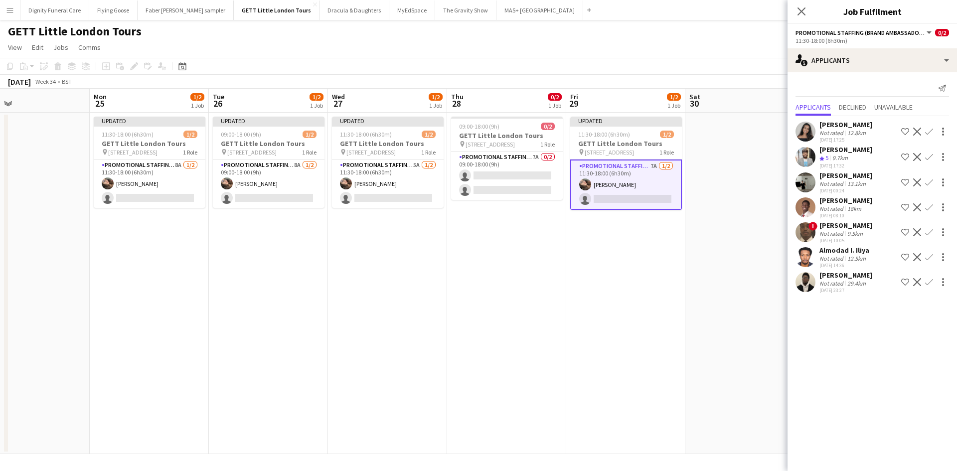
drag, startPoint x: 647, startPoint y: 272, endPoint x: 637, endPoint y: 270, distance: 9.7
click at [646, 272] on app-date-cell "Updated 11:30-18:00 (6h30m) 1/2 GETT Little London Tours pin 5 Belvedere Road S…" at bounding box center [625, 284] width 119 height 342
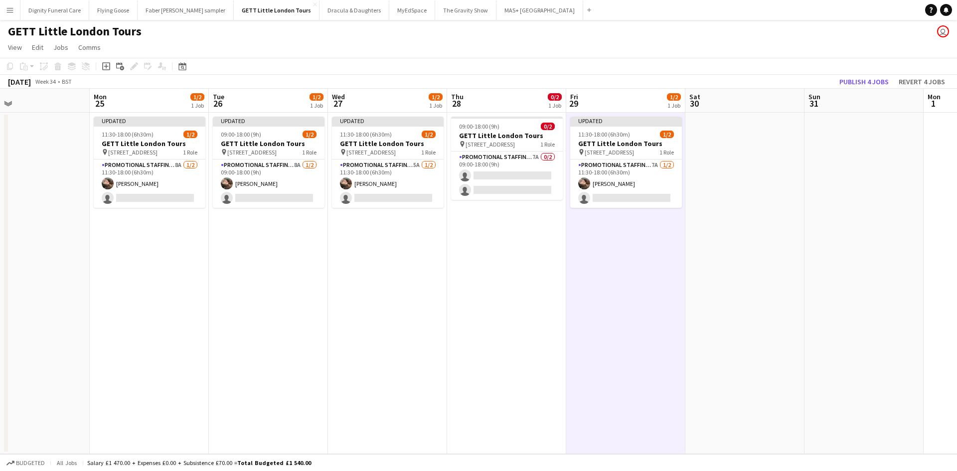
scroll to position [0, 387]
click at [853, 81] on button "Publish 4 jobs" at bounding box center [864, 81] width 57 height 13
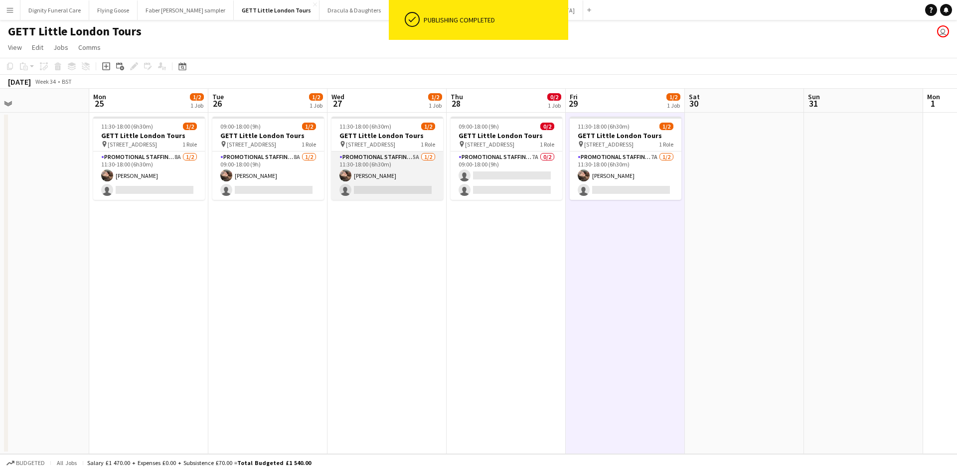
click at [384, 175] on app-card-role "Promotional Staffing (Brand Ambassadors) 5A 1/2 11:30-18:00 (6h30m) Anastasiia …" at bounding box center [388, 176] width 112 height 48
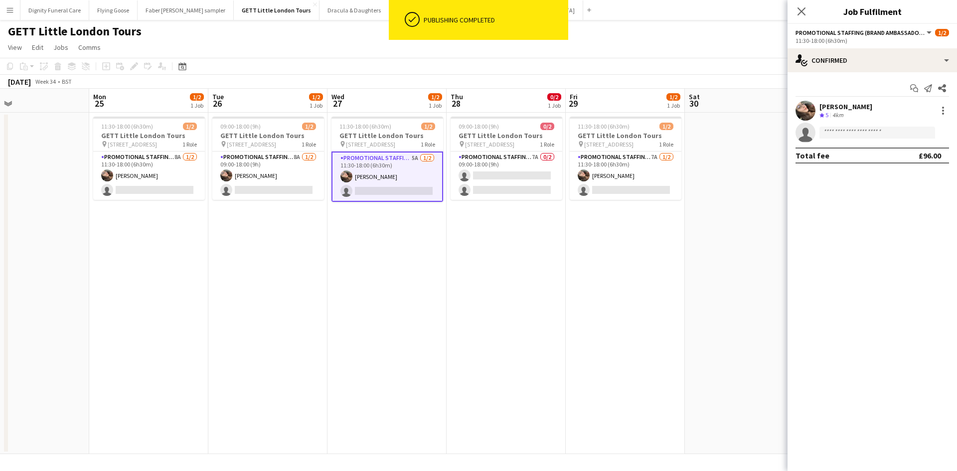
click at [847, 103] on div "Anastasiia Meleshko" at bounding box center [846, 106] width 53 height 9
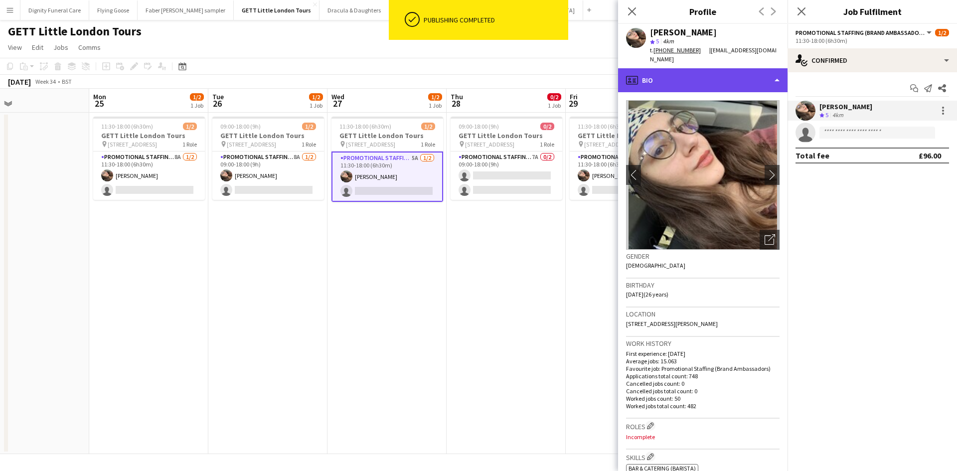
click at [666, 68] on div "profile Bio" at bounding box center [703, 80] width 170 height 24
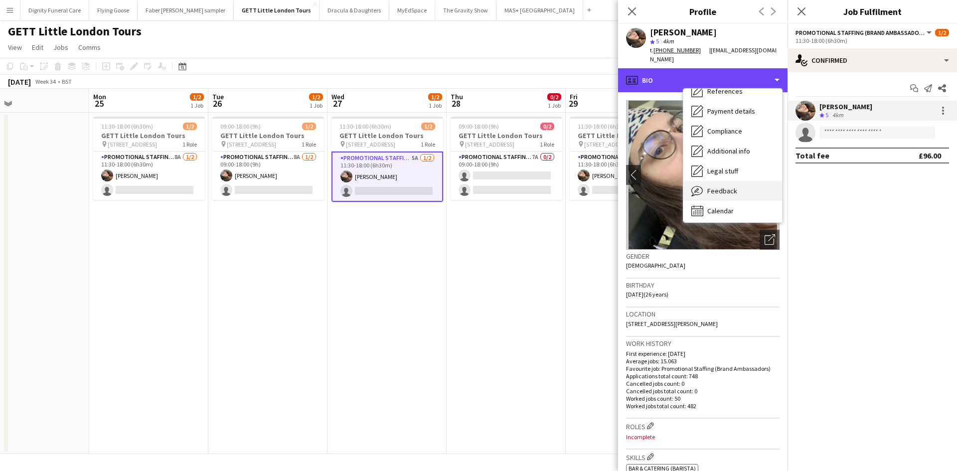
scroll to position [114, 0]
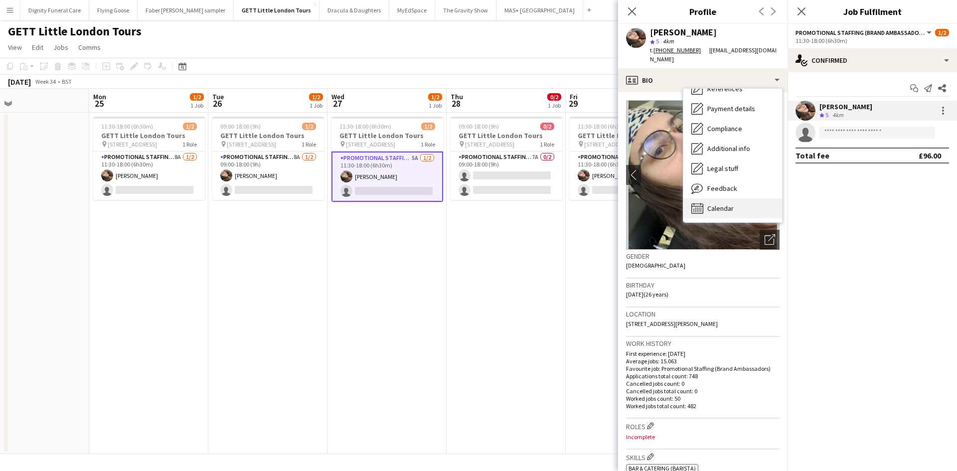
click at [720, 204] on span "Calendar" at bounding box center [721, 208] width 26 height 9
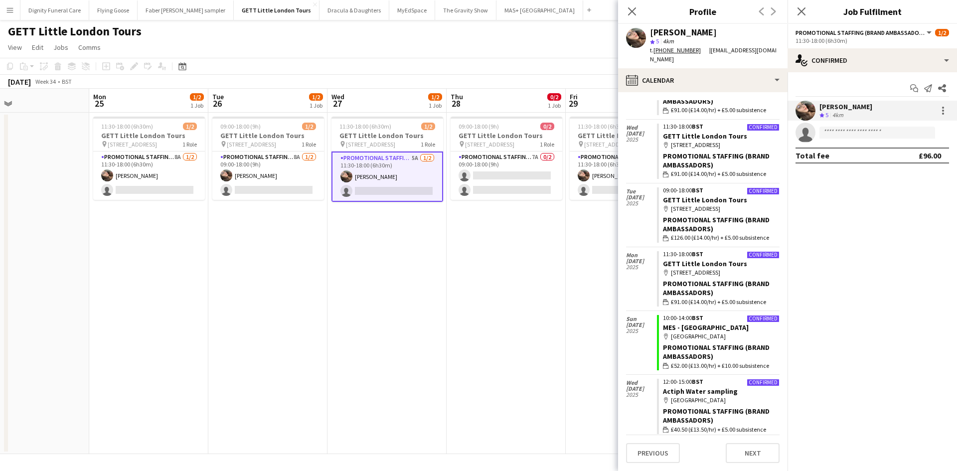
scroll to position [299, 0]
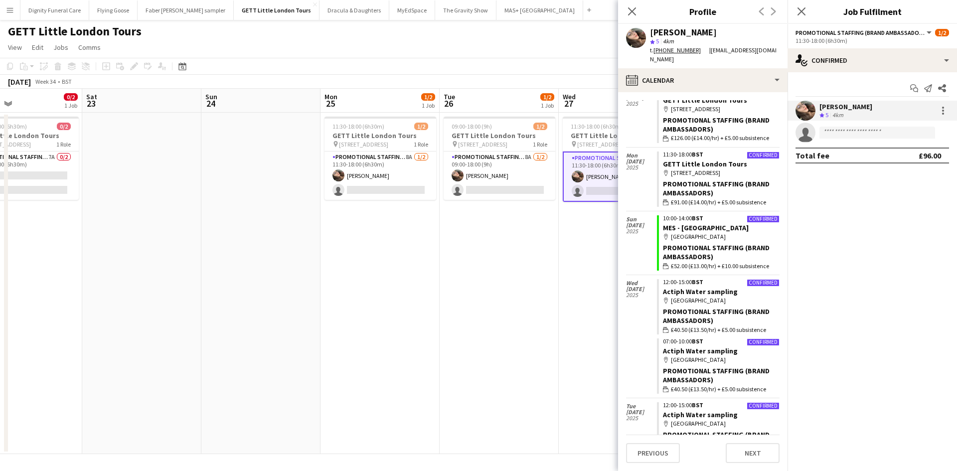
drag, startPoint x: 406, startPoint y: 313, endPoint x: 599, endPoint y: 321, distance: 192.6
click at [599, 321] on app-calendar-viewport "Wed 20 Thu 21 0/2 1 Job Fri 22 0/2 1 Job Sat 23 Sun 24 Mon 25 1/2 1 Job Tue 26 …" at bounding box center [478, 271] width 957 height 365
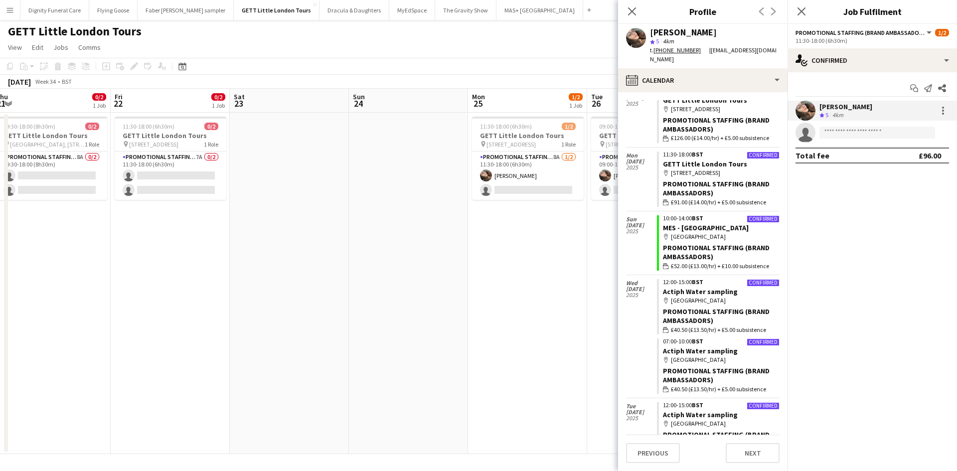
scroll to position [0, 245]
drag, startPoint x: 468, startPoint y: 317, endPoint x: 659, endPoint y: 313, distance: 190.5
click at [659, 313] on body "Menu Boards Boards Boards All jobs Status Workforce Workforce My Workforce Recr…" at bounding box center [478, 235] width 957 height 471
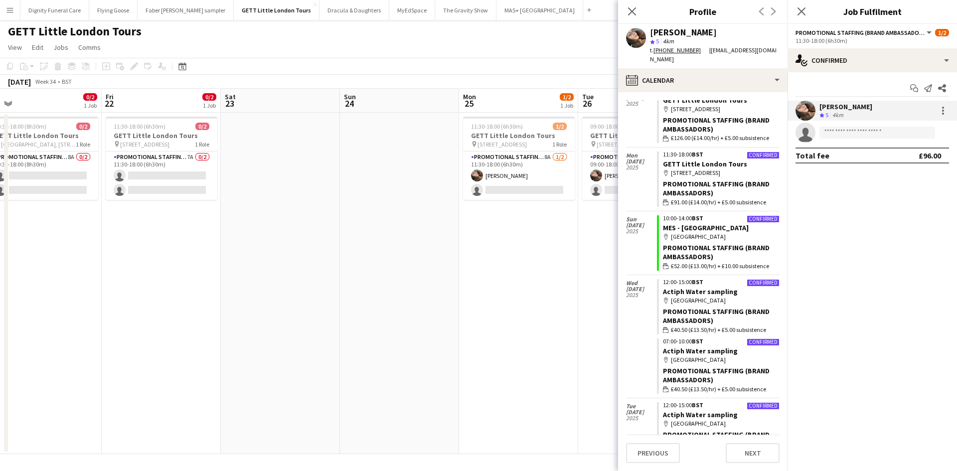
drag, startPoint x: 324, startPoint y: 284, endPoint x: 313, endPoint y: 273, distance: 15.5
click at [313, 273] on app-calendar-viewport "Mon 18 Tue 19 Wed 20 Thu 21 0/2 1 Job Fri 22 0/2 1 Job Sat 23 Sun 24 Mon 25 1/2…" at bounding box center [478, 271] width 957 height 365
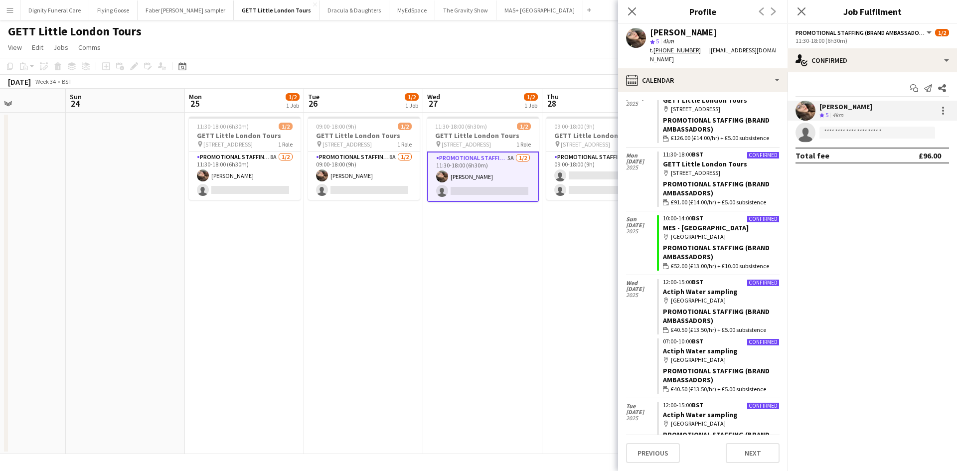
drag, startPoint x: 493, startPoint y: 284, endPoint x: 200, endPoint y: 267, distance: 293.7
click at [200, 267] on app-calendar-viewport "Wed 20 Thu 21 0/2 1 Job Fri 22 0/2 1 Job Sat 23 Sun 24 Mon 25 1/2 1 Job Tue 26 …" at bounding box center [478, 271] width 957 height 365
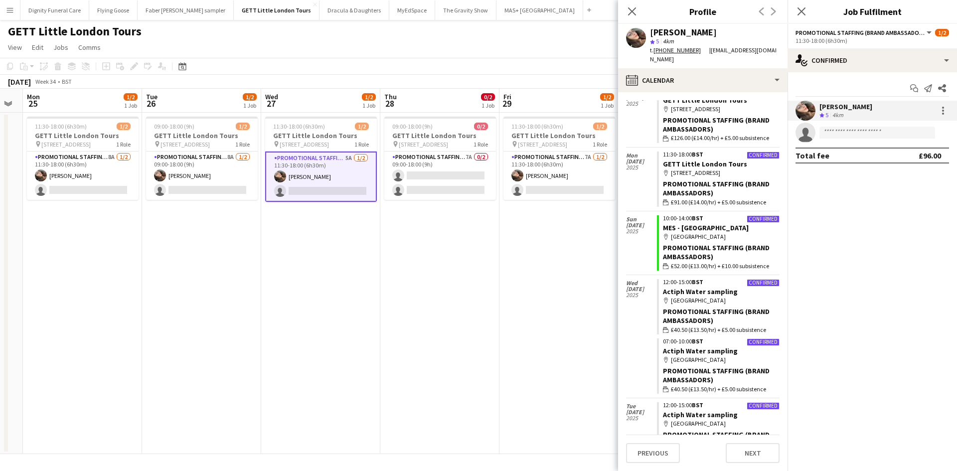
drag, startPoint x: 411, startPoint y: 273, endPoint x: 254, endPoint y: 269, distance: 157.1
click at [254, 269] on app-calendar-viewport "Fri 22 0/2 1 Job Sat 23 Sun 24 Mon 25 1/2 1 Job Tue 26 1/2 1 Job Wed 27 1/2 1 J…" at bounding box center [478, 271] width 957 height 365
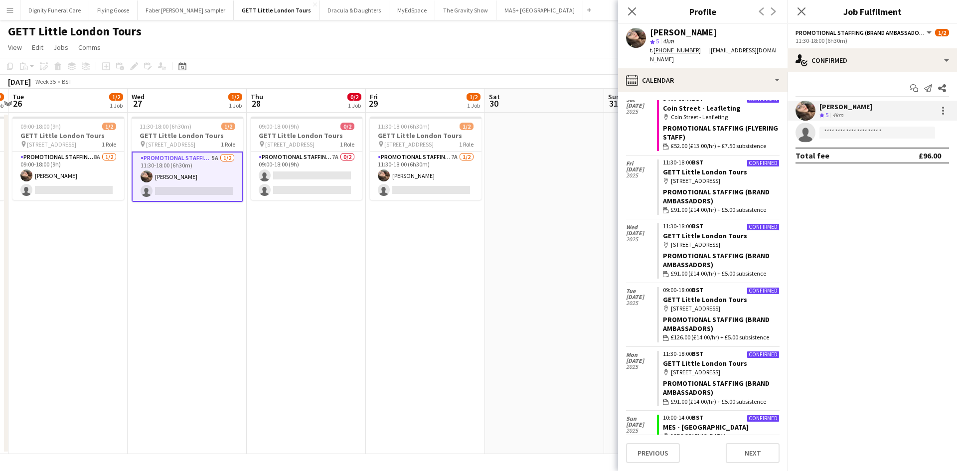
scroll to position [0, 478]
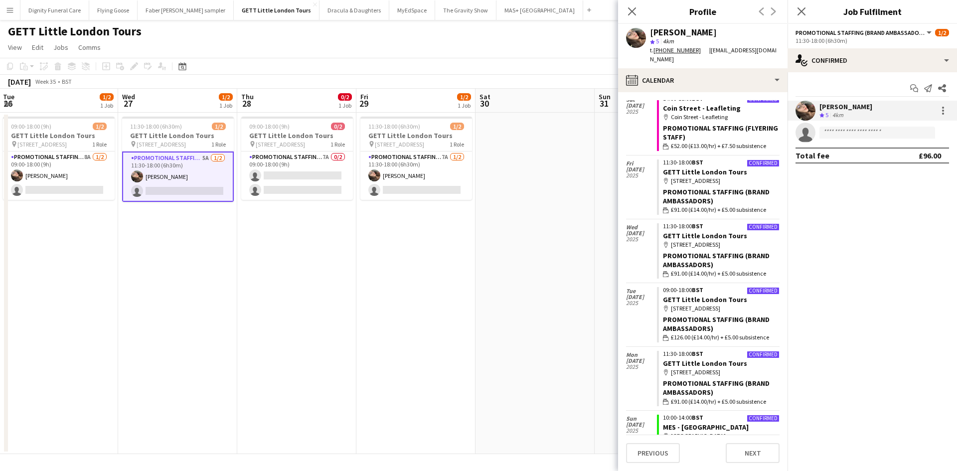
drag, startPoint x: 506, startPoint y: 280, endPoint x: 377, endPoint y: 279, distance: 129.2
click at [377, 279] on app-calendar-viewport "Fri 22 0/2 1 Job Sat 23 Sun 24 Mon 25 1/2 1 Job Tue 26 1/2 1 Job Wed 27 1/2 1 J…" at bounding box center [478, 271] width 957 height 365
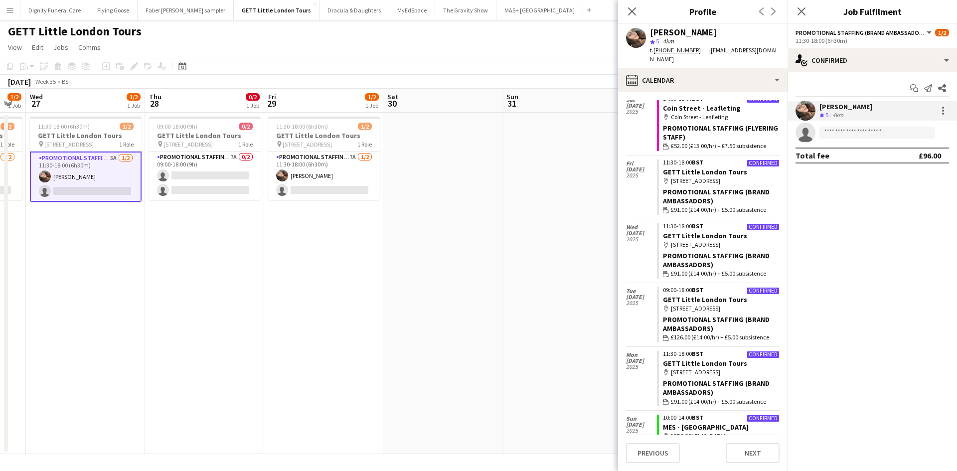
scroll to position [0, 340]
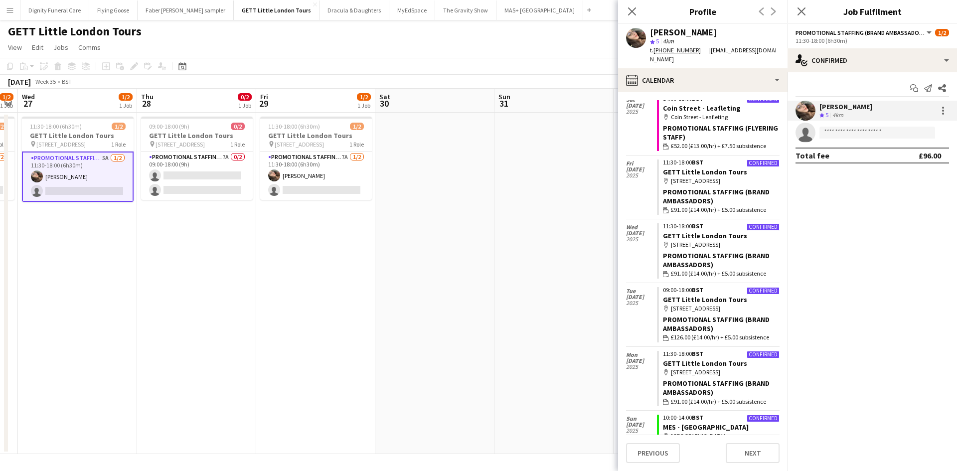
drag, startPoint x: 425, startPoint y: 264, endPoint x: 329, endPoint y: 264, distance: 95.7
click at [329, 264] on app-calendar-viewport "Sun 24 Mon 25 1/2 1 Job Tue 26 1/2 1 Job Wed 27 1/2 1 Job Thu 28 0/2 1 Job Fri …" at bounding box center [478, 271] width 957 height 365
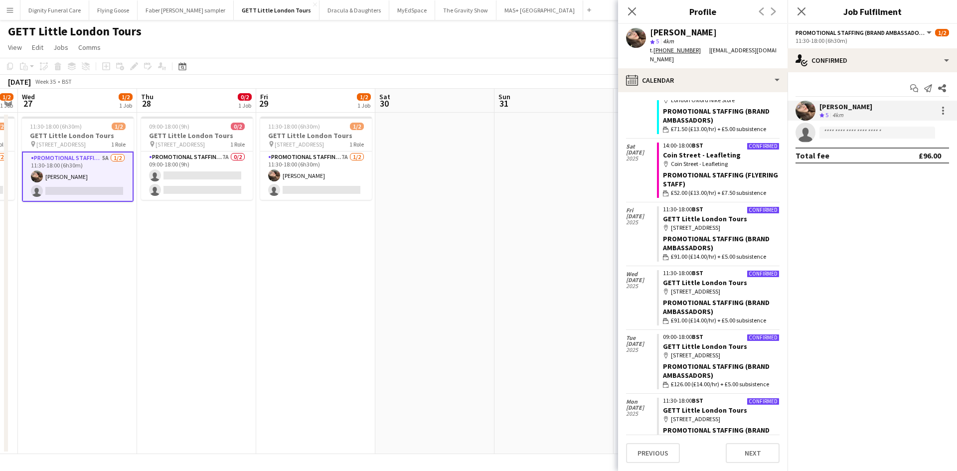
scroll to position [0, 0]
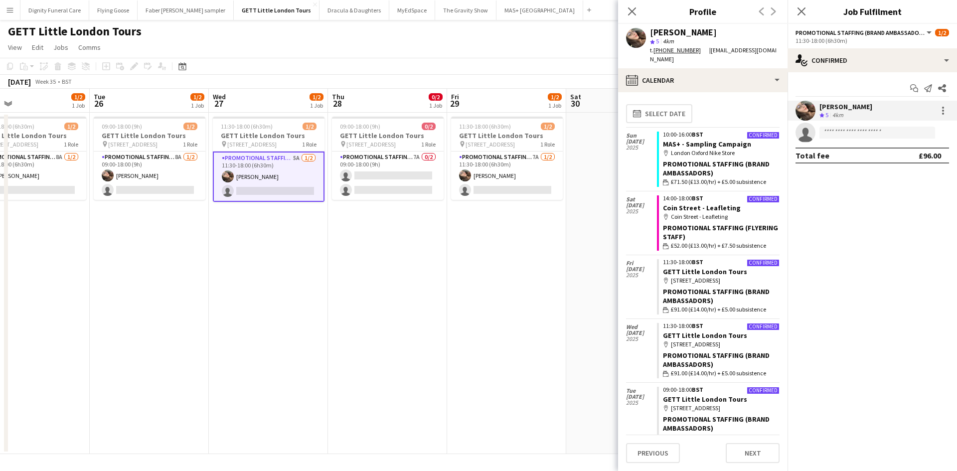
drag, startPoint x: 406, startPoint y: 247, endPoint x: 711, endPoint y: 245, distance: 305.2
click at [742, 240] on body "Menu Boards Boards Boards All jobs Status Workforce Workforce My Workforce Recr…" at bounding box center [478, 235] width 957 height 471
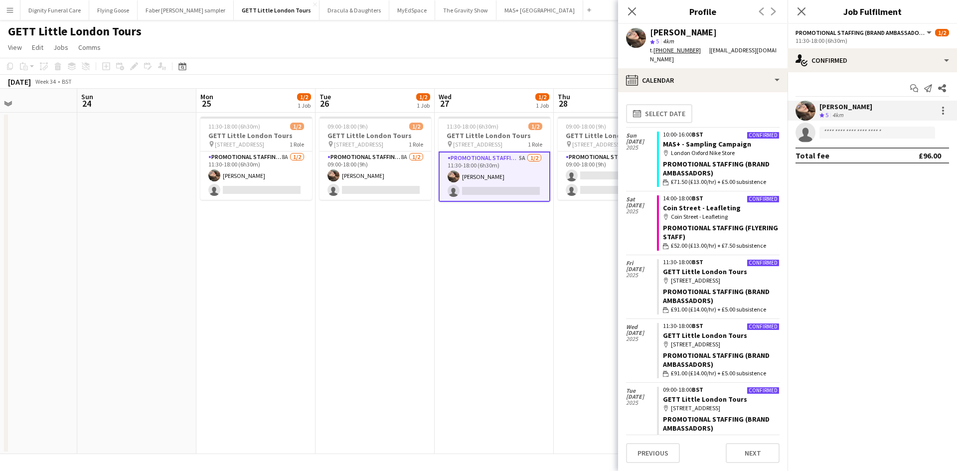
drag, startPoint x: 598, startPoint y: 250, endPoint x: 744, endPoint y: 250, distance: 146.1
click at [747, 250] on body "Menu Boards Boards Boards All jobs Status Workforce Workforce My Workforce Recr…" at bounding box center [478, 235] width 957 height 471
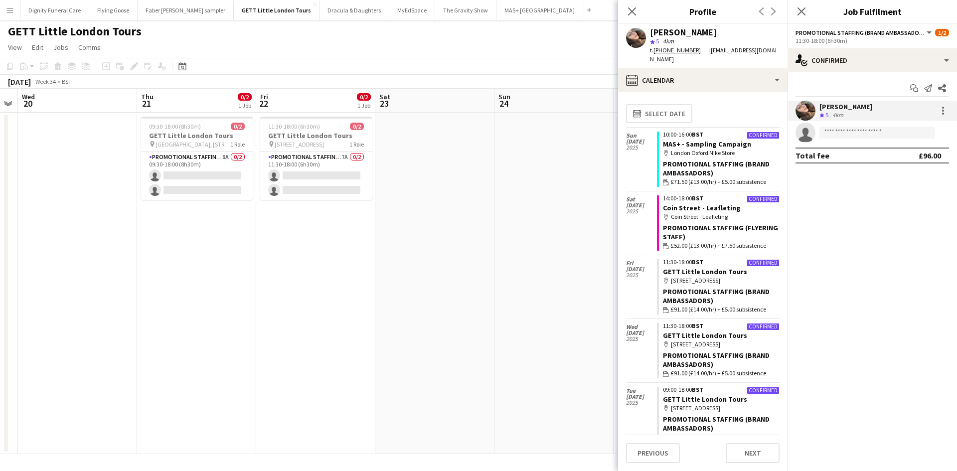
drag, startPoint x: 470, startPoint y: 256, endPoint x: 581, endPoint y: 256, distance: 110.7
click at [624, 256] on body "Menu Boards Boards Boards All jobs Status Workforce Workforce My Workforce Recr…" at bounding box center [478, 235] width 957 height 471
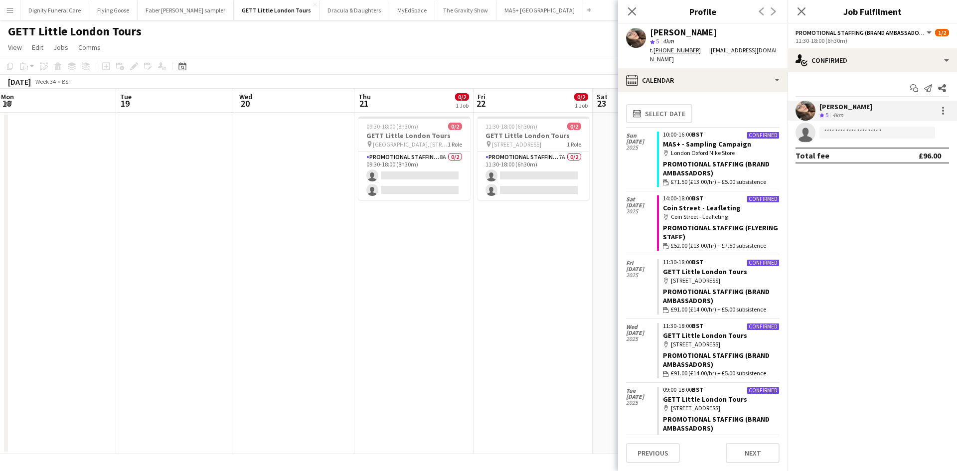
scroll to position [0, 238]
drag, startPoint x: 515, startPoint y: 250, endPoint x: 555, endPoint y: 252, distance: 40.4
click at [556, 251] on app-calendar-viewport "Sat 16 Sun 17 Mon 18 Tue 19 Wed 20 Thu 21 0/2 1 Job Fri 22 0/2 1 Job Sat 23 Sun…" at bounding box center [478, 271] width 957 height 365
click at [412, 177] on app-card-role "Promotional Staffing (Brand Ambassadors) 8A 0/2 09:30-18:00 (8h30m) single-neut…" at bounding box center [417, 176] width 112 height 48
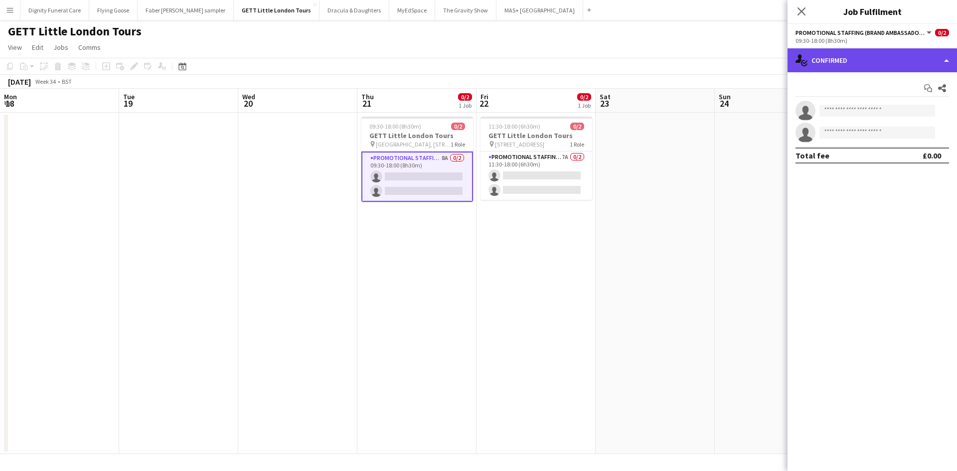
click at [856, 58] on div "single-neutral-actions-check-2 Confirmed" at bounding box center [873, 60] width 170 height 24
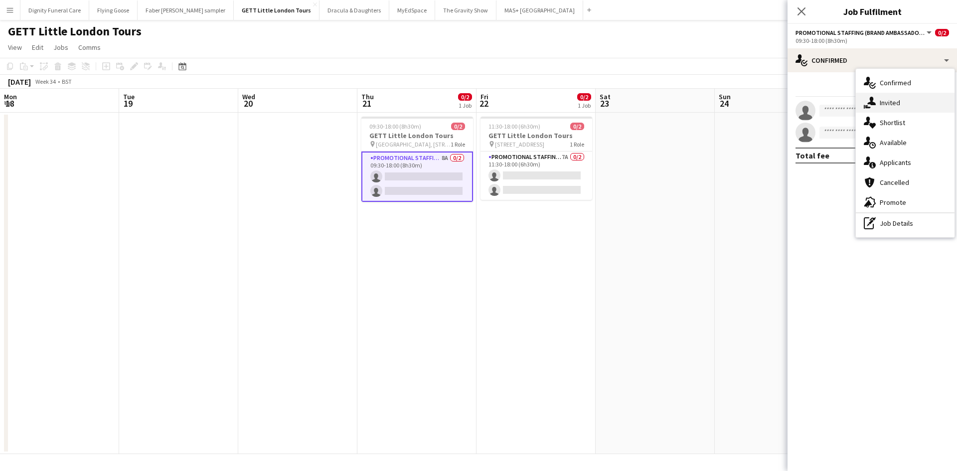
click at [892, 104] on div "single-neutral-actions-share-1 Invited" at bounding box center [905, 103] width 99 height 20
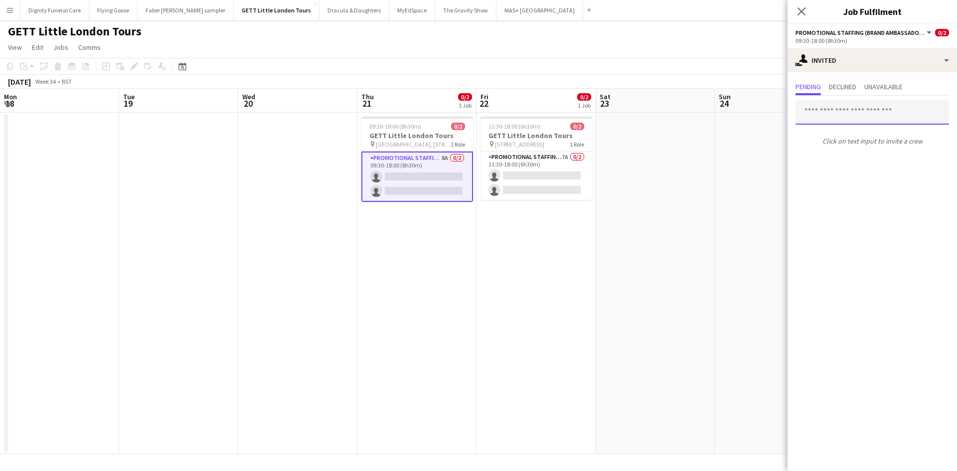
click at [843, 111] on input "text" at bounding box center [873, 112] width 154 height 25
type input "*********"
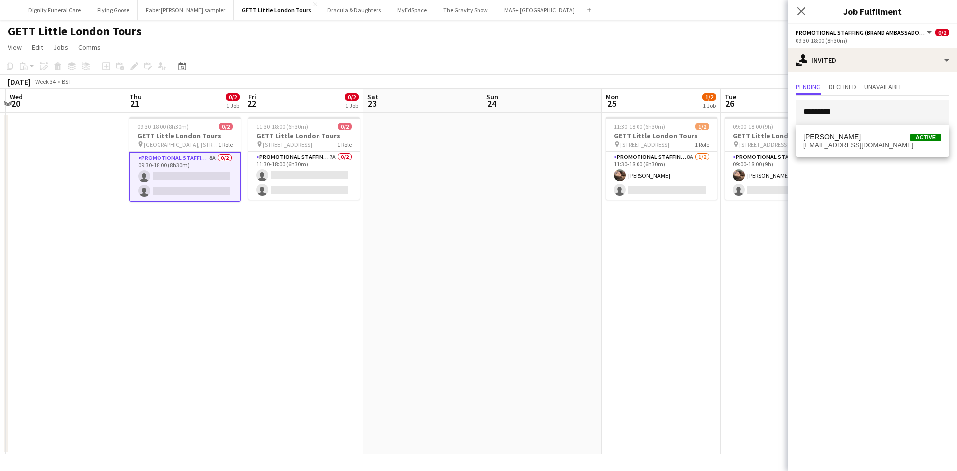
scroll to position [0, 471]
drag, startPoint x: 657, startPoint y: 266, endPoint x: 424, endPoint y: 265, distance: 232.9
click at [424, 265] on app-calendar-viewport "Sat 16 Sun 17 Mon 18 Tue 19 Wed 20 Thu 21 0/2 1 Job Fri 22 0/2 1 Job Sat 23 Sun…" at bounding box center [478, 271] width 957 height 365
click at [860, 136] on span "Anastasiia Meleshko" at bounding box center [832, 137] width 57 height 8
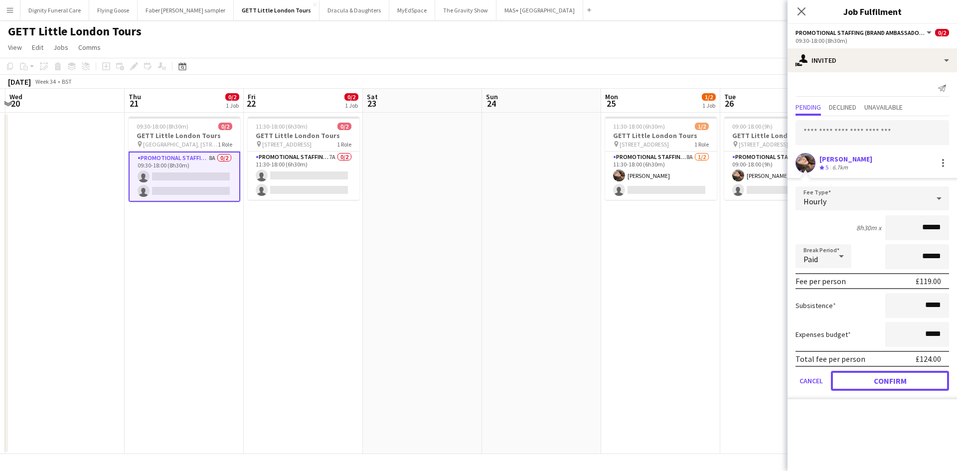
click at [896, 378] on button "Confirm" at bounding box center [890, 381] width 118 height 20
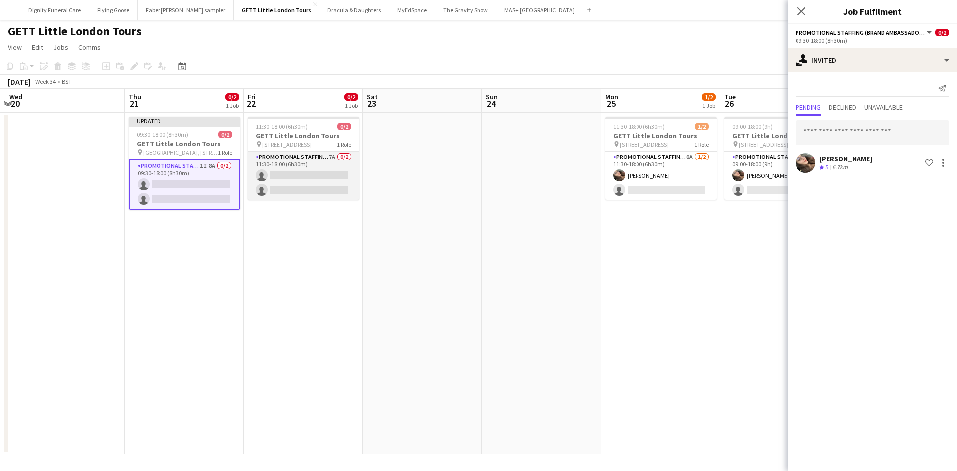
click at [315, 180] on app-card-role "Promotional Staffing (Brand Ambassadors) 7A 0/2 11:30-18:00 (6h30m) single-neut…" at bounding box center [304, 176] width 112 height 48
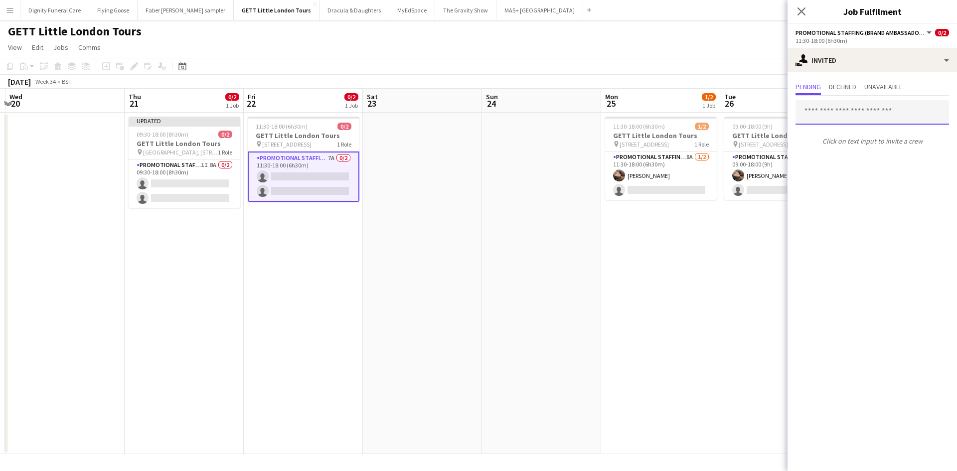
click at [847, 111] on input "text" at bounding box center [873, 112] width 154 height 25
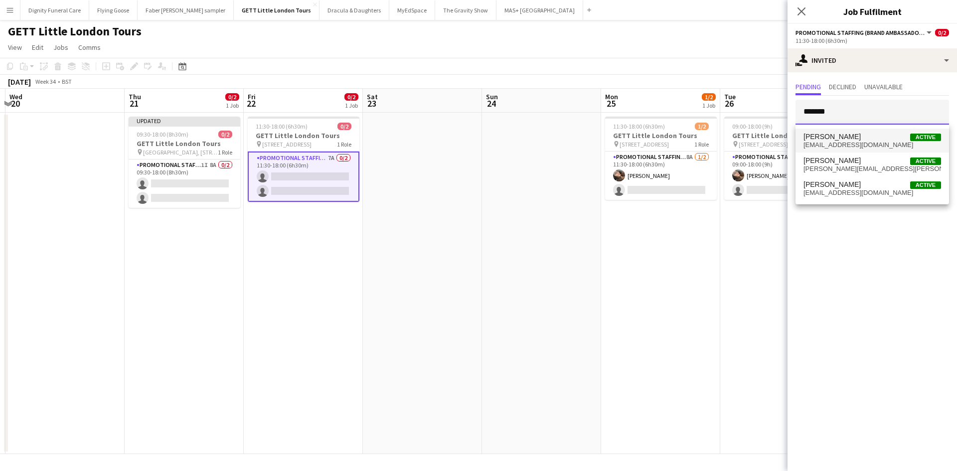
type input "*******"
click at [832, 138] on span "Anastasiia Meleshko" at bounding box center [832, 137] width 57 height 8
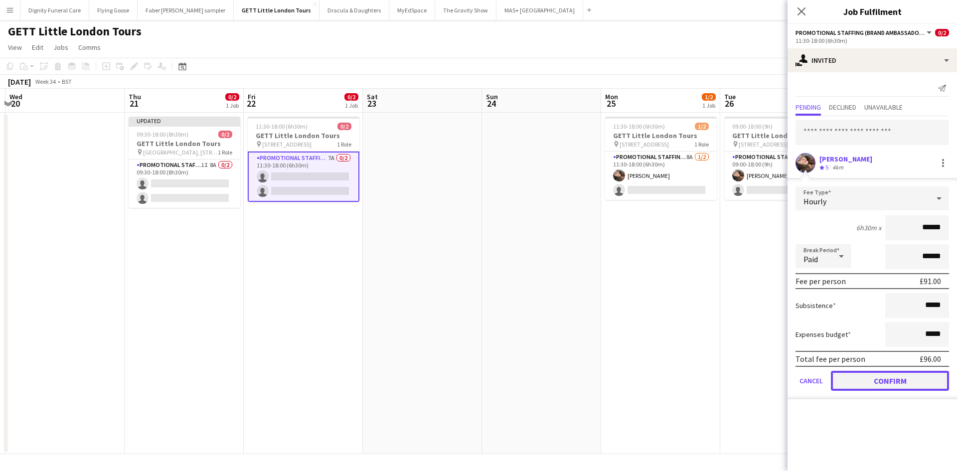
click at [914, 376] on button "Confirm" at bounding box center [890, 381] width 118 height 20
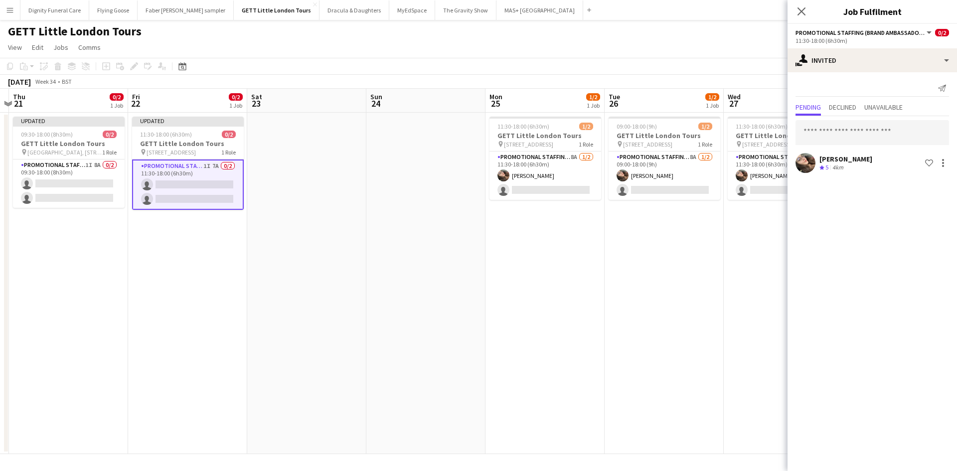
drag, startPoint x: 599, startPoint y: 299, endPoint x: 186, endPoint y: 271, distance: 414.3
click at [186, 272] on app-calendar-viewport "Mon 18 Tue 19 Wed 20 Thu 21 0/2 1 Job Fri 22 0/2 1 Job Sat 23 Sun 24 Mon 25 1/2…" at bounding box center [478, 271] width 957 height 365
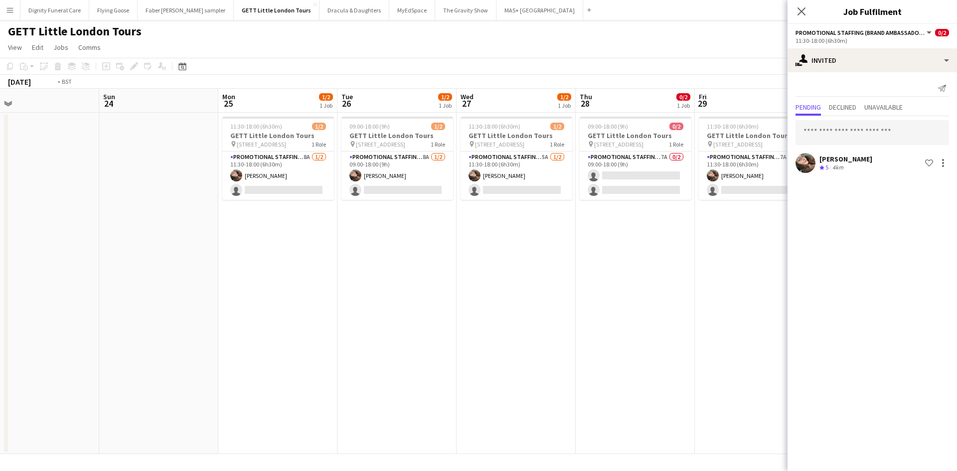
drag, startPoint x: 502, startPoint y: 306, endPoint x: 280, endPoint y: 302, distance: 221.9
click at [280, 303] on app-calendar-viewport "Wed 20 Thu 21 0/2 1 Job Fri 22 0/2 1 Job Sat 23 Sun 24 Mon 25 1/2 1 Job Tue 26 …" at bounding box center [478, 271] width 957 height 365
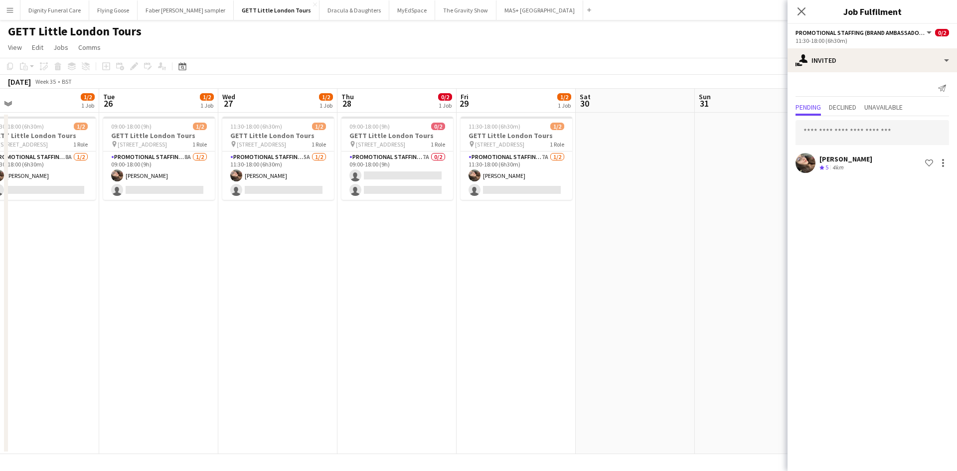
scroll to position [0, 396]
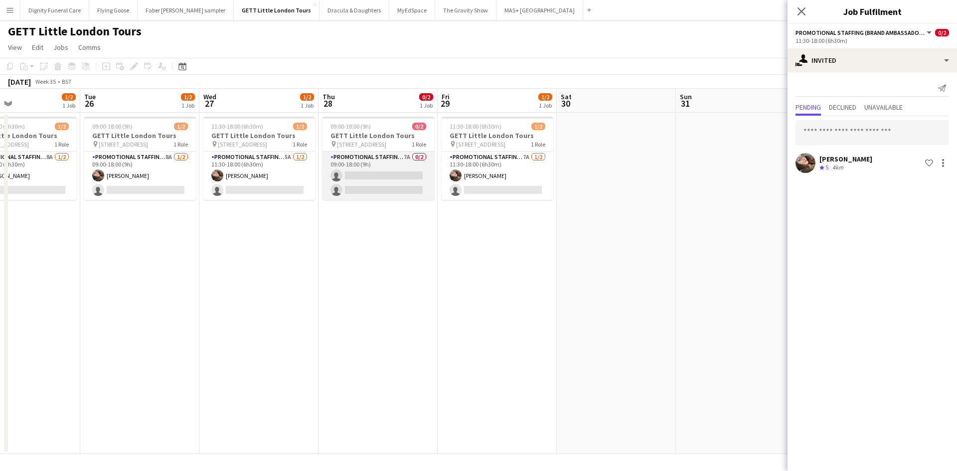
click at [381, 177] on app-card-role "Promotional Staffing (Brand Ambassadors) 7A 0/2 09:00-18:00 (9h) single-neutral…" at bounding box center [379, 176] width 112 height 48
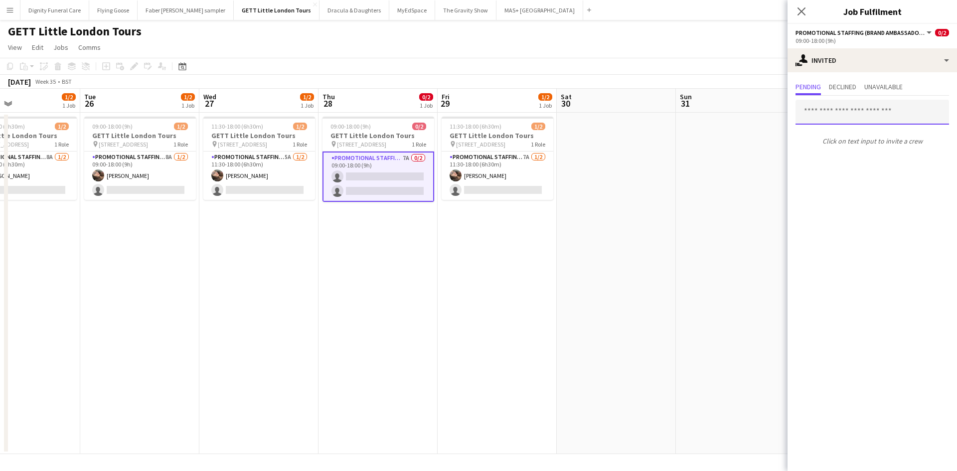
click at [832, 108] on input "text" at bounding box center [873, 112] width 154 height 25
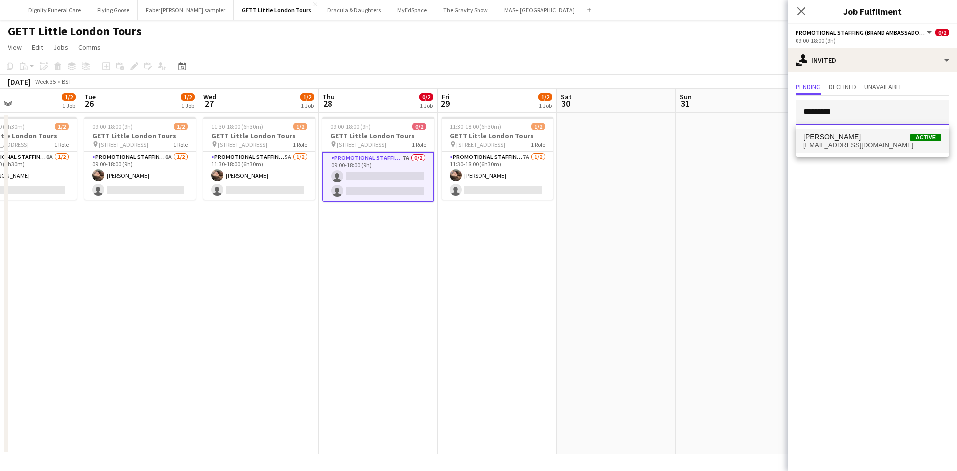
type input "*********"
drag, startPoint x: 855, startPoint y: 139, endPoint x: 853, endPoint y: 148, distance: 8.7
click at [855, 139] on span "Anastasiia Meleshko" at bounding box center [832, 137] width 57 height 8
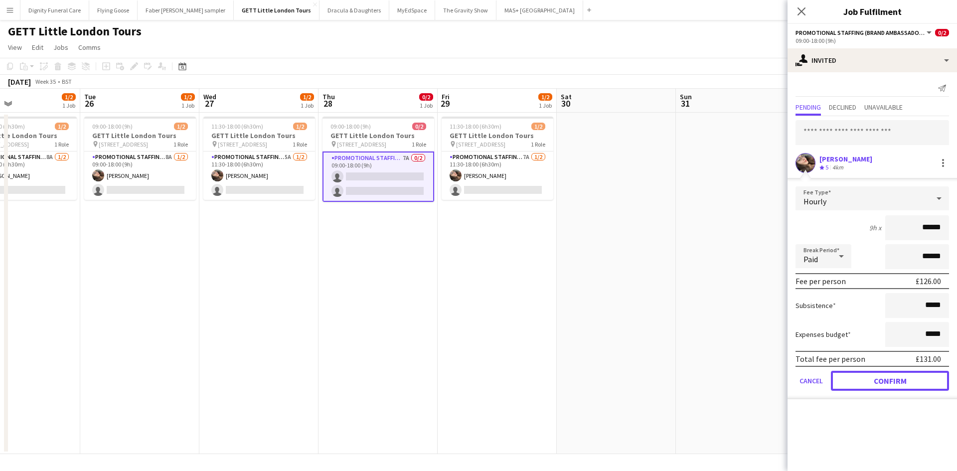
click at [894, 376] on button "Confirm" at bounding box center [890, 381] width 118 height 20
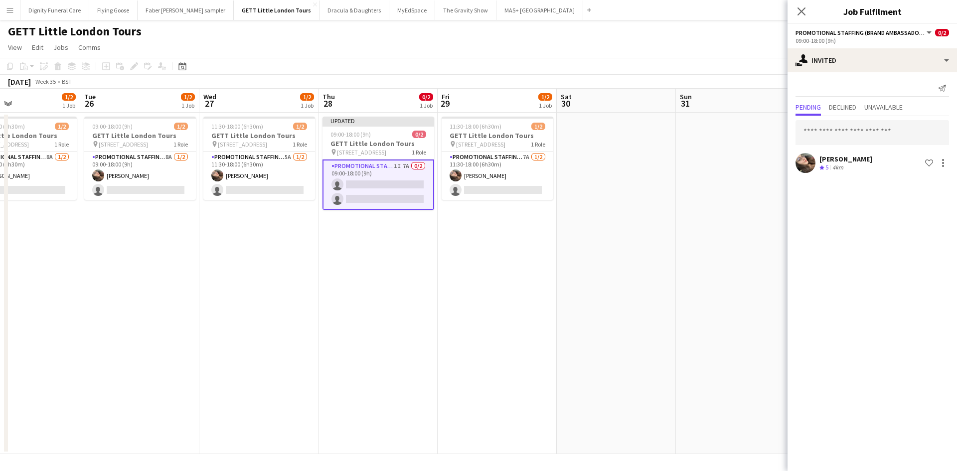
click at [628, 310] on app-date-cell at bounding box center [616, 284] width 119 height 342
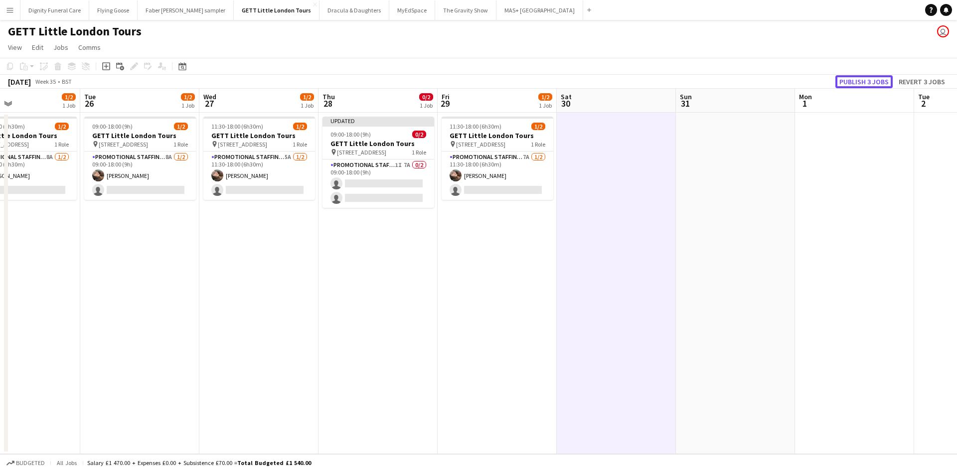
click at [842, 80] on button "Publish 3 jobs" at bounding box center [864, 81] width 57 height 13
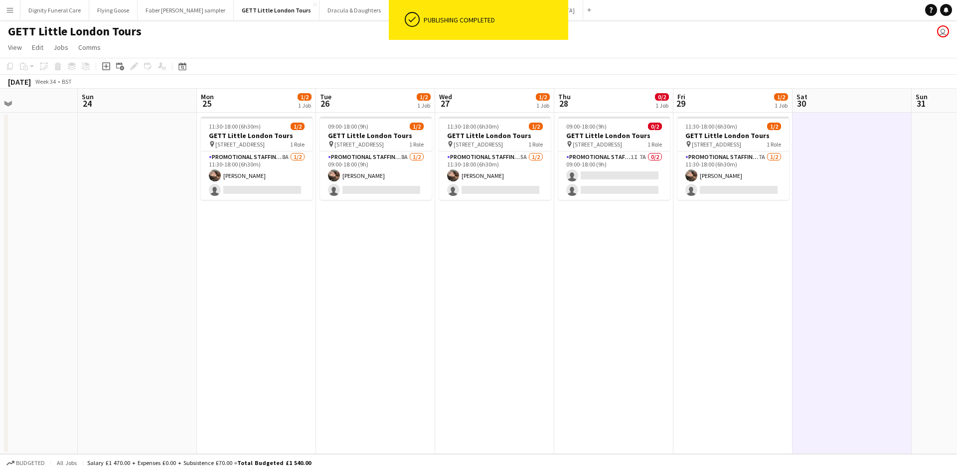
drag, startPoint x: 376, startPoint y: 281, endPoint x: 660, endPoint y: 252, distance: 285.6
click at [738, 229] on app-calendar-viewport "Thu 21 0/2 1 Job Fri 22 0/2 1 Job Sat 23 Sun 24 Mon 25 1/2 1 Job Tue 26 1/2 1 J…" at bounding box center [478, 271] width 957 height 365
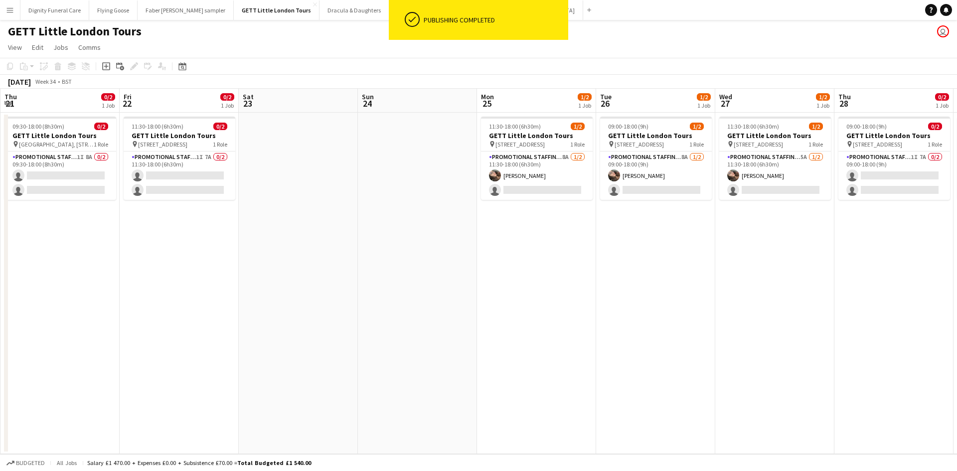
drag, startPoint x: 485, startPoint y: 270, endPoint x: 766, endPoint y: 227, distance: 284.5
click at [766, 227] on app-calendar-viewport "Tue 19 Wed 20 Thu 21 0/2 1 Job Fri 22 0/2 1 Job Sat 23 Sun 24 Mon 25 1/2 1 Job …" at bounding box center [478, 271] width 957 height 365
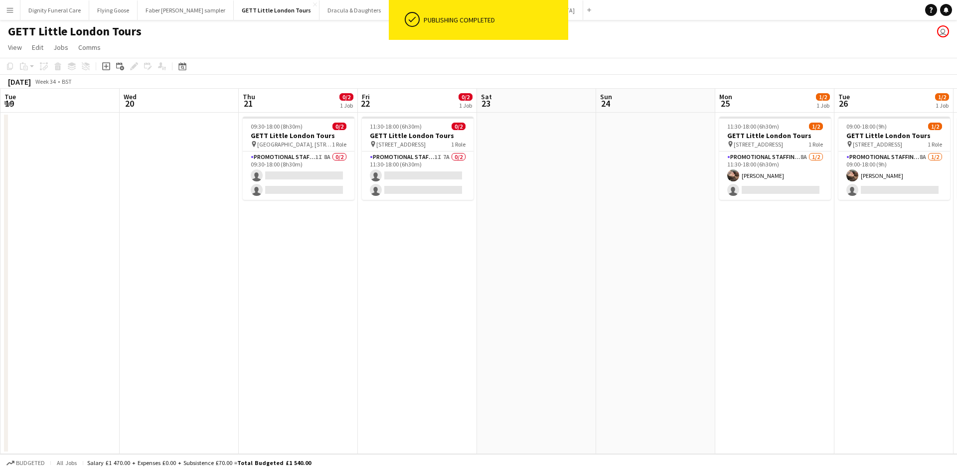
scroll to position [0, 236]
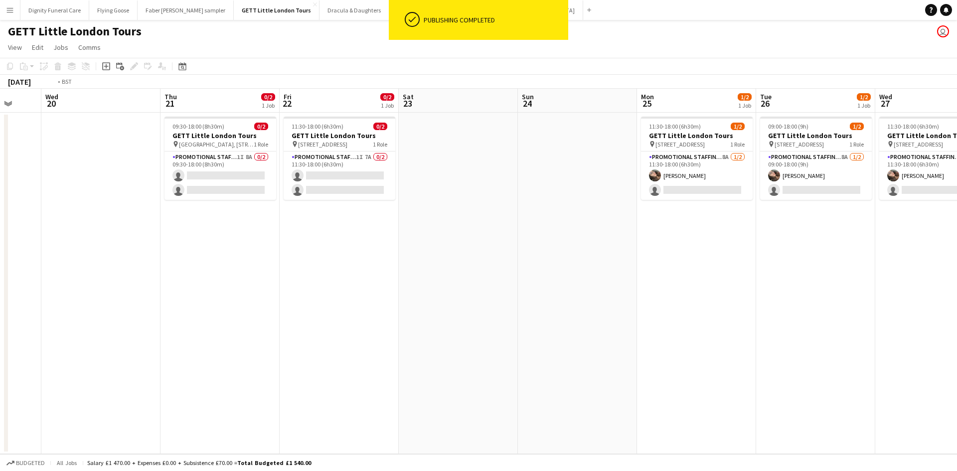
click at [616, 207] on app-calendar-viewport "Sun 17 Mon 18 Tue 19 Wed 20 Thu 21 0/2 1 Job Fri 22 0/2 1 Job Sat 23 Sun 24 Mon…" at bounding box center [478, 271] width 957 height 365
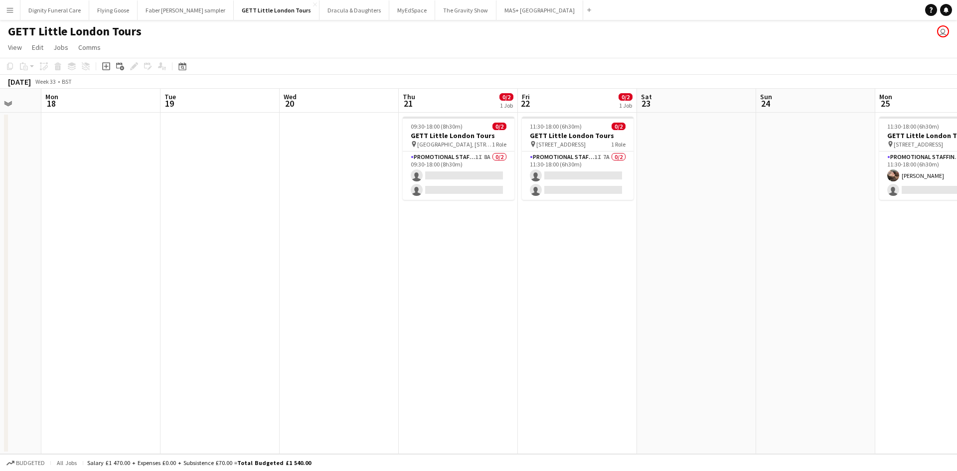
scroll to position [0, 316]
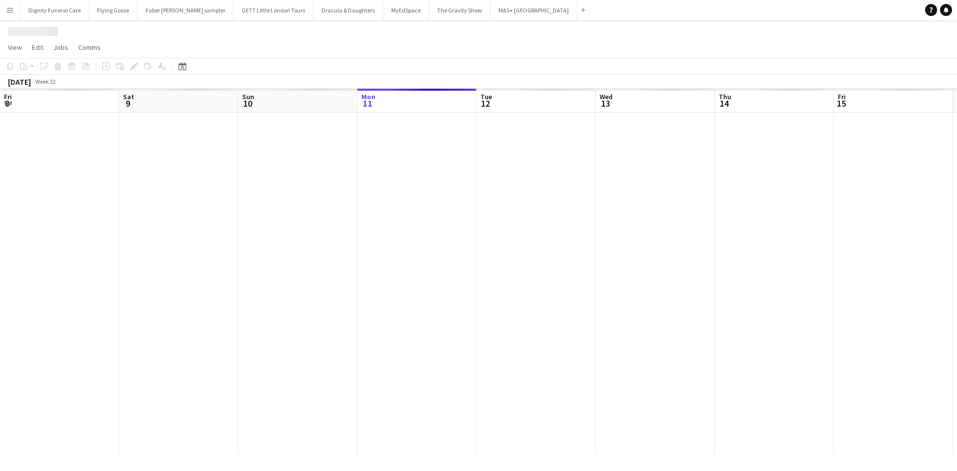
scroll to position [0, 238]
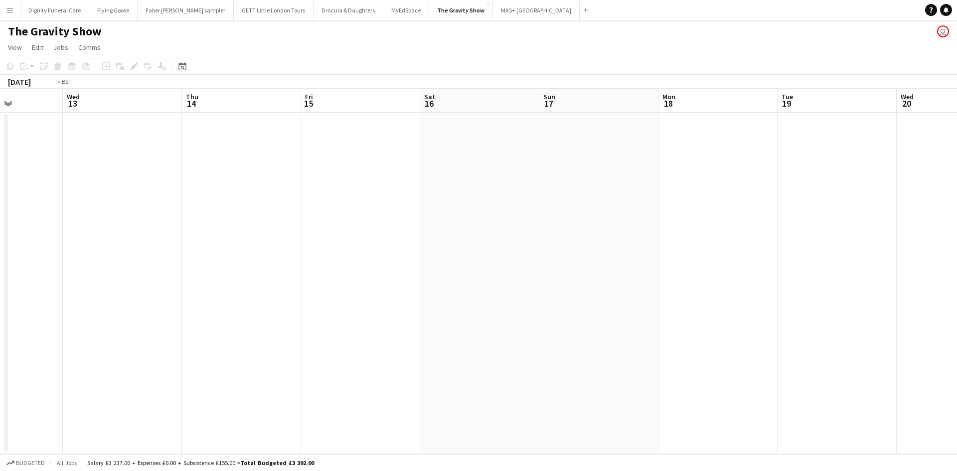
drag, startPoint x: 590, startPoint y: 223, endPoint x: 56, endPoint y: 194, distance: 534.3
click at [55, 195] on app-calendar-viewport "Fri 8 Sat 9 Sun 10 Mon 11 Tue 12 Wed 13 Thu 14 Fri 15 Sat 16 Sun 17 Mon 18 Tue …" at bounding box center [478, 271] width 957 height 365
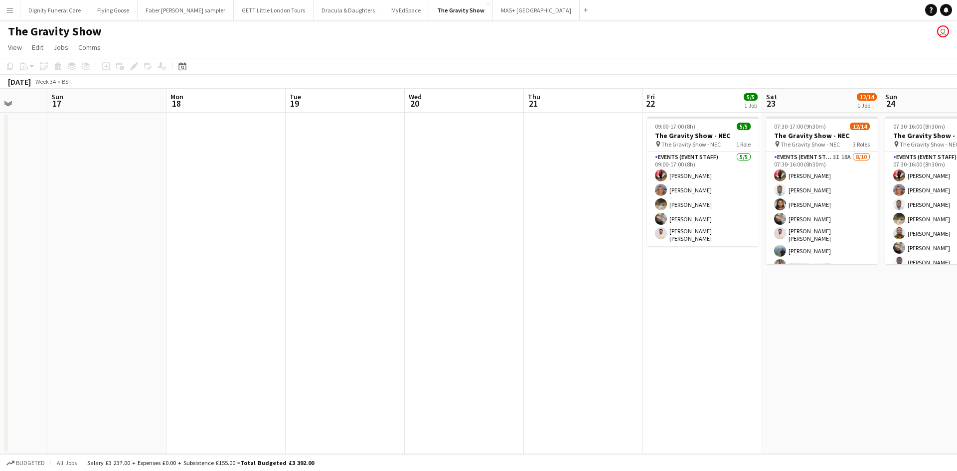
scroll to position [0, 502]
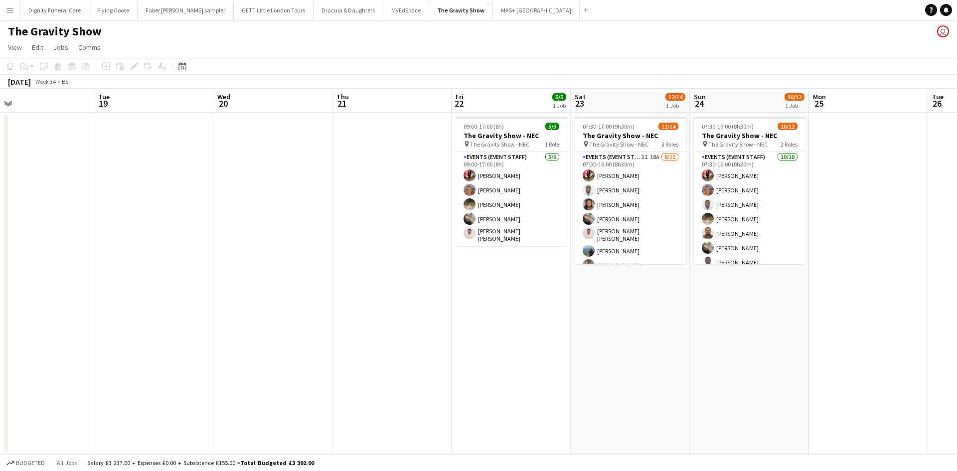
drag, startPoint x: 578, startPoint y: 238, endPoint x: 223, endPoint y: 252, distance: 355.8
click at [135, 220] on app-calendar-viewport "Thu 14 Fri 15 Sat 16 Sun 17 Mon 18 Tue 19 Wed 20 Thu 21 Fri 22 5/5 1 Job Sat 23…" at bounding box center [478, 271] width 957 height 365
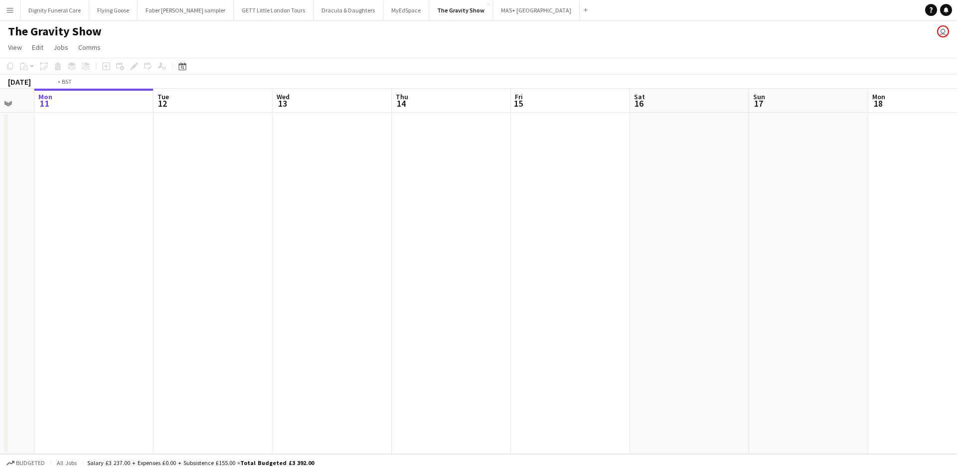
drag, startPoint x: 608, startPoint y: 204, endPoint x: 47, endPoint y: 180, distance: 562.0
click at [47, 180] on app-calendar-viewport "Fri 8 Sat 9 Sun 10 Mon 11 Tue 12 Wed 13 Thu 14 Fri 15 Sat 16 Sun 17 Mon 18 Tue …" at bounding box center [478, 271] width 957 height 365
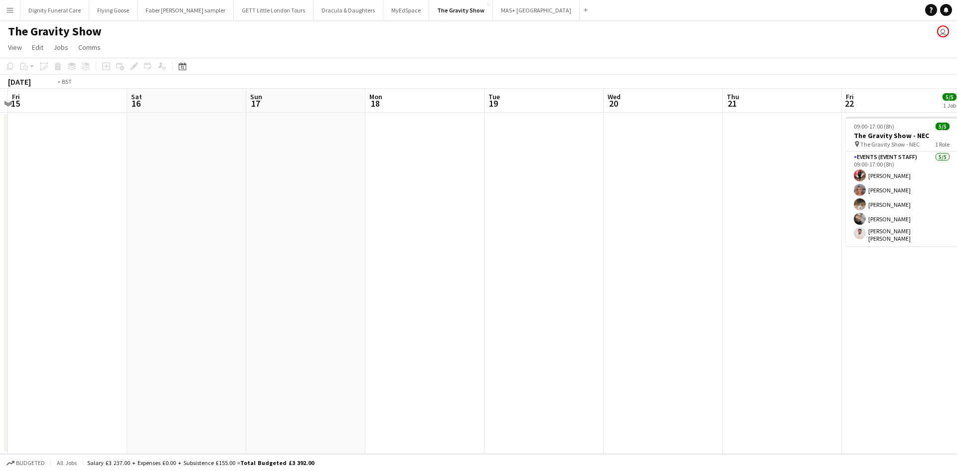
drag, startPoint x: 600, startPoint y: 238, endPoint x: 94, endPoint y: 203, distance: 507.3
click at [94, 203] on app-calendar-viewport "Tue 12 Wed 13 Thu 14 Fri 15 Sat 16 Sun 17 Mon 18 Tue 19 Wed 20 Thu 21 Fri 22 5/…" at bounding box center [478, 271] width 957 height 365
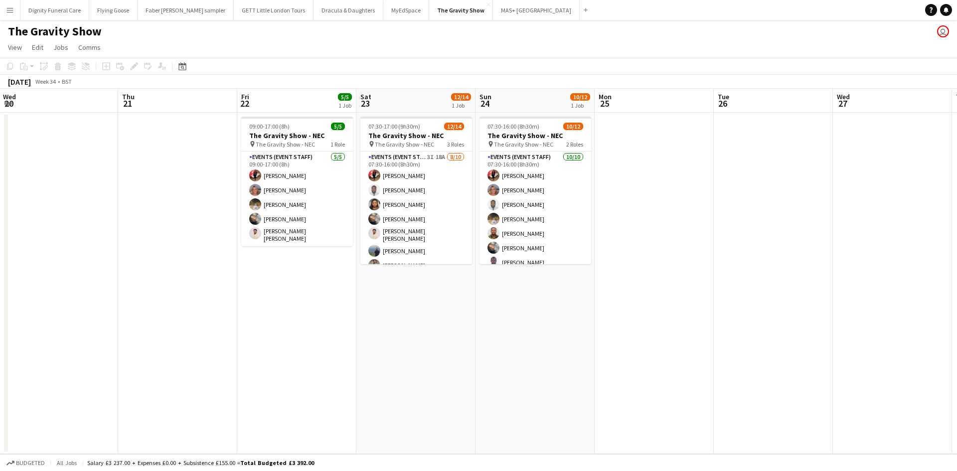
drag, startPoint x: 304, startPoint y: 274, endPoint x: 290, endPoint y: 273, distance: 14.0
click at [290, 273] on app-calendar-viewport "Sun 17 Mon 18 Tue 19 Wed 20 Thu 21 Fri 22 5/5 1 Job Sat 23 12/14 1 Job Sun 24 1…" at bounding box center [478, 271] width 957 height 365
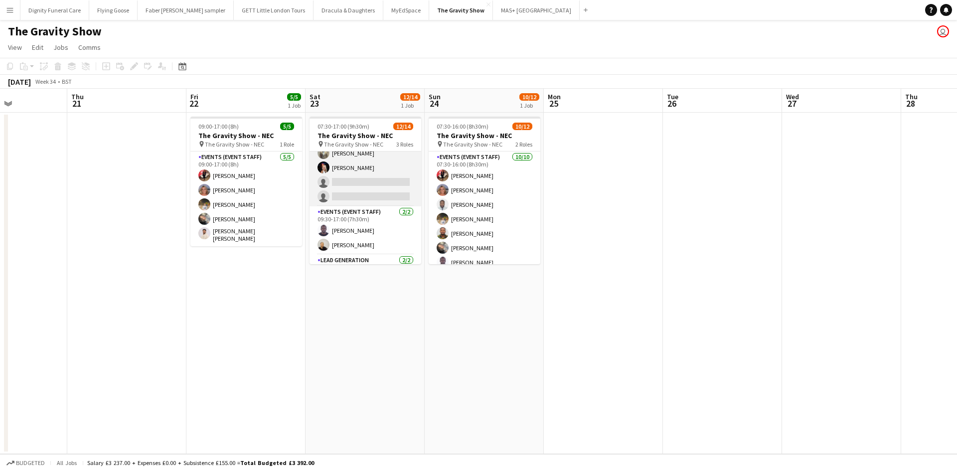
scroll to position [98, 0]
click at [361, 190] on app-card-role "Events (Event Staff) 3I 18A 8/10 07:30-16:00 (8h30m) Laura Polson Hammed Yakub …" at bounding box center [366, 136] width 112 height 167
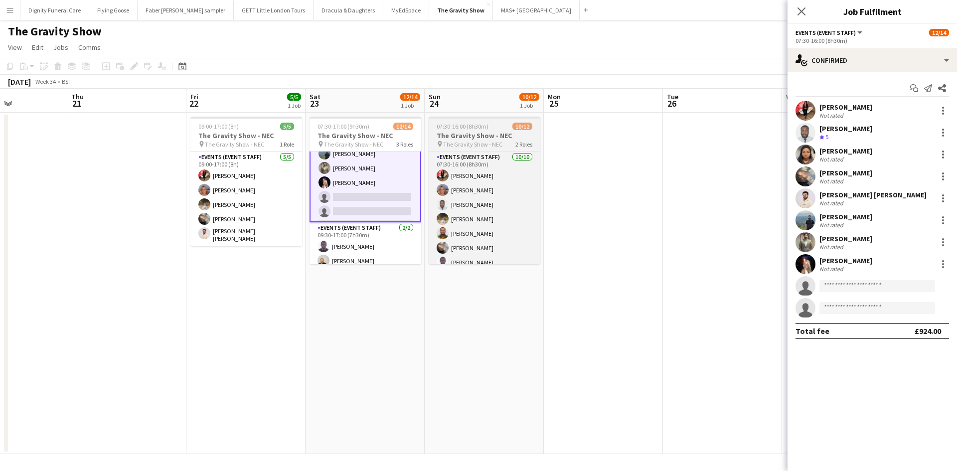
scroll to position [99, 0]
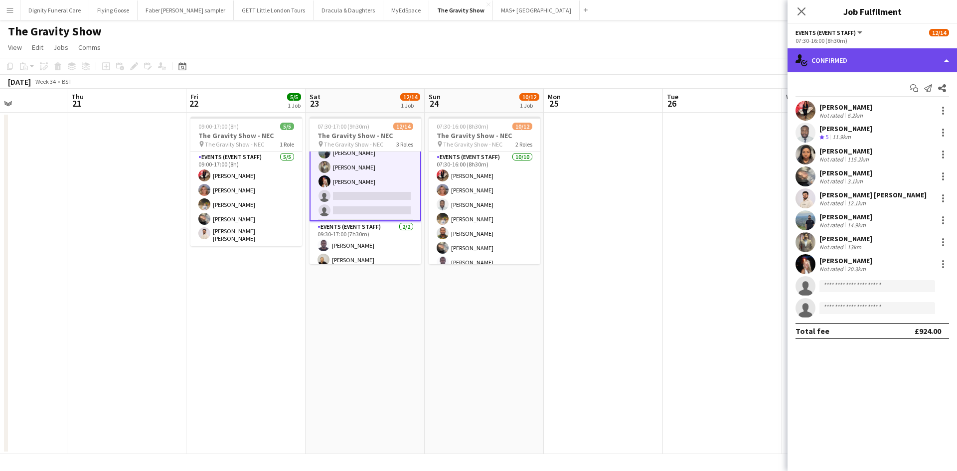
click at [869, 63] on div "single-neutral-actions-check-2 Confirmed" at bounding box center [873, 60] width 170 height 24
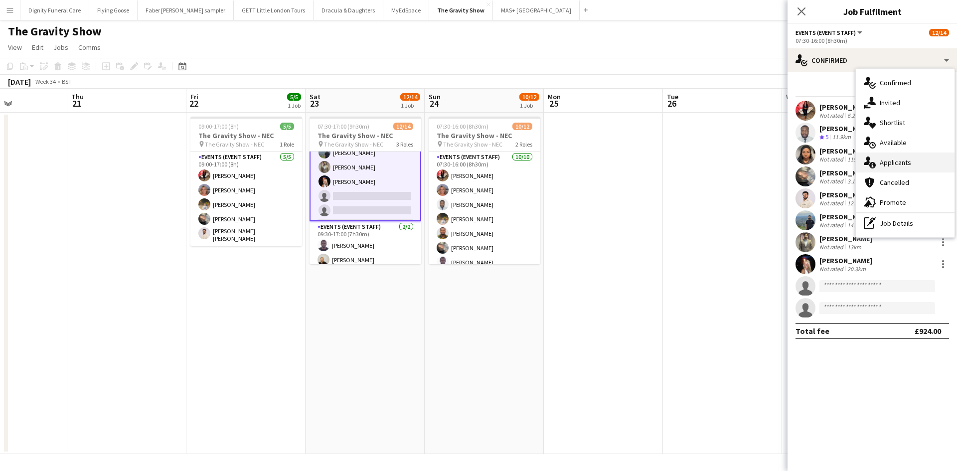
click at [892, 162] on div "single-neutral-actions-information Applicants" at bounding box center [905, 163] width 99 height 20
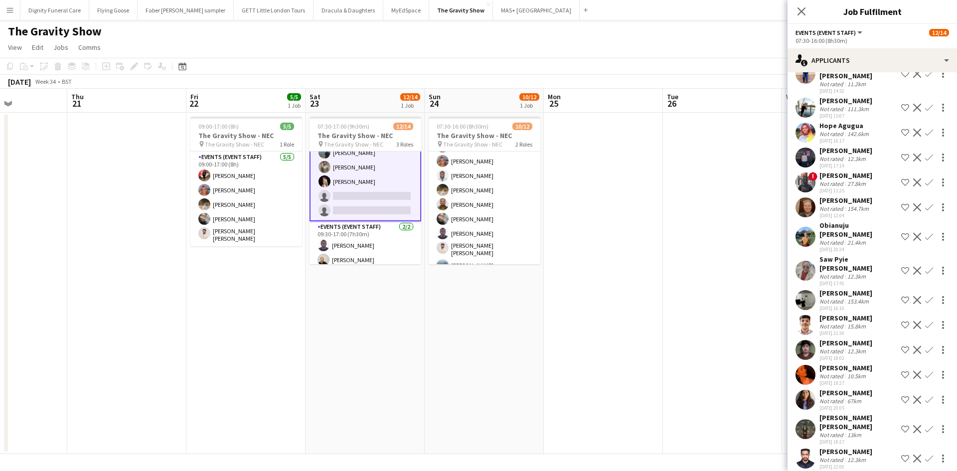
scroll to position [100, 0]
click at [503, 240] on app-card-role "Lead Generation 8A 0/2 10:00-16:00 (6h) single-neutral-actions single-neutral-a…" at bounding box center [485, 243] width 112 height 48
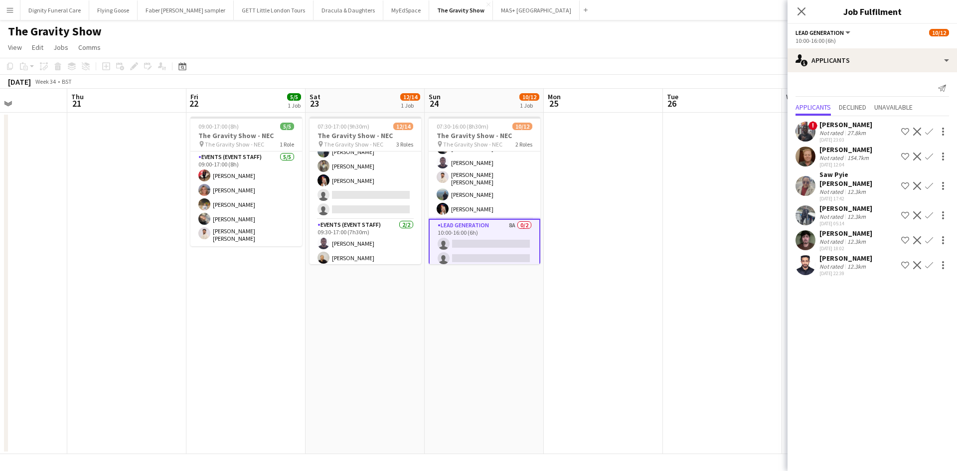
scroll to position [98, 0]
click at [842, 150] on div "Joel Doyle" at bounding box center [846, 149] width 53 height 9
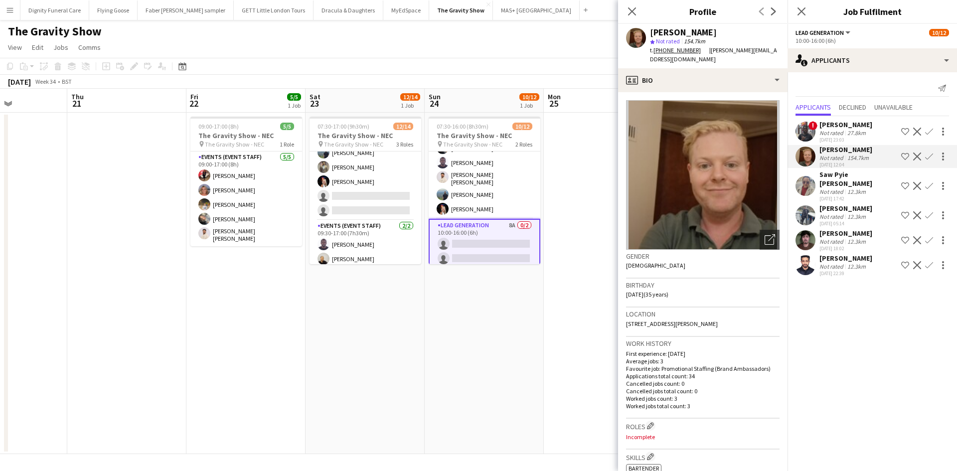
click at [839, 122] on div "Denvan Muzuva" at bounding box center [846, 124] width 53 height 9
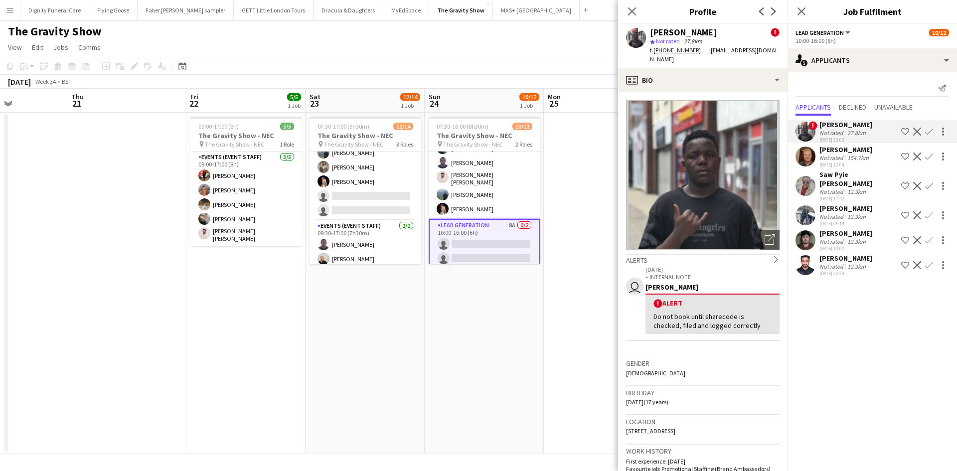
click at [846, 175] on div "Saw Pyie Zin Nyein" at bounding box center [859, 179] width 78 height 18
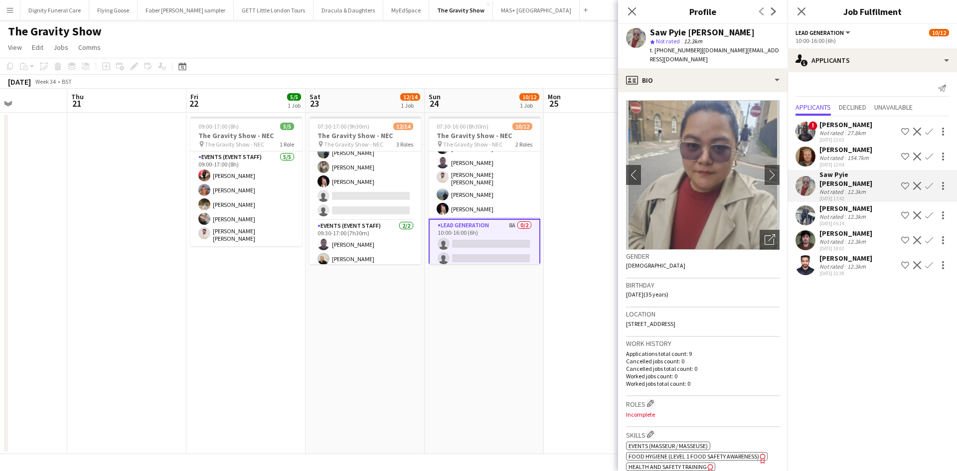
click at [833, 204] on div "Saif Hassan" at bounding box center [846, 208] width 53 height 9
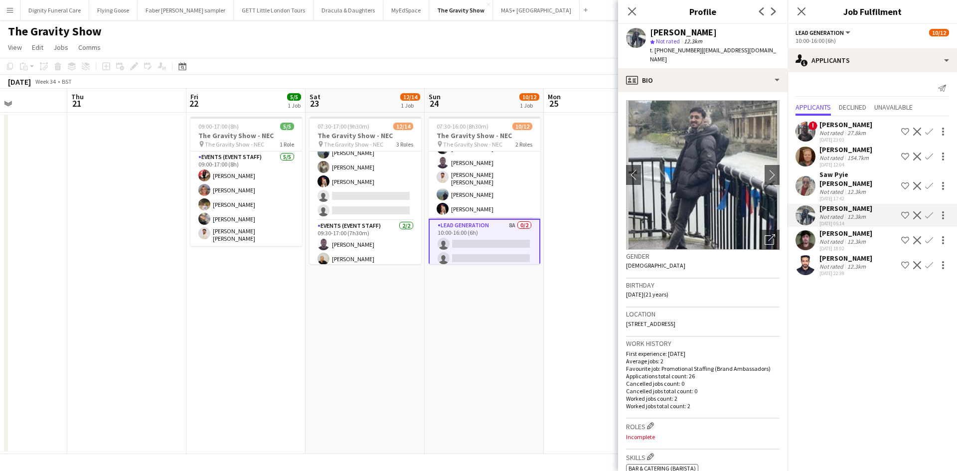
click at [844, 229] on div "Hrithik Nagdev" at bounding box center [846, 233] width 53 height 9
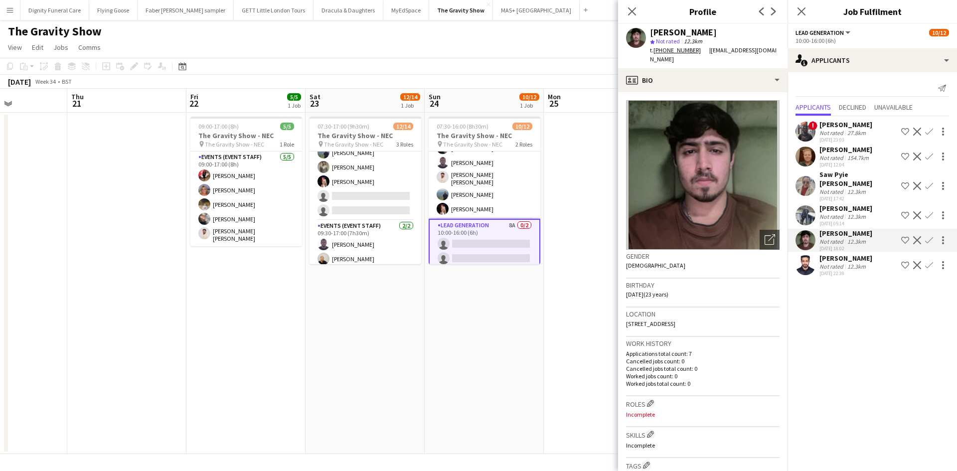
click at [853, 254] on div "Muhammad Uzair" at bounding box center [846, 258] width 53 height 9
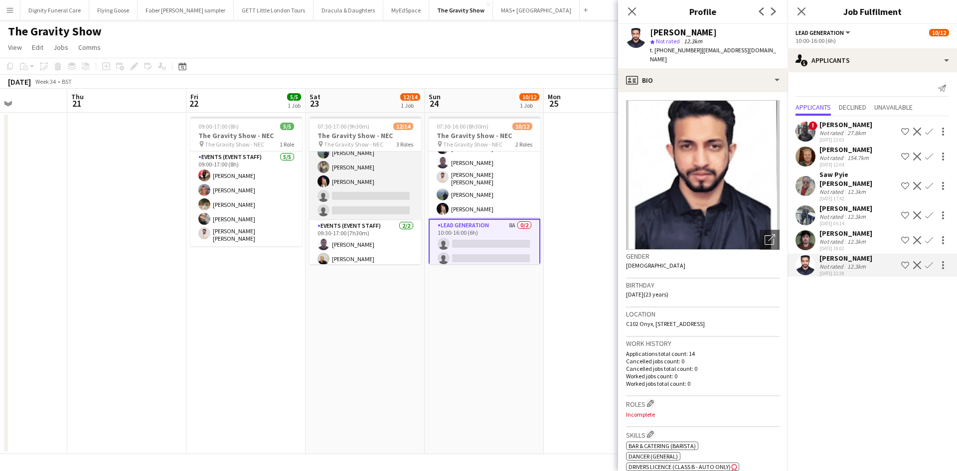
click at [378, 193] on app-card-role "Events (Event Staff) 3I 18A 8/10 07:30-16:00 (8h30m) Laura Polson Hammed Yakub …" at bounding box center [366, 136] width 112 height 167
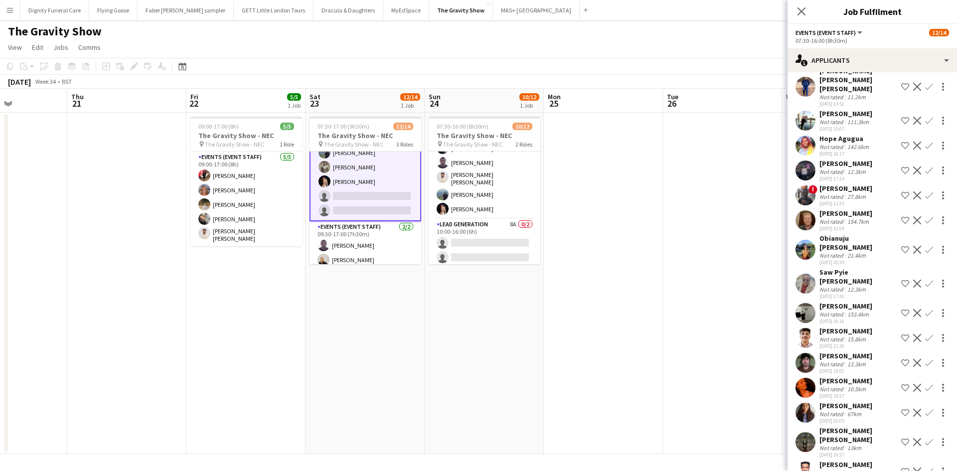
scroll to position [58, 0]
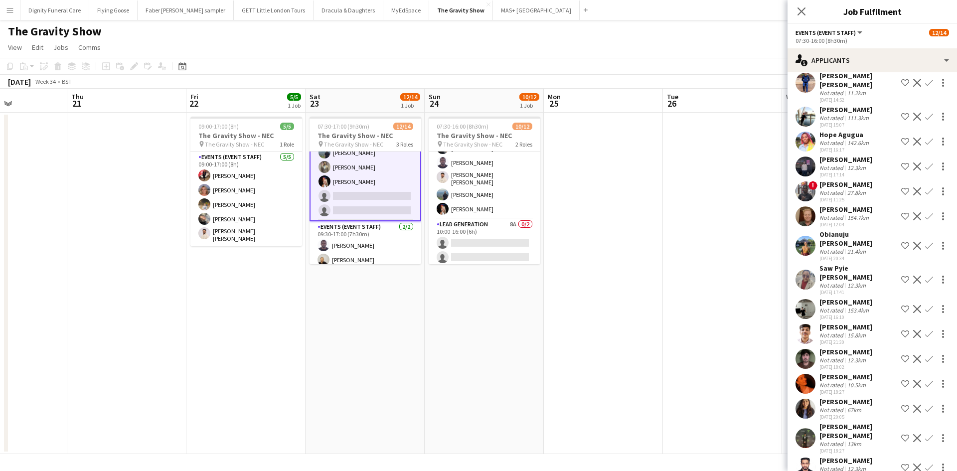
click at [924, 210] on button "Confirm" at bounding box center [929, 216] width 12 height 12
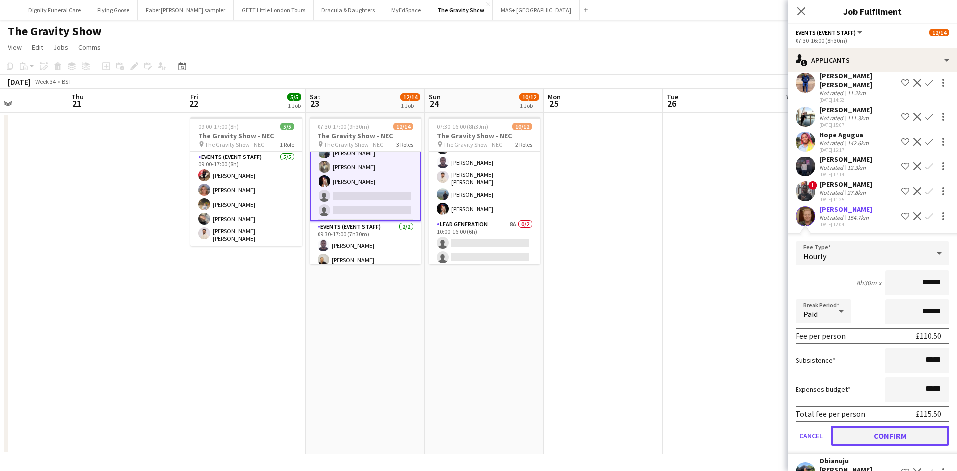
click at [899, 426] on button "Confirm" at bounding box center [890, 436] width 118 height 20
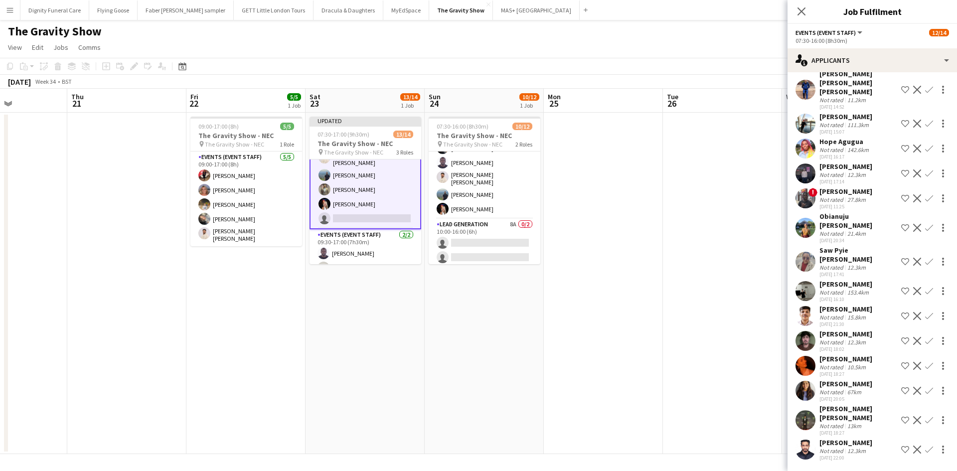
scroll to position [33, 0]
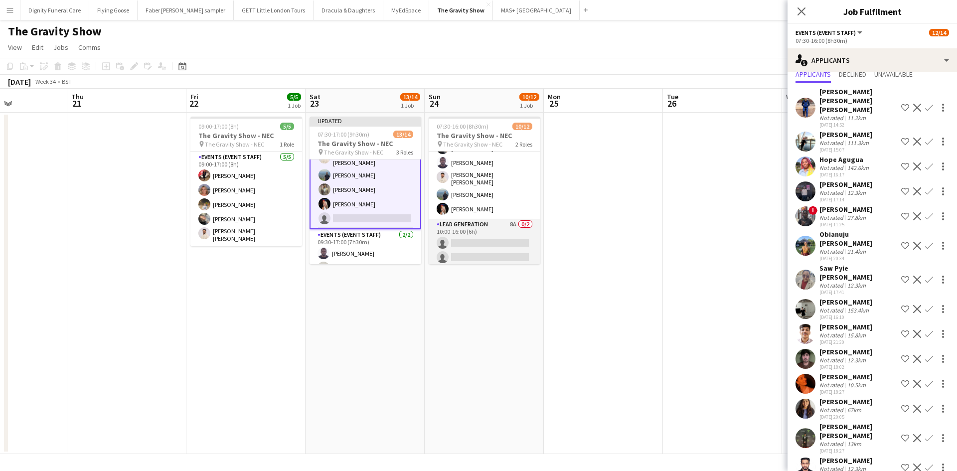
click at [506, 241] on app-card-role "Lead Generation 8A 0/2 10:00-16:00 (6h) single-neutral-actions single-neutral-a…" at bounding box center [485, 243] width 112 height 48
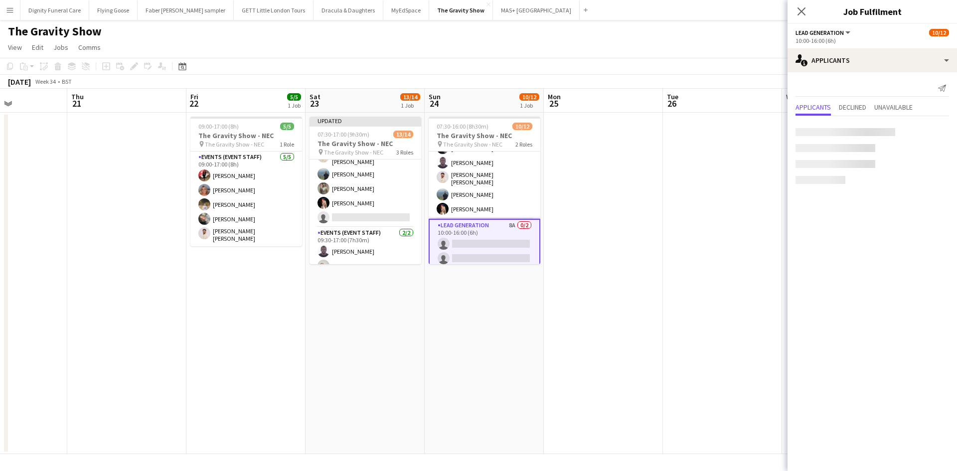
scroll to position [98, 0]
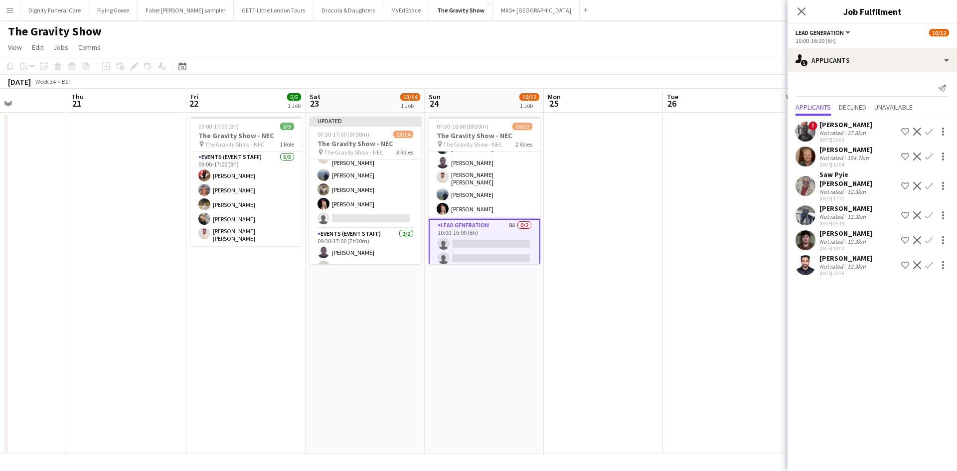
click at [930, 154] on app-icon "Confirm" at bounding box center [929, 157] width 8 height 8
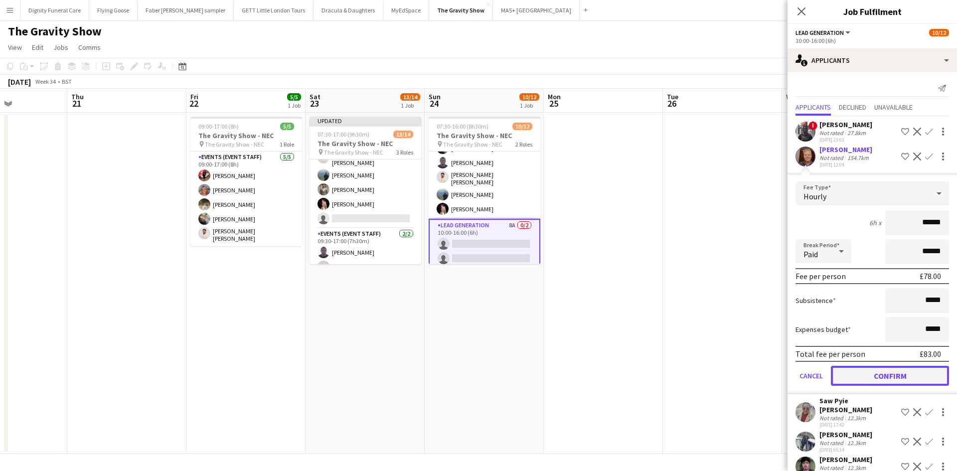
click at [902, 370] on button "Confirm" at bounding box center [890, 376] width 118 height 20
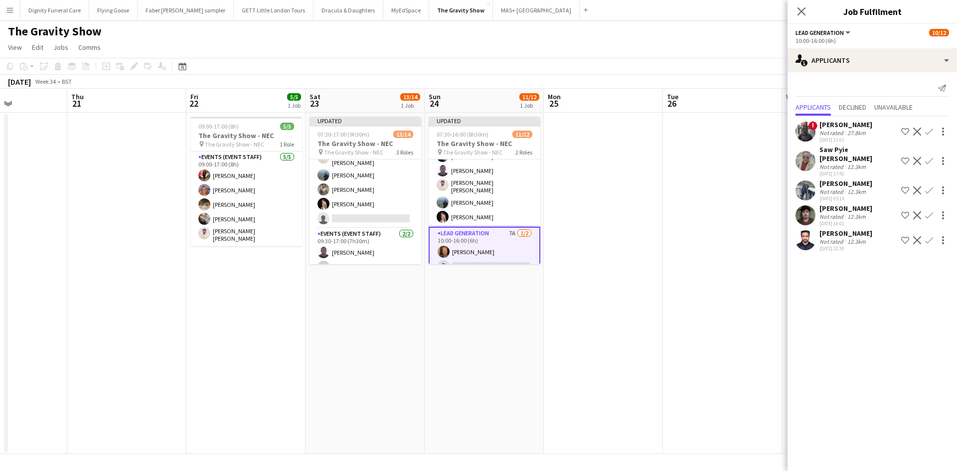
drag, startPoint x: 598, startPoint y: 331, endPoint x: 584, endPoint y: 200, distance: 131.4
click at [598, 329] on app-date-cell at bounding box center [603, 284] width 119 height 342
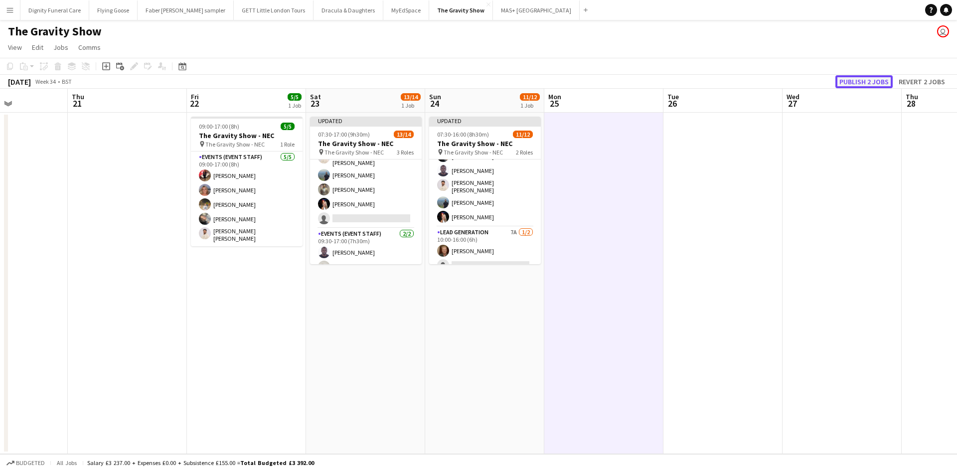
click at [885, 79] on button "Publish 2 jobs" at bounding box center [864, 81] width 57 height 13
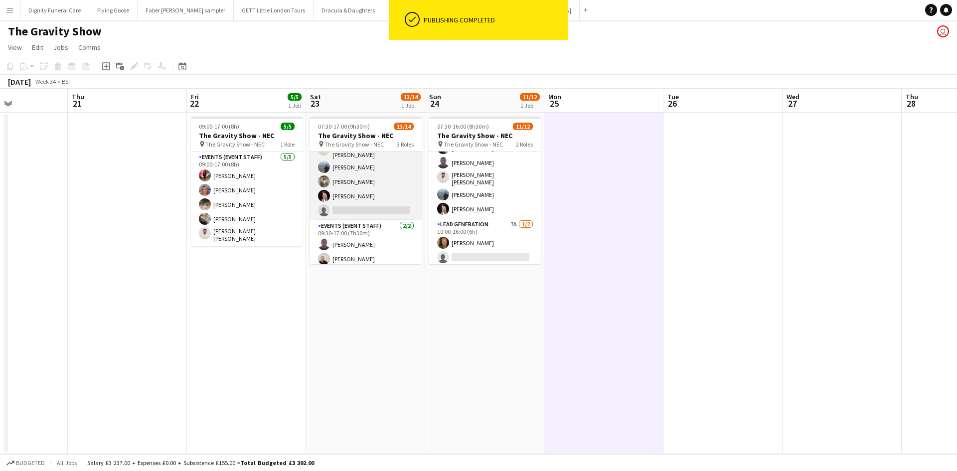
click at [382, 204] on app-card-role "Events (Event Staff) 3I 17A 9/10 07:30-16:00 (8h30m) Joel Doyle Laura Polson Ha…" at bounding box center [366, 136] width 112 height 167
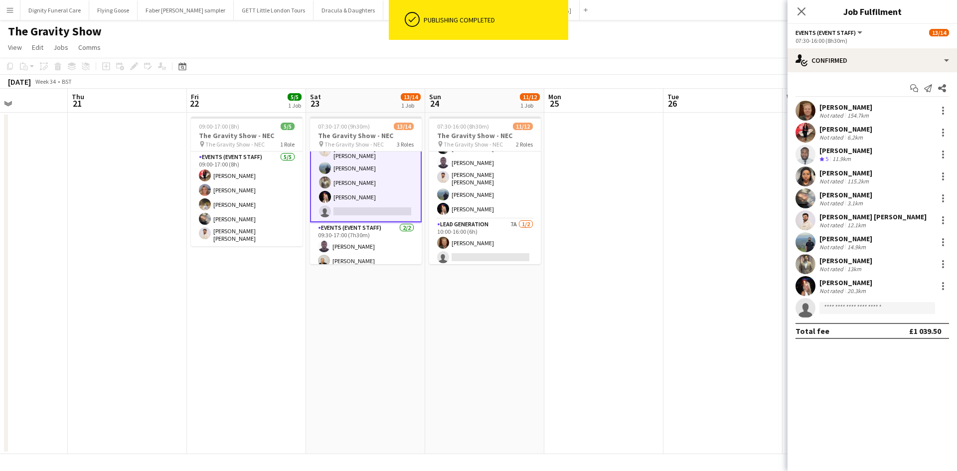
scroll to position [99, 0]
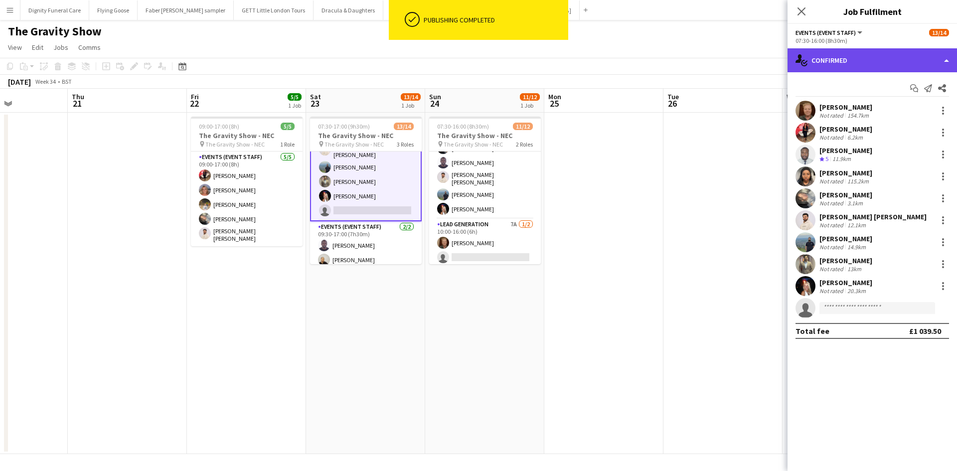
click at [848, 58] on div "single-neutral-actions-check-2 Confirmed" at bounding box center [873, 60] width 170 height 24
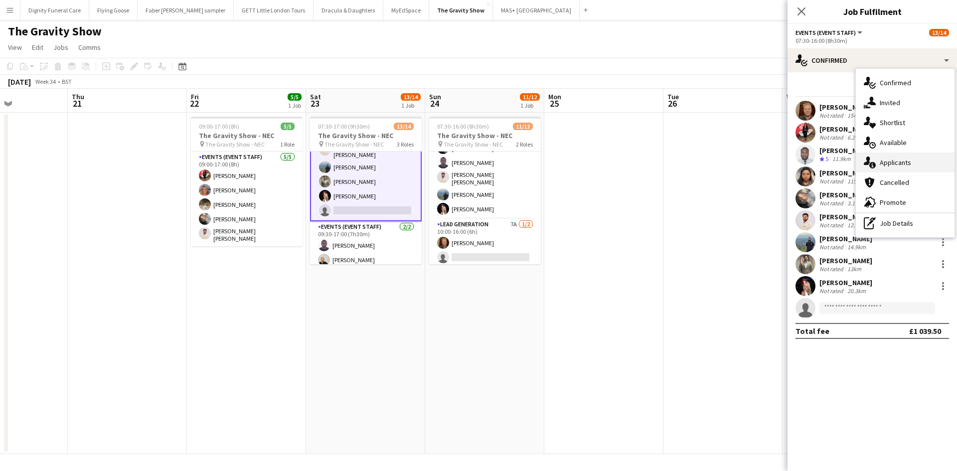
click at [892, 161] on div "single-neutral-actions-information Applicants" at bounding box center [905, 163] width 99 height 20
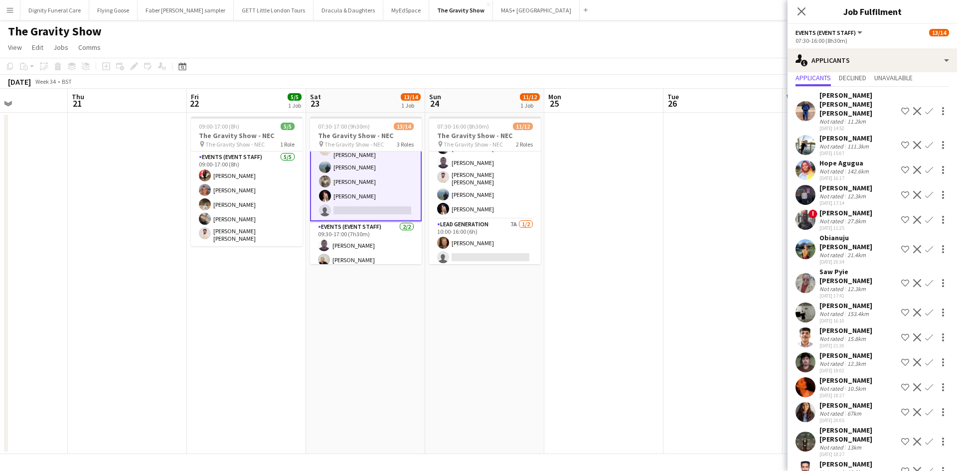
scroll to position [42, 0]
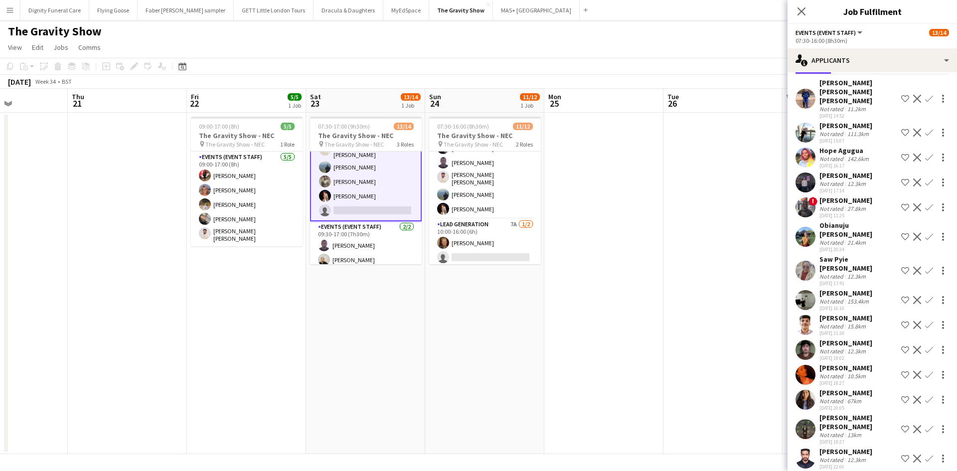
click at [836, 388] on div "Mansi Mehta" at bounding box center [846, 392] width 53 height 9
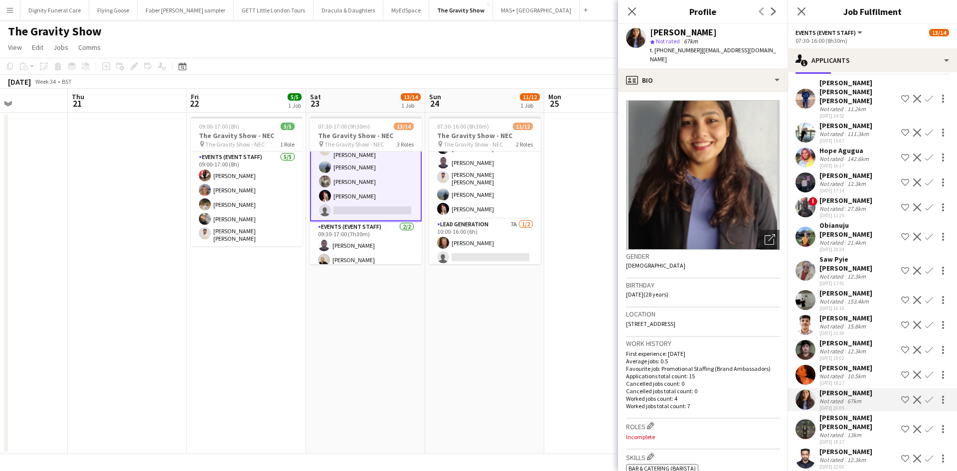
click at [850, 363] on div "Ella-Marie Evans" at bounding box center [846, 367] width 53 height 9
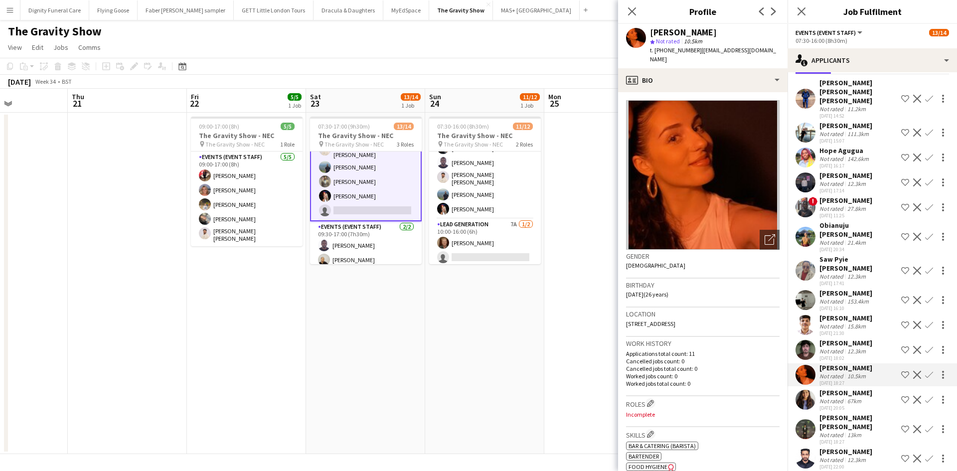
click at [849, 339] on div "Hrithik Nagdev" at bounding box center [846, 343] width 53 height 9
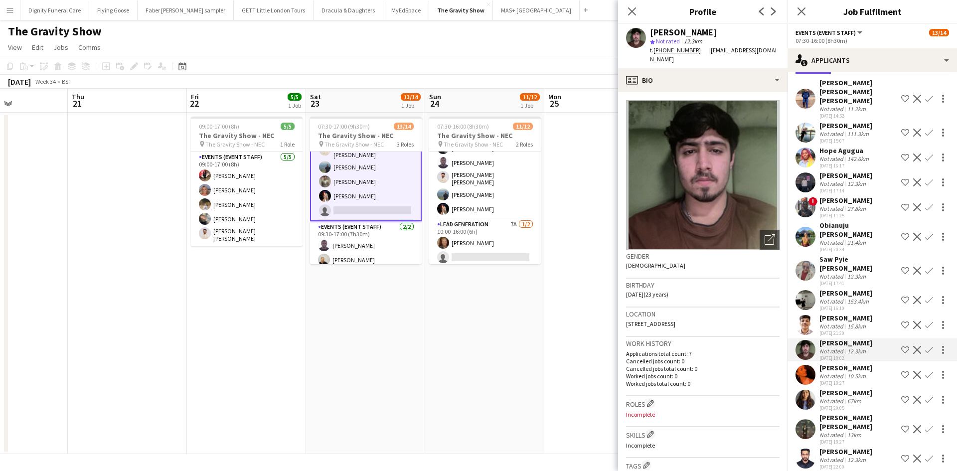
click at [828, 221] on div "Obianuju Rosemary Ofodu" at bounding box center [859, 230] width 78 height 18
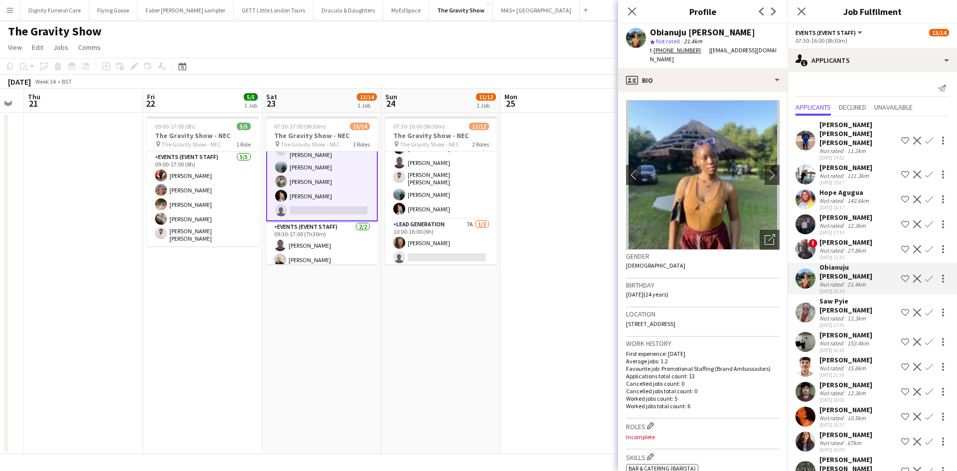
scroll to position [0, 466]
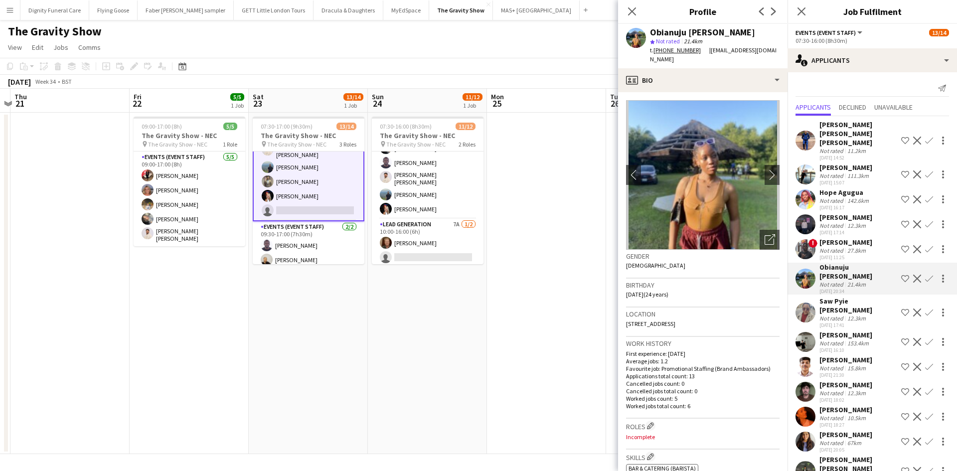
drag, startPoint x: 453, startPoint y: 287, endPoint x: 397, endPoint y: 291, distance: 56.0
click at [397, 291] on app-calendar-viewport "Sun 17 Mon 18 Tue 19 Wed 20 Thu 21 Fri 22 5/5 1 Job Sat 23 13/14 1 Job Sun 24 1…" at bounding box center [478, 271] width 957 height 365
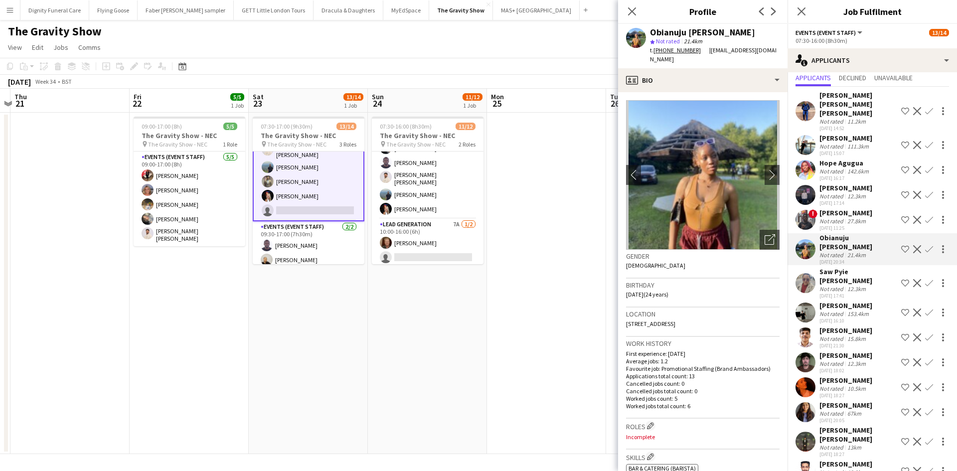
scroll to position [42, 0]
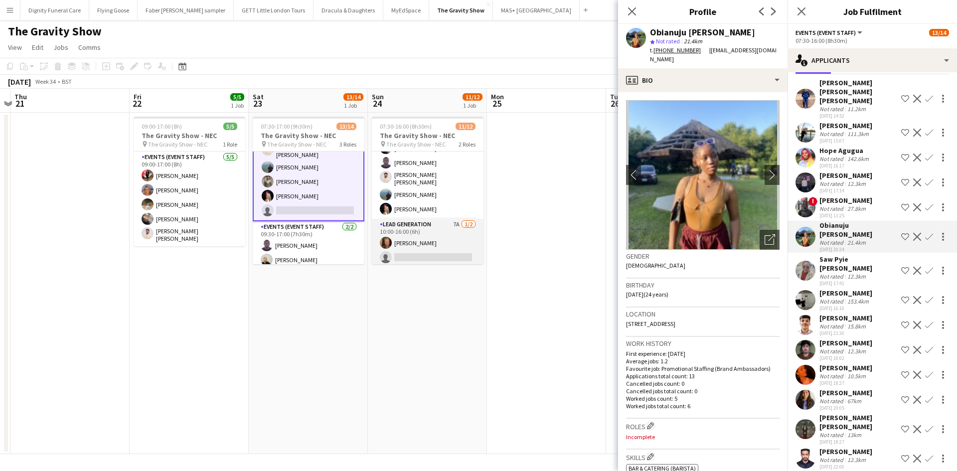
click at [431, 254] on app-card-role "Lead Generation 7A 1/2 10:00-16:00 (6h) Joel Doyle single-neutral-actions" at bounding box center [428, 243] width 112 height 48
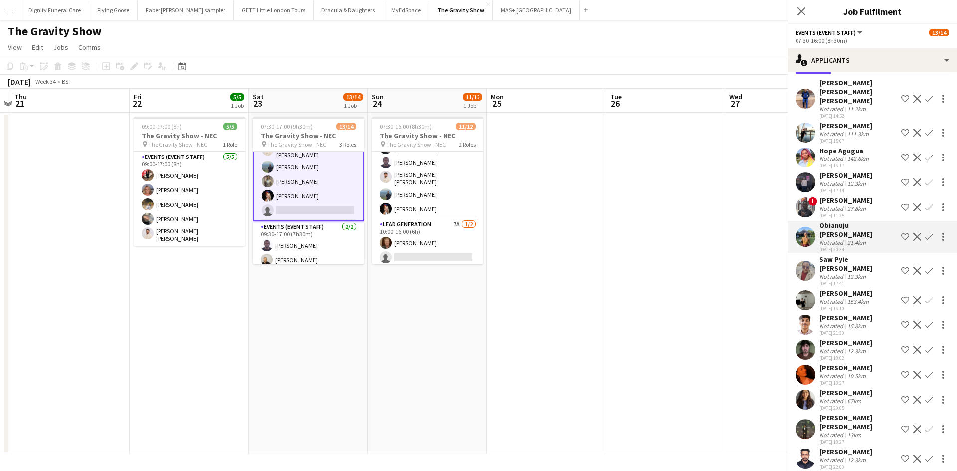
scroll to position [98, 0]
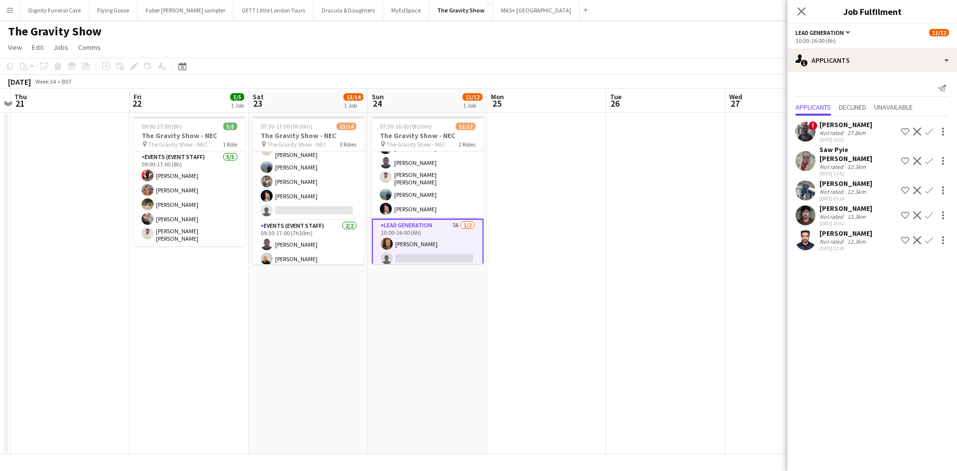
click at [832, 204] on div "Hrithik Nagdev" at bounding box center [846, 208] width 53 height 9
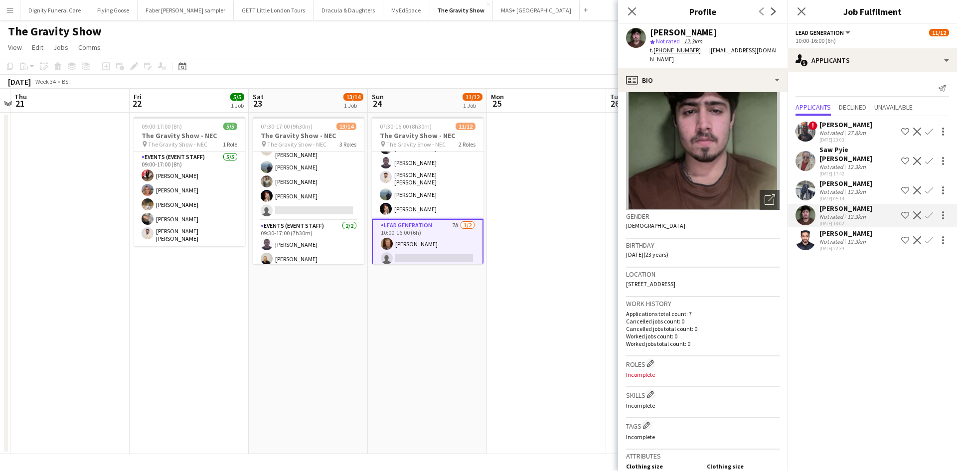
scroll to position [0, 0]
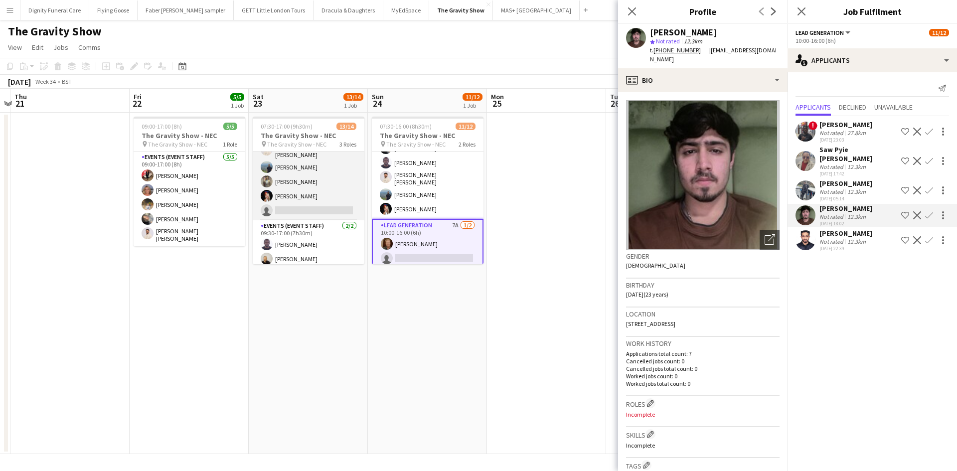
click at [323, 201] on app-card-role "Events (Event Staff) 3I 17A 9/10 07:30-16:00 (8h30m) Joel Doyle Laura Polson Ha…" at bounding box center [309, 136] width 112 height 167
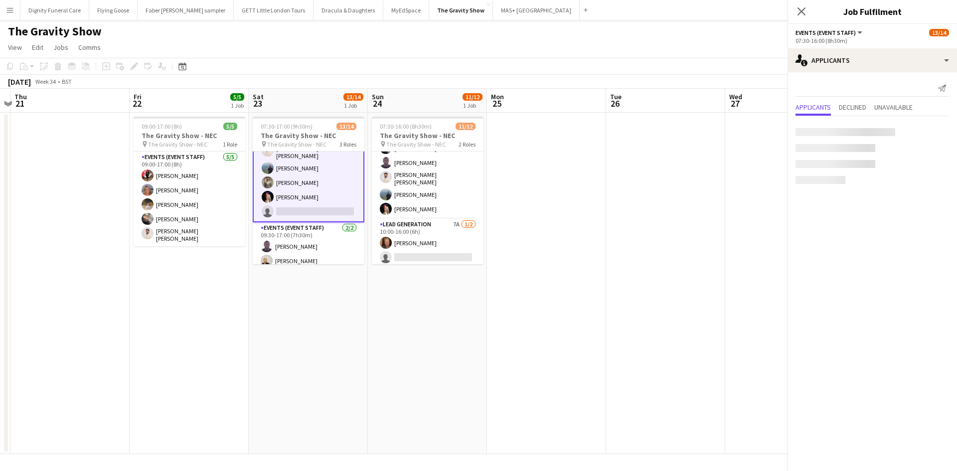
scroll to position [99, 0]
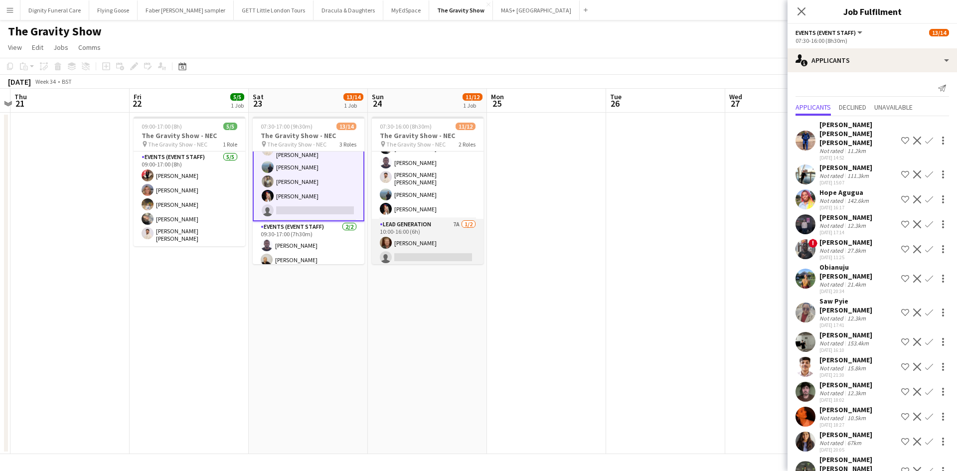
click at [430, 248] on app-card-role "Lead Generation 7A 1/2 10:00-16:00 (6h) Joel Doyle single-neutral-actions" at bounding box center [428, 243] width 112 height 48
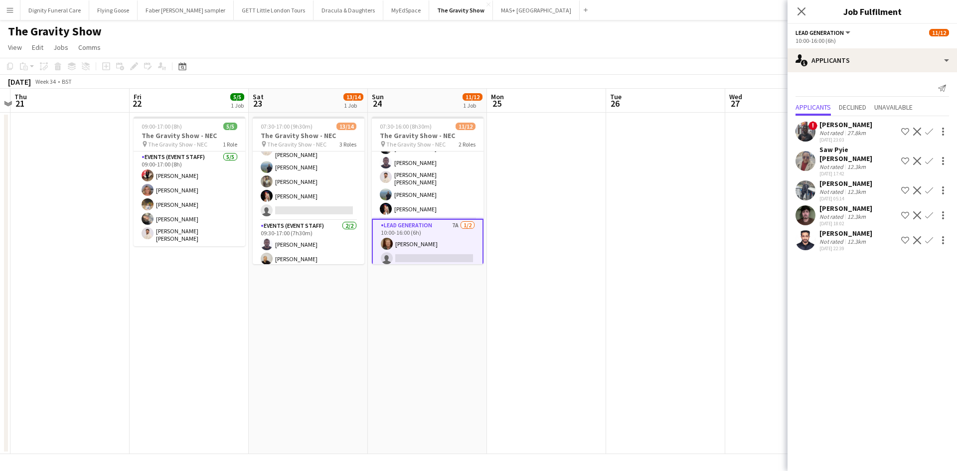
click at [846, 124] on div "Denvan Muzuva" at bounding box center [846, 124] width 53 height 9
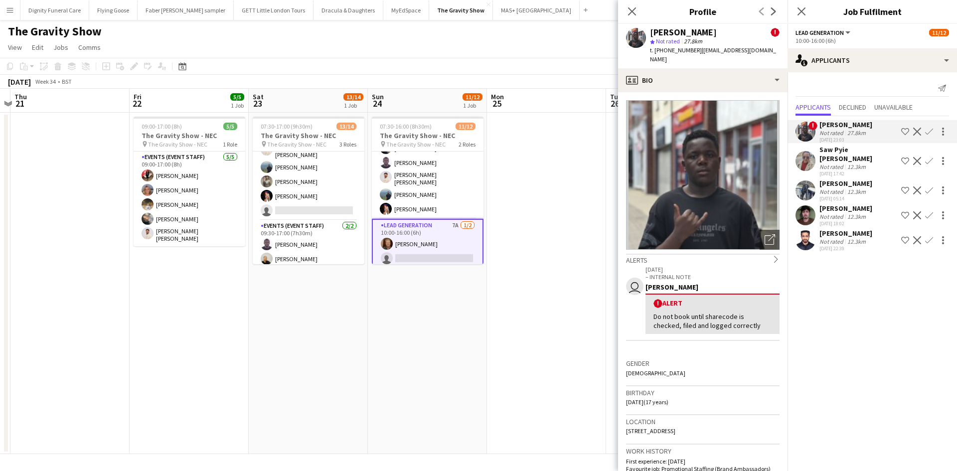
click at [850, 145] on div "Saw Pyie Zin Nyein" at bounding box center [859, 154] width 78 height 18
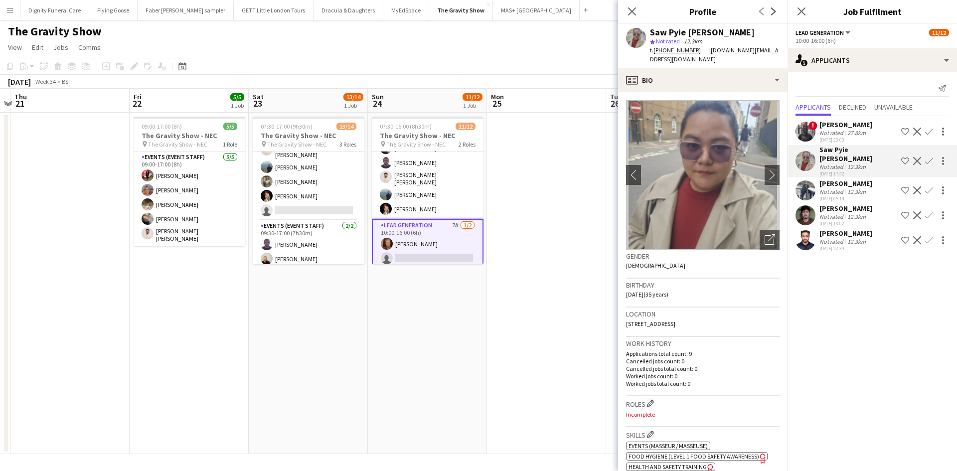
click at [835, 179] on div "Saif Hassan" at bounding box center [846, 183] width 53 height 9
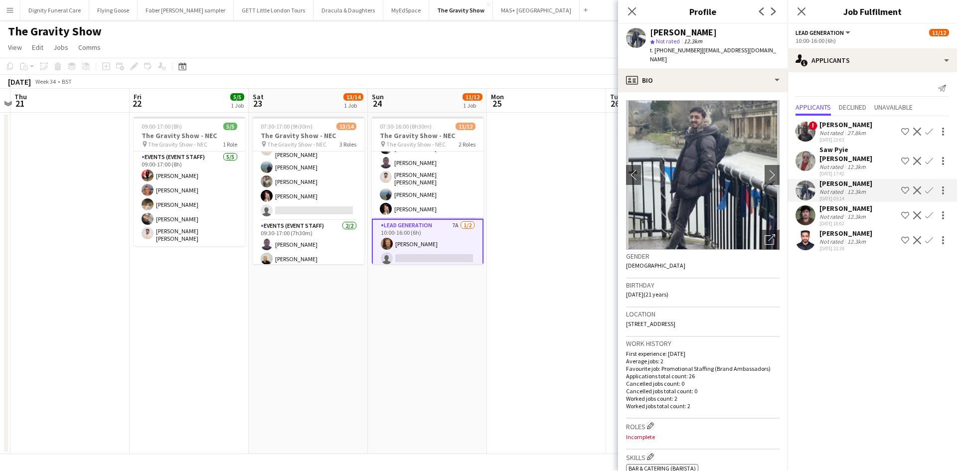
click at [848, 204] on div "Hrithik Nagdev" at bounding box center [846, 208] width 53 height 9
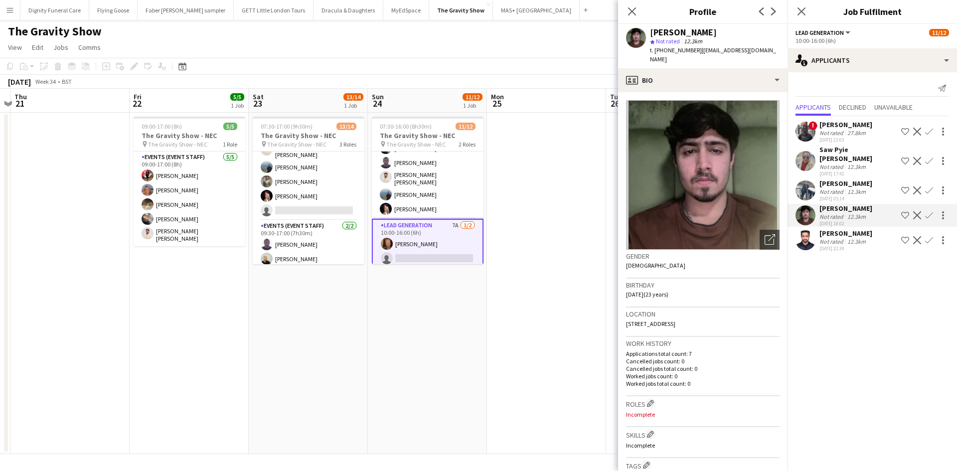
click at [854, 229] on div "Muhammad Uzair" at bounding box center [846, 233] width 53 height 9
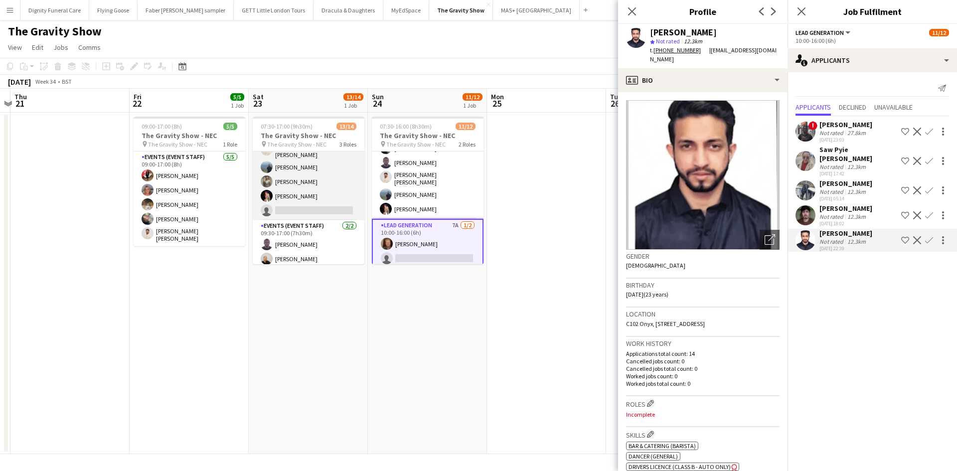
click at [316, 208] on app-card-role "Events (Event Staff) 3I 17A 9/10 07:30-16:00 (8h30m) Joel Doyle Laura Polson Ha…" at bounding box center [309, 136] width 112 height 167
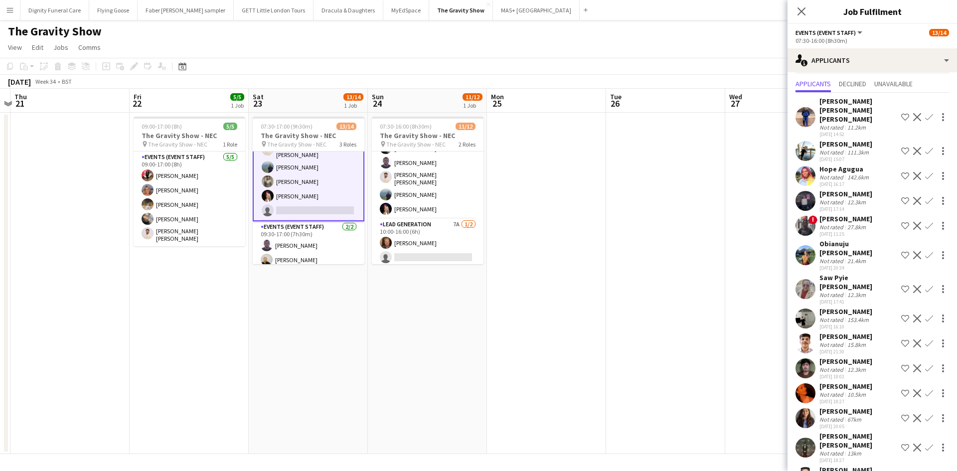
scroll to position [33, 0]
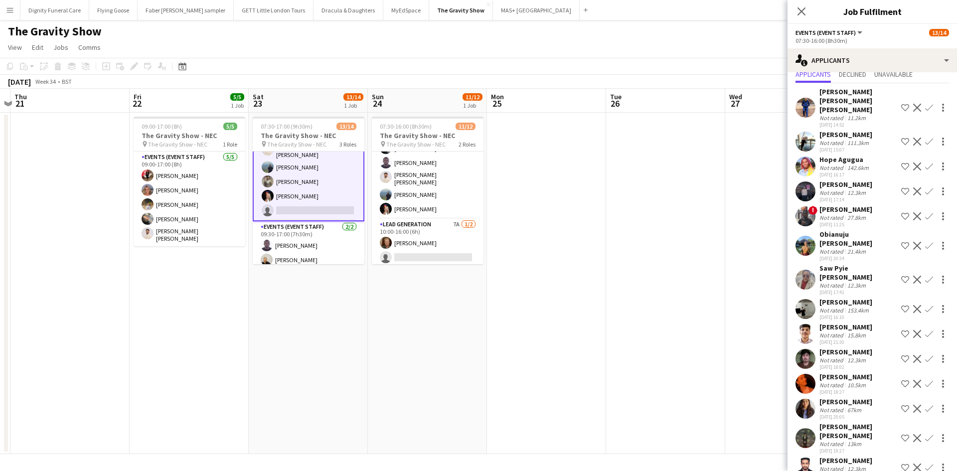
click at [838, 130] on div "Pasha Yarotskyi" at bounding box center [846, 134] width 53 height 9
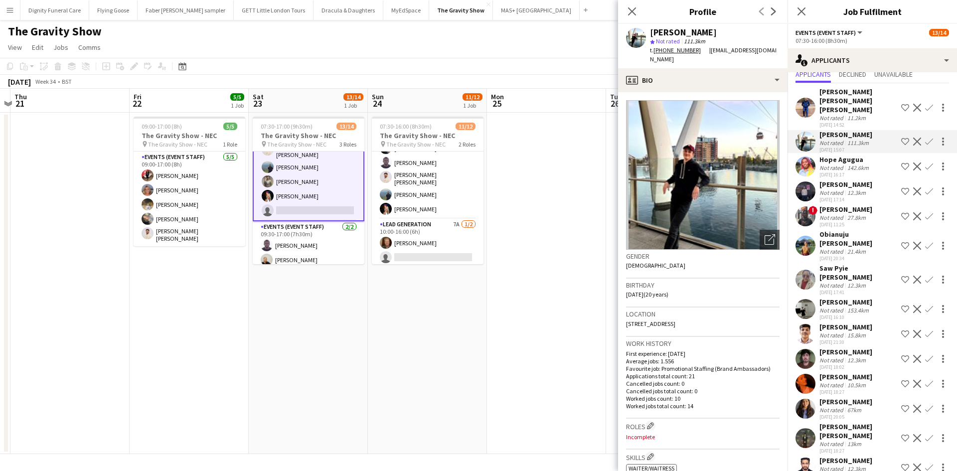
click at [837, 155] on div "Hope Agugua" at bounding box center [845, 159] width 51 height 9
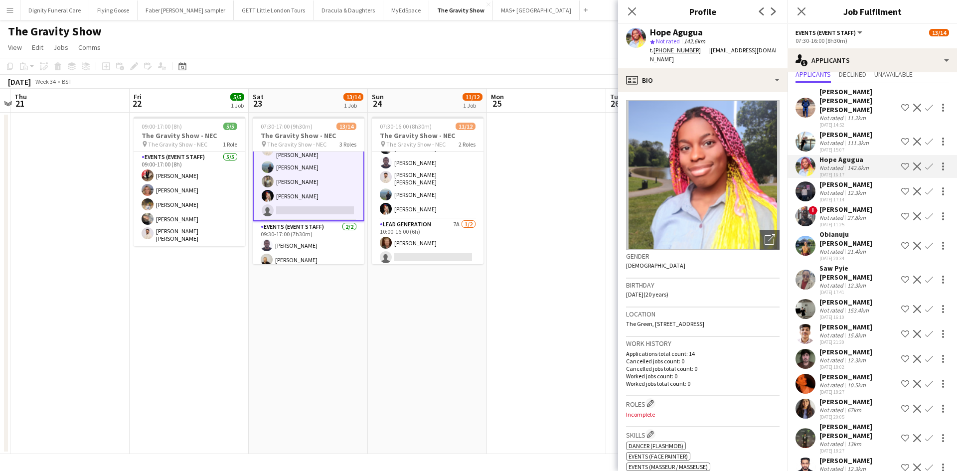
click at [853, 180] on div "Haseeb Azmat" at bounding box center [846, 184] width 53 height 9
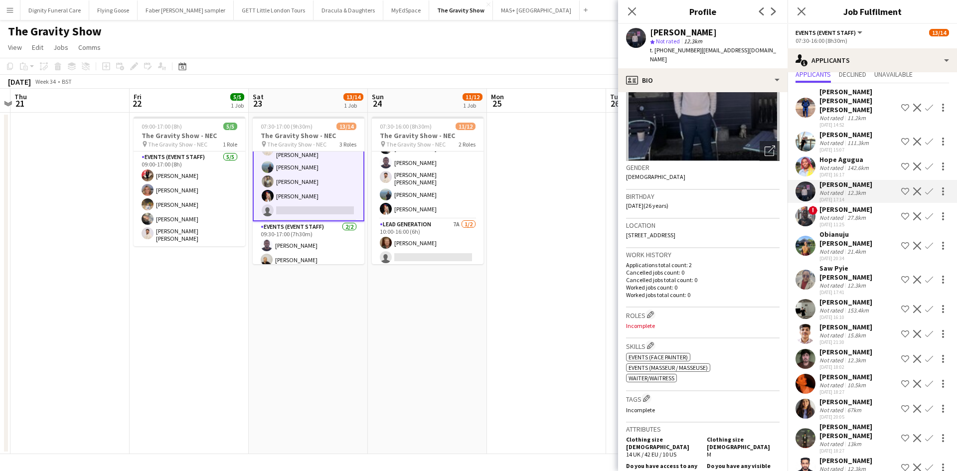
scroll to position [100, 0]
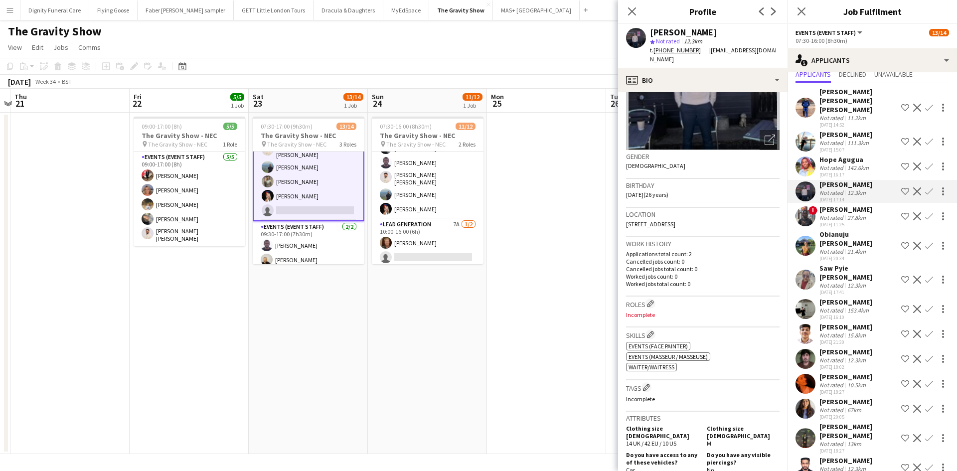
click at [848, 205] on div "Denvan Muzuva" at bounding box center [846, 209] width 53 height 9
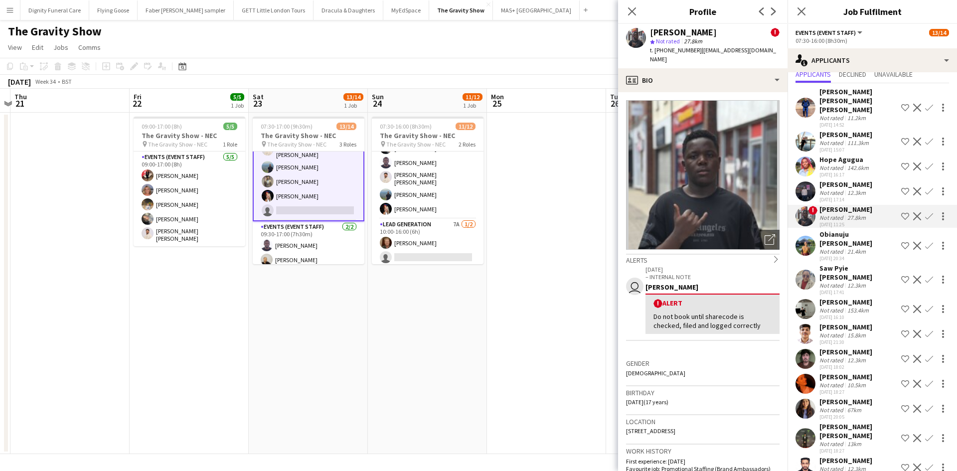
click at [845, 231] on div "Obianuju Rosemary Ofodu" at bounding box center [859, 239] width 78 height 18
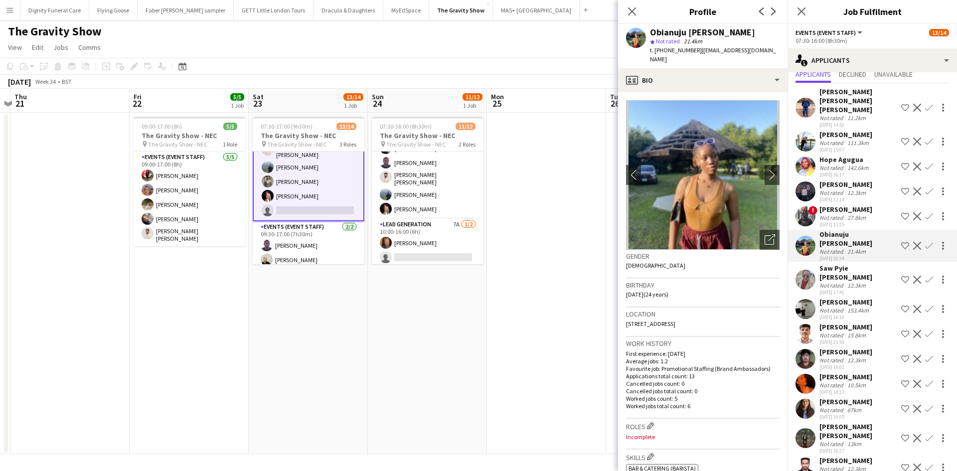
click at [831, 264] on div "Saw Pyie Zin Nyein" at bounding box center [859, 273] width 78 height 18
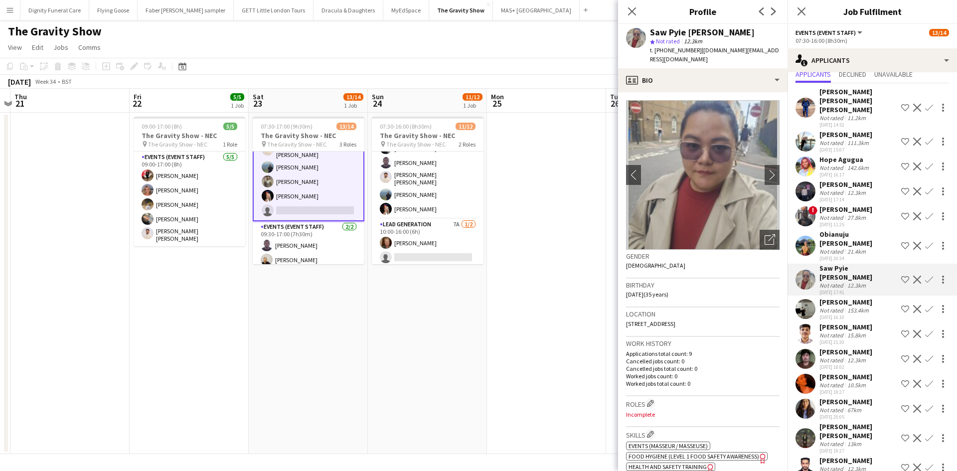
click at [843, 298] on div "Artem Mamchur" at bounding box center [846, 302] width 53 height 9
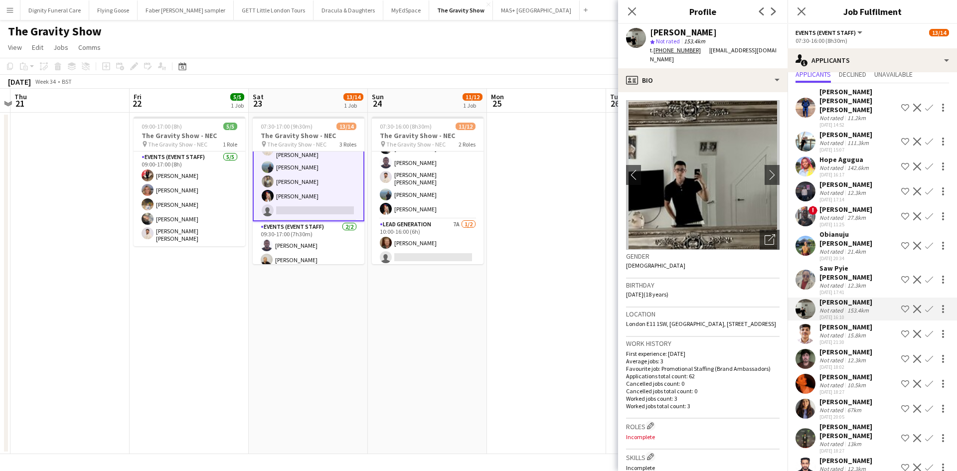
click at [850, 323] on div "ARJUN KUNNATHUR" at bounding box center [846, 327] width 53 height 9
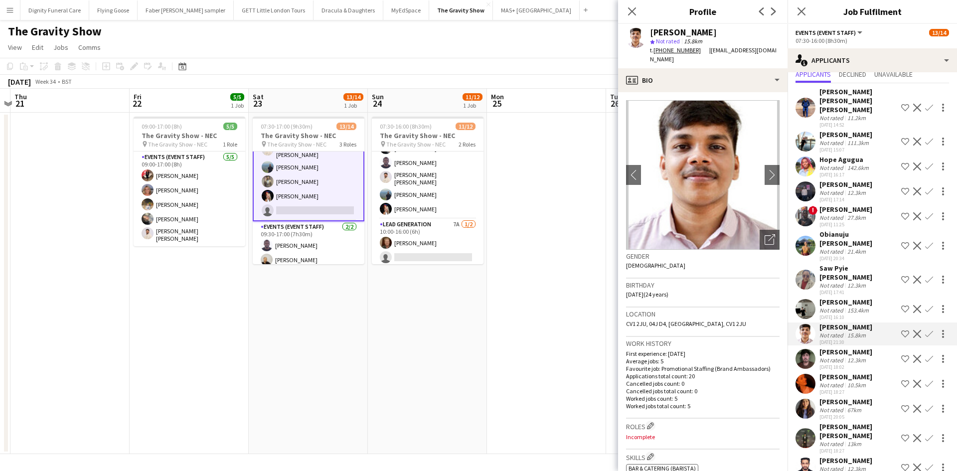
click at [845, 348] on div "Hrithik Nagdev" at bounding box center [846, 352] width 53 height 9
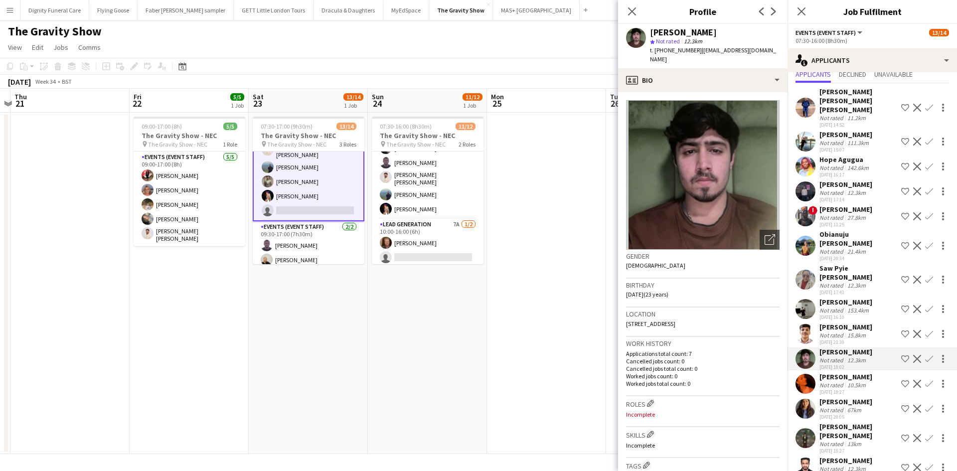
click at [855, 372] on div "Ella-Marie Evans" at bounding box center [846, 376] width 53 height 9
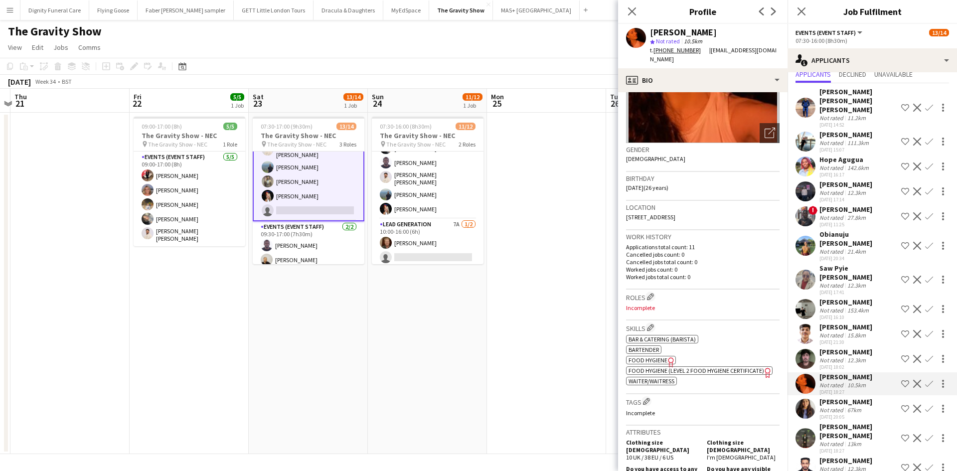
scroll to position [150, 0]
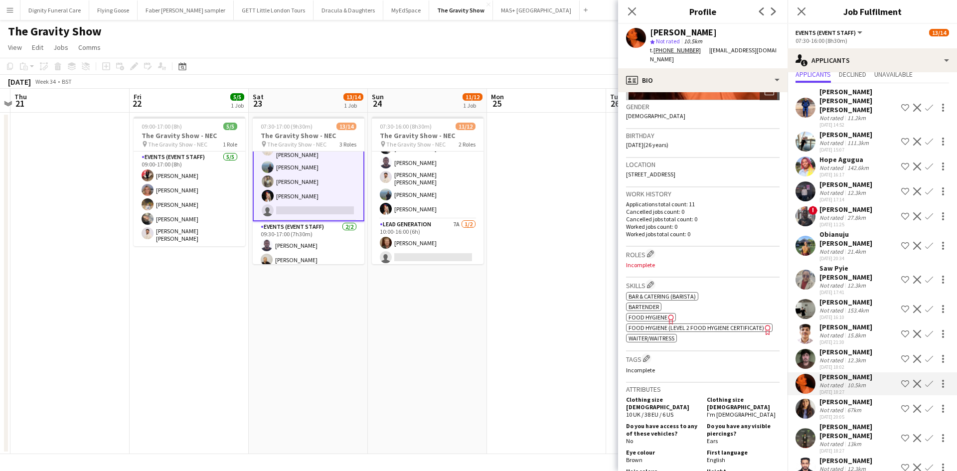
click at [847, 397] on div "Mansi Mehta" at bounding box center [846, 401] width 53 height 9
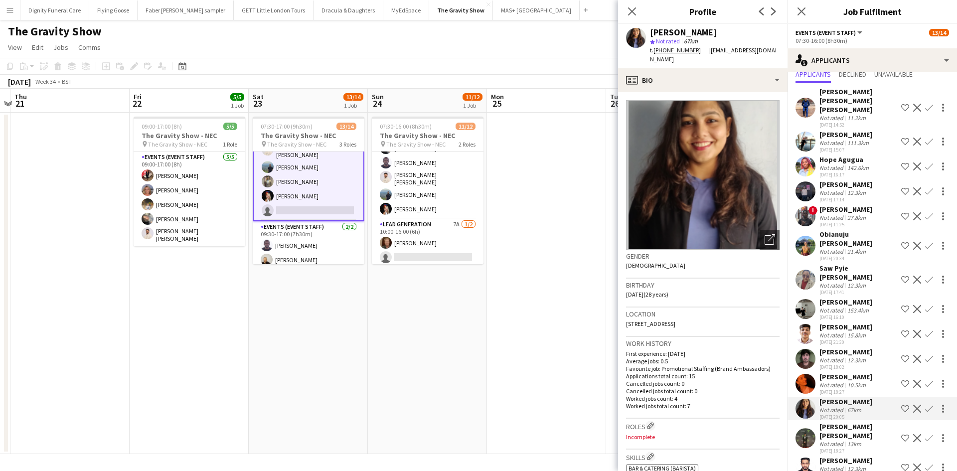
click at [845, 372] on div "Ella-Marie Evans" at bounding box center [846, 376] width 53 height 9
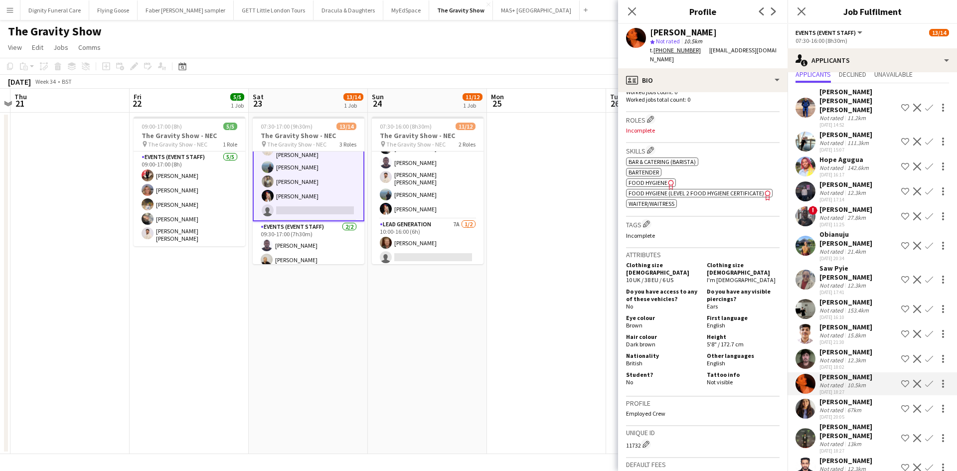
scroll to position [299, 0]
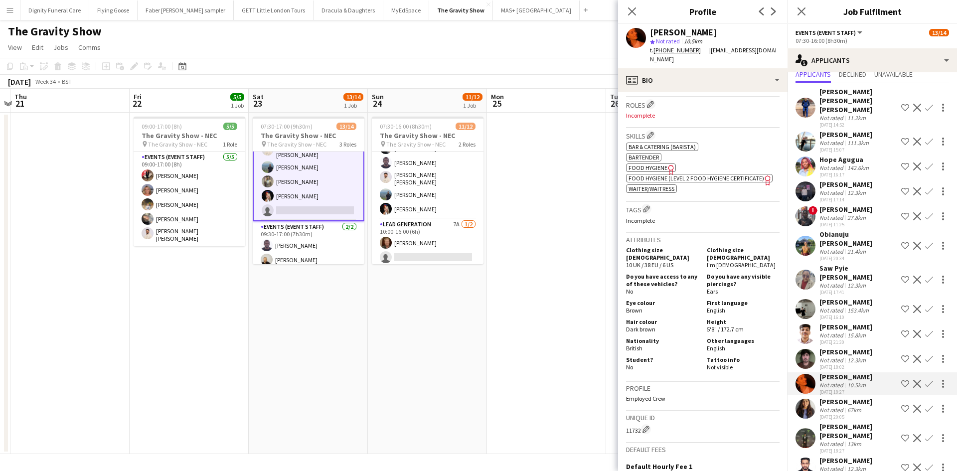
click at [925, 380] on app-icon "Confirm" at bounding box center [929, 384] width 8 height 8
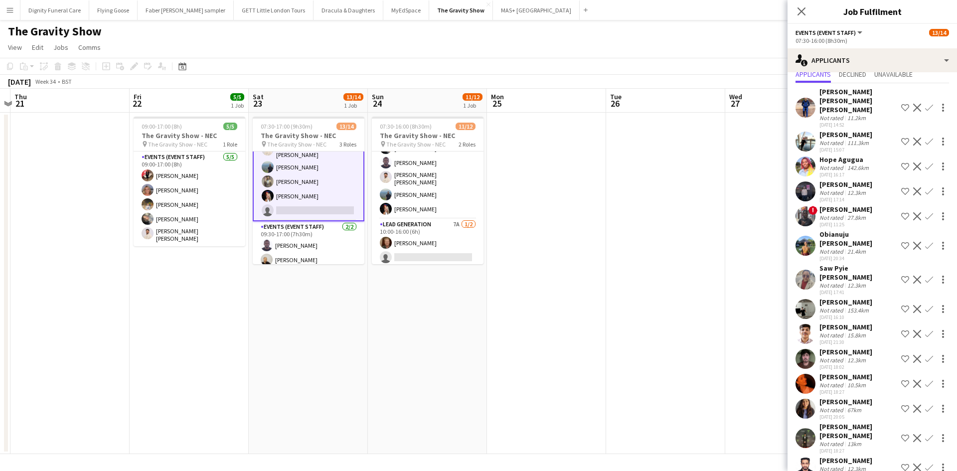
click at [925, 380] on app-icon "Confirm" at bounding box center [929, 384] width 8 height 8
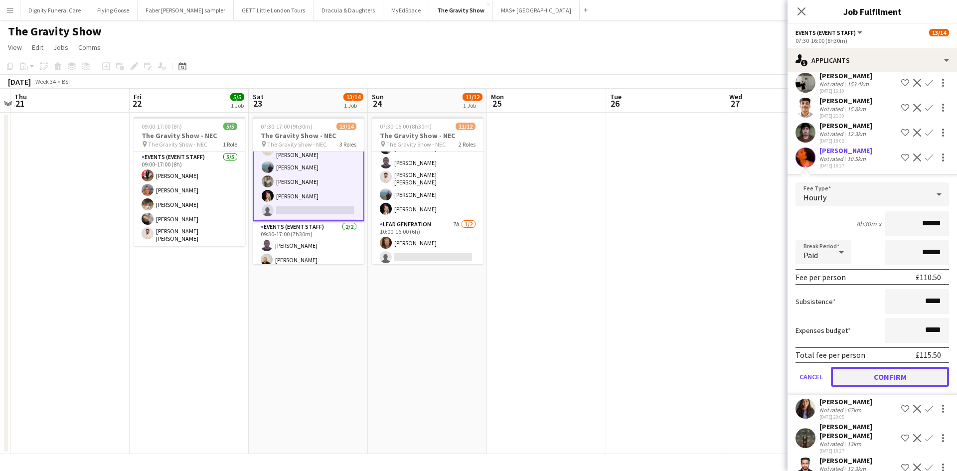
click at [901, 367] on button "Confirm" at bounding box center [890, 377] width 118 height 20
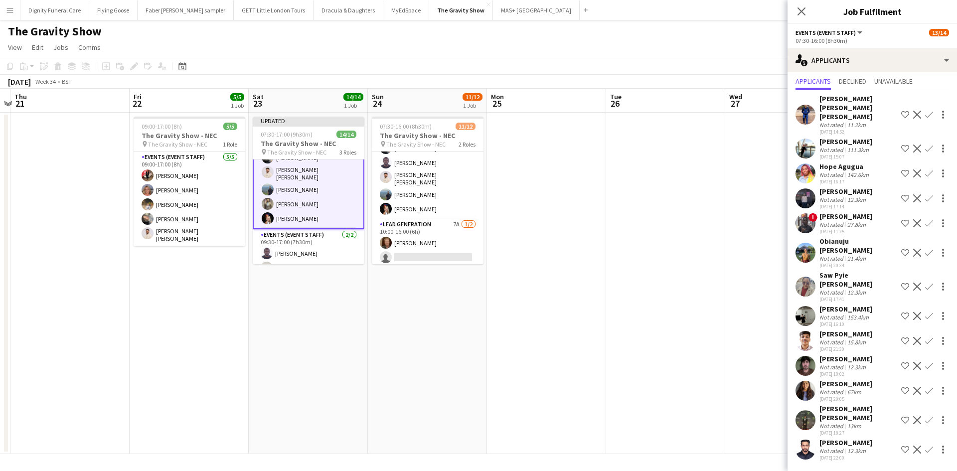
scroll to position [8, 0]
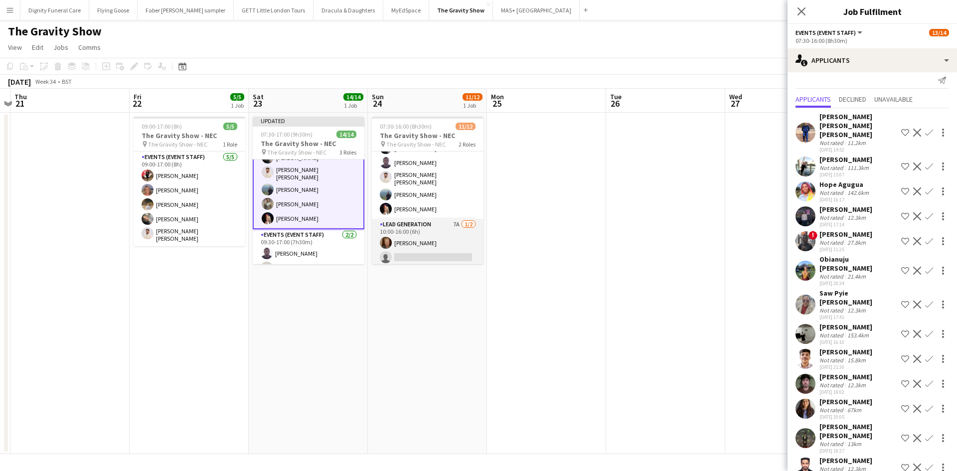
click at [436, 248] on app-card-role "Lead Generation 7A 1/2 10:00-16:00 (6h) Joel Doyle single-neutral-actions" at bounding box center [428, 243] width 112 height 48
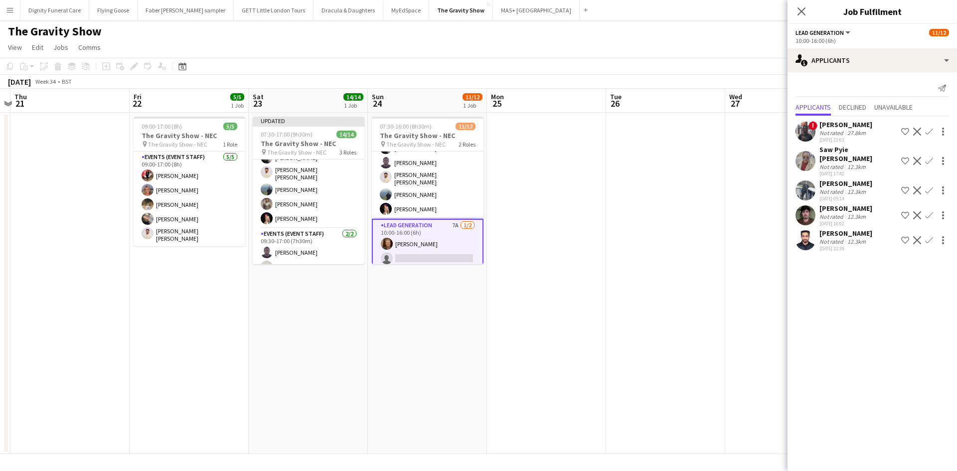
click at [631, 188] on app-date-cell at bounding box center [665, 284] width 119 height 342
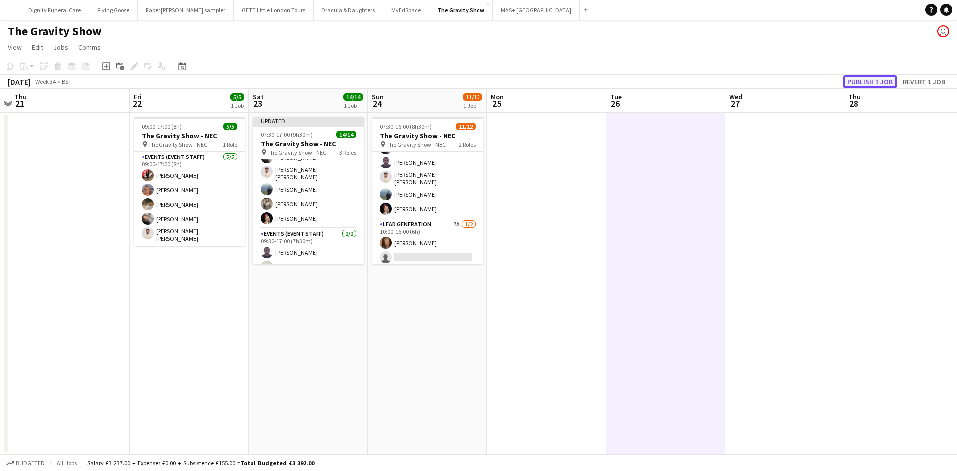
click at [879, 82] on button "Publish 1 job" at bounding box center [870, 81] width 53 height 13
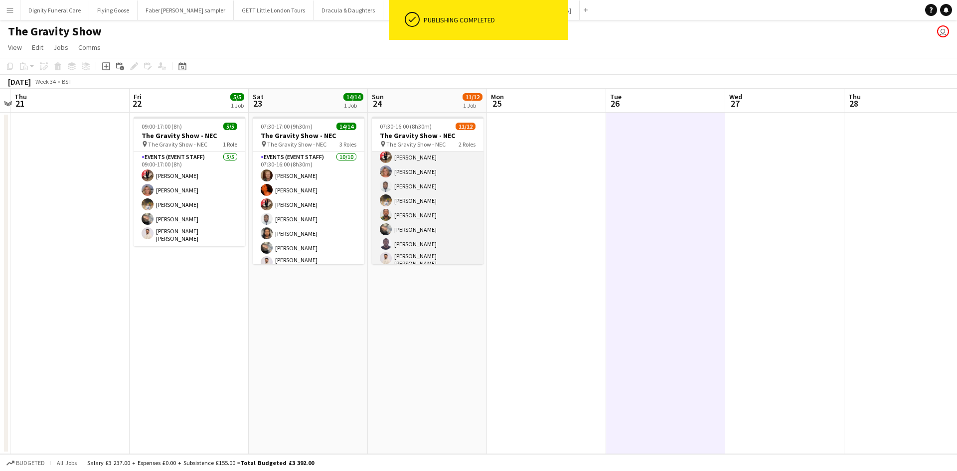
scroll to position [0, 0]
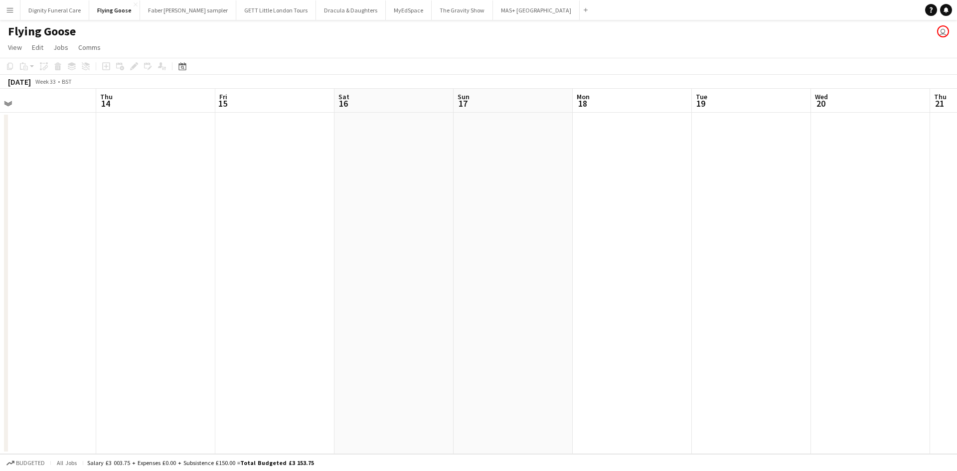
drag, startPoint x: 515, startPoint y: 239, endPoint x: 242, endPoint y: 228, distance: 273.0
click at [242, 228] on app-calendar-viewport "Sun 10 Mon 11 Tue 12 Wed 13 Thu 14 Fri 15 Sat 16 Sun 17 Mon 18 Tue 19 Wed 20 Th…" at bounding box center [478, 271] width 957 height 365
drag, startPoint x: 522, startPoint y: 231, endPoint x: 167, endPoint y: 215, distance: 355.4
click at [166, 216] on app-calendar-viewport "Fri 15 Sat 16 Sun 17 Mon 18 Tue 19 Wed 20 Thu 21 Fri 22 Sat 23 Sun 24 Mon 25 Tu…" at bounding box center [478, 271] width 957 height 365
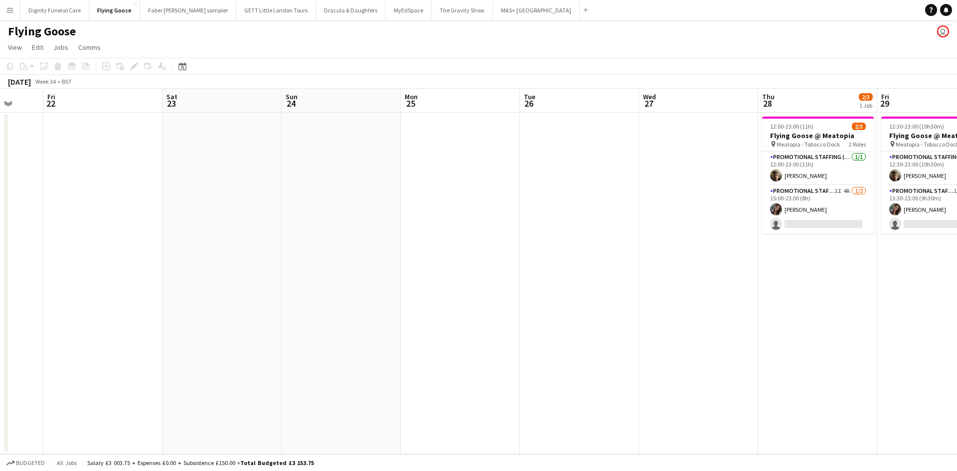
drag, startPoint x: 504, startPoint y: 226, endPoint x: 280, endPoint y: 215, distance: 224.6
click at [211, 217] on app-calendar-viewport "Mon 18 Tue 19 Wed 20 Thu 21 Fri 22 Sat 23 Sun 24 Mon 25 Tue 26 Wed 27 Thu 28 2/…" at bounding box center [478, 271] width 957 height 365
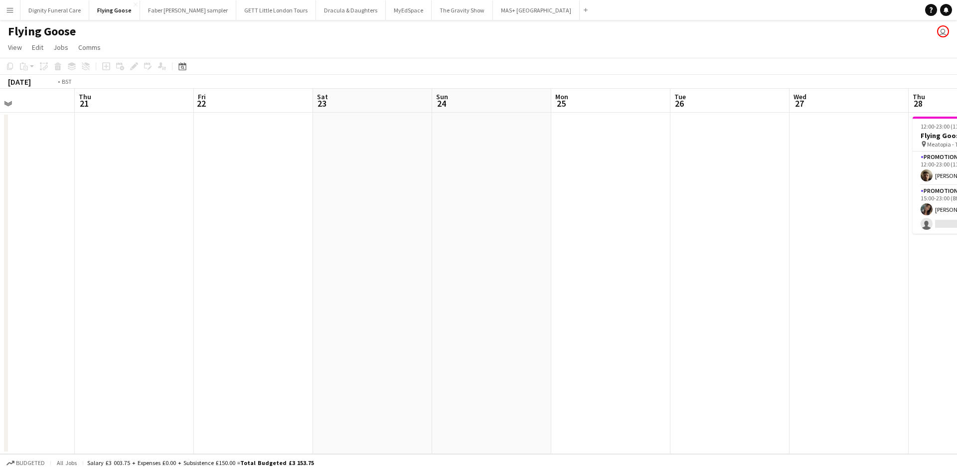
drag, startPoint x: 361, startPoint y: 241, endPoint x: 339, endPoint y: 241, distance: 21.9
click at [339, 241] on app-calendar-viewport "Mon 18 Tue 19 Wed 20 Thu 21 Fri 22 Sat 23 Sun 24 Mon 25 Tue 26 Wed 27 Thu 28 2/…" at bounding box center [478, 271] width 957 height 365
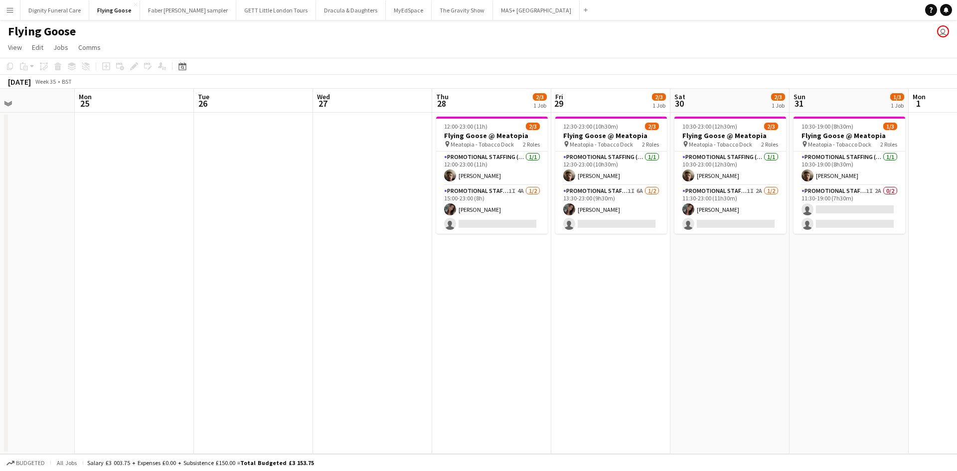
scroll to position [0, 365]
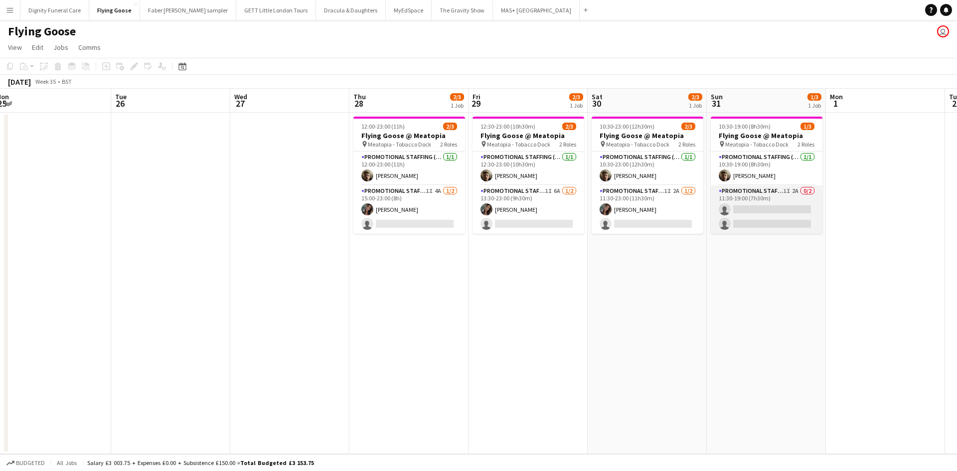
click at [758, 208] on app-card-role "Promotional Staffing (Brand Ambassadors) 1I 2A 0/2 11:30-19:00 (7h30m) single-n…" at bounding box center [767, 209] width 112 height 48
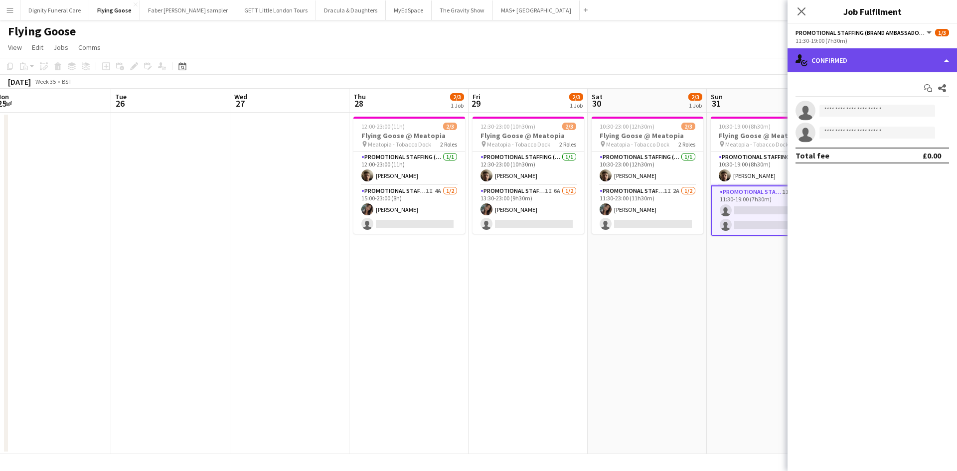
click at [871, 61] on div "single-neutral-actions-check-2 Confirmed" at bounding box center [873, 60] width 170 height 24
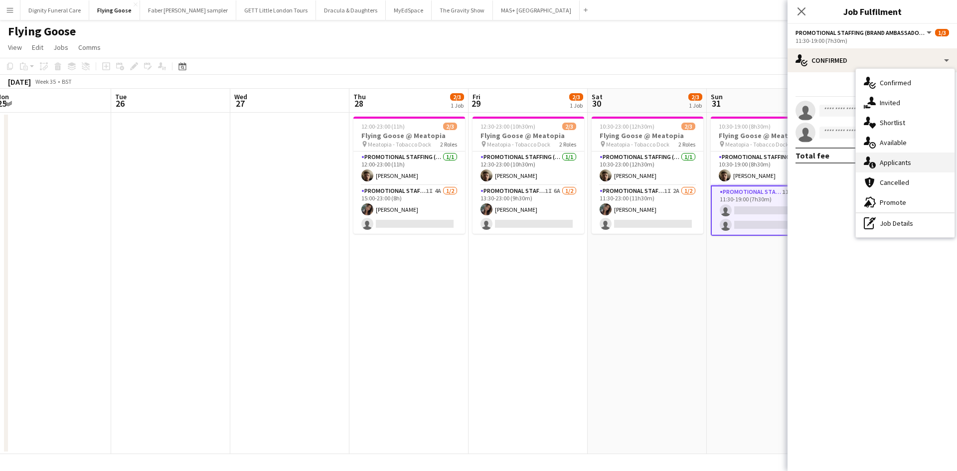
click at [894, 163] on div "single-neutral-actions-information Applicants" at bounding box center [905, 163] width 99 height 20
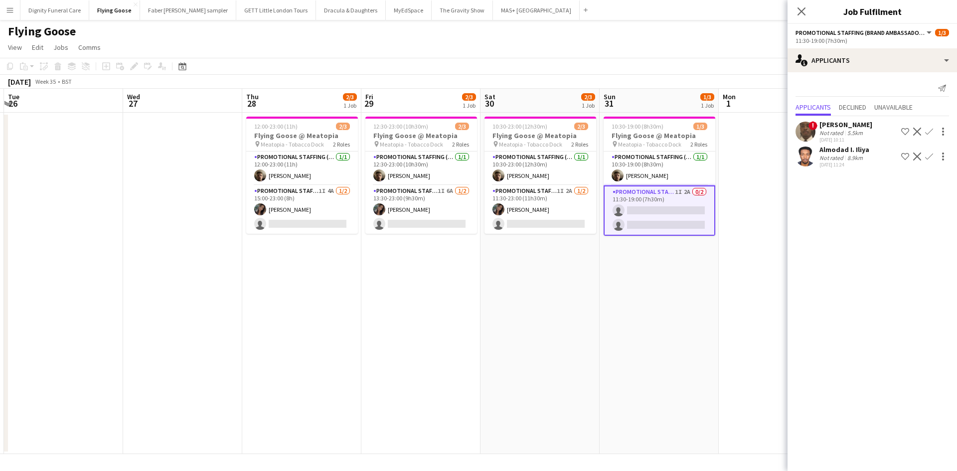
scroll to position [0, 506]
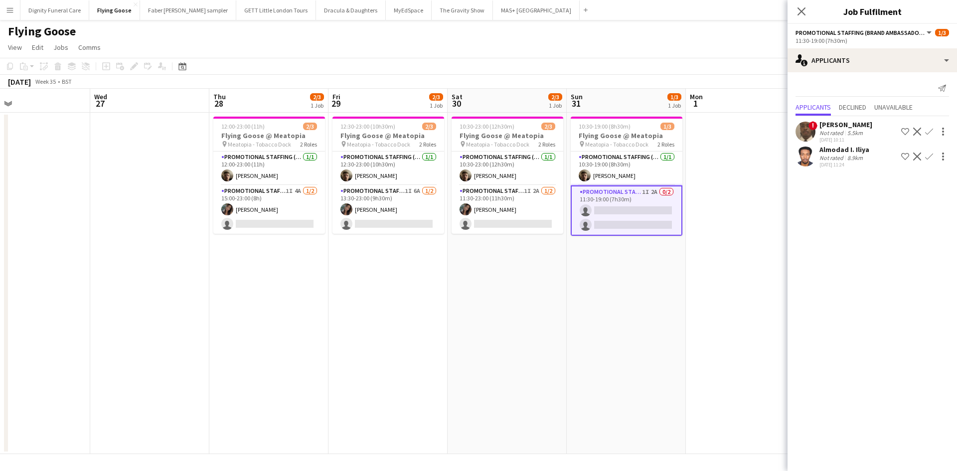
drag, startPoint x: 661, startPoint y: 281, endPoint x: 521, endPoint y: 281, distance: 140.1
click at [521, 281] on app-calendar-viewport "Fri 22 Sat 23 Sun 24 Mon 25 Tue 26 Wed 27 Thu 28 2/3 1 Job Fri 29 2/3 1 Job Sat…" at bounding box center [478, 271] width 957 height 365
click at [294, 223] on app-card-role "Promotional Staffing (Brand Ambassadors) 1I 4A [DATE] 15:00-23:00 (8h) [PERSON_…" at bounding box center [269, 209] width 112 height 48
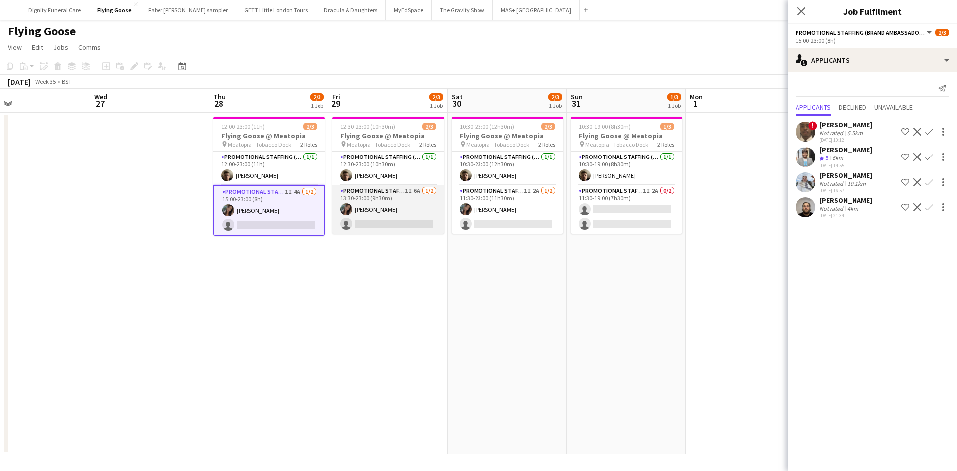
click at [385, 221] on app-card-role "Promotional Staffing (Brand Ambassadors) 1I 6A [DATE] 13:30-23:00 (9h30m) [PERS…" at bounding box center [389, 209] width 112 height 48
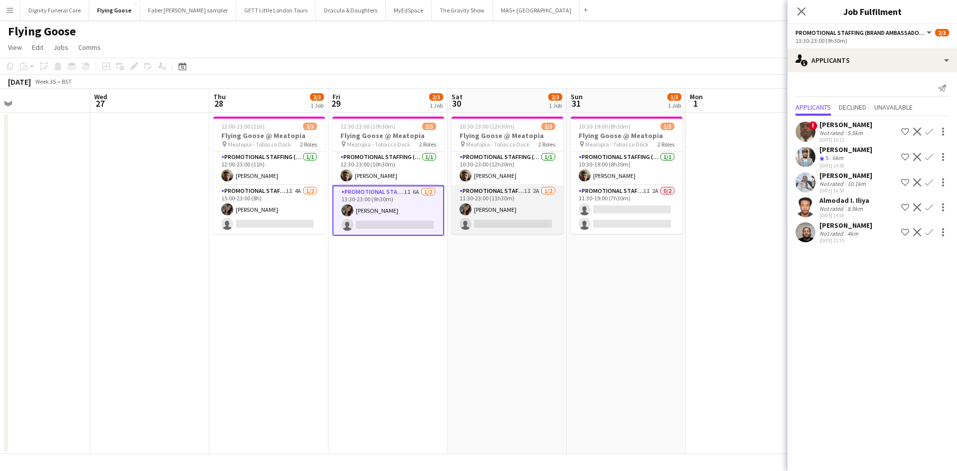
click at [522, 220] on app-card-role "Promotional Staffing (Brand Ambassadors) 1I 2A [DATE] 11:30-23:00 (11h30m) [PER…" at bounding box center [508, 209] width 112 height 48
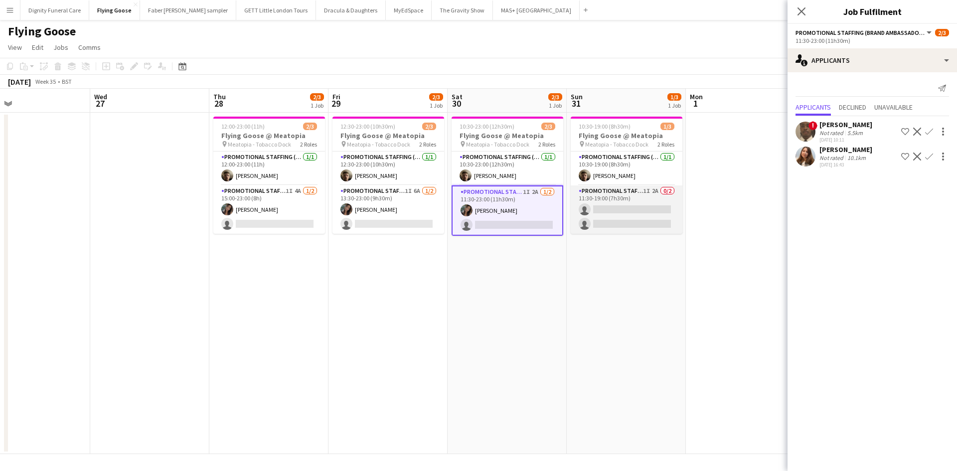
click at [666, 201] on app-card-role "Promotional Staffing (Brand Ambassadors) 1I 2A 0/2 11:30-19:00 (7h30m) single-n…" at bounding box center [627, 209] width 112 height 48
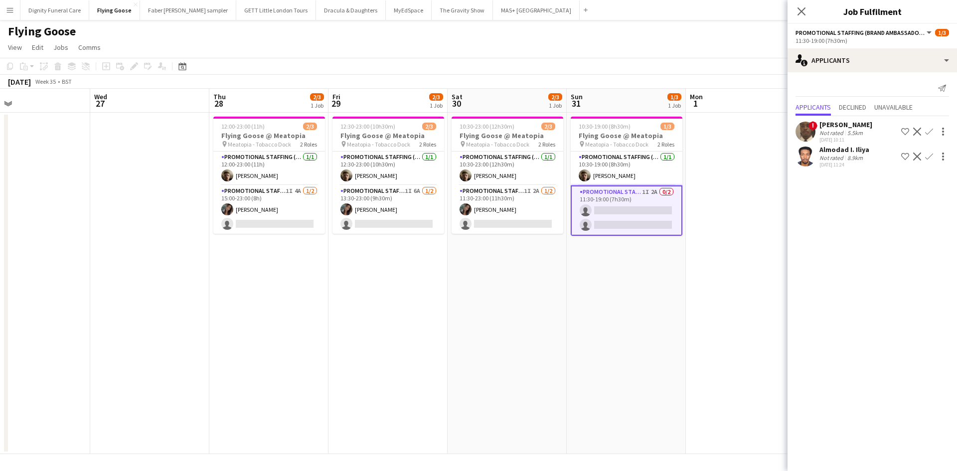
click at [446, 285] on app-date-cell "12:30-23:00 (10h30m) 2/3 Flying Goose @ Meatopia pin Meatopia - Tobacco Dock 2 …" at bounding box center [388, 284] width 119 height 342
